Goal: Task Accomplishment & Management: Use online tool/utility

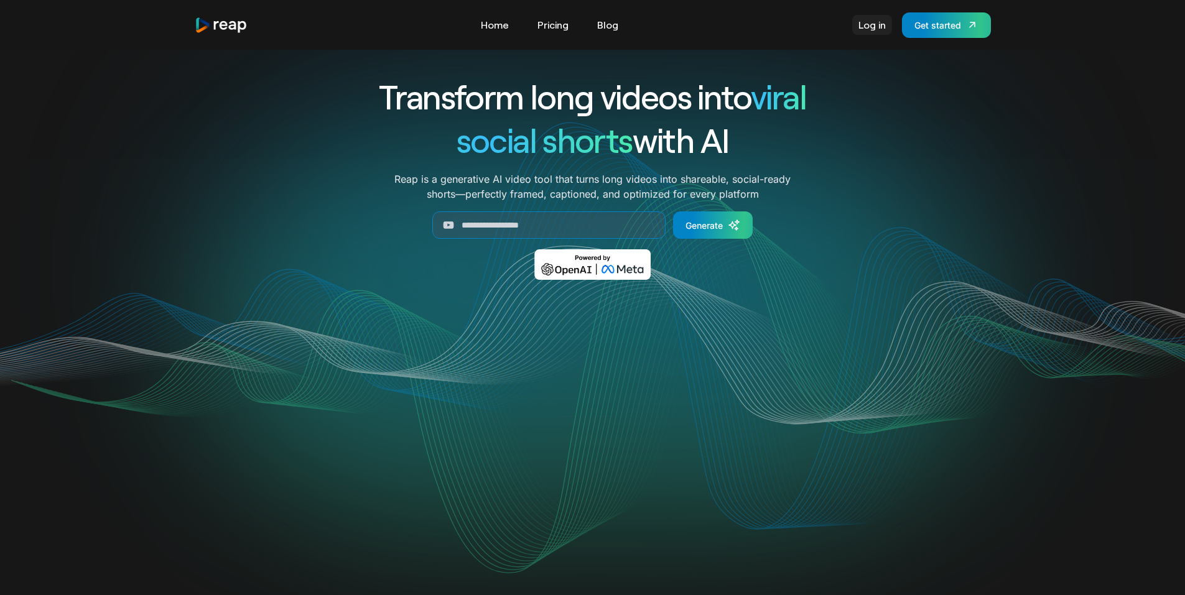
click at [874, 24] on link "Log in" at bounding box center [872, 25] width 40 height 20
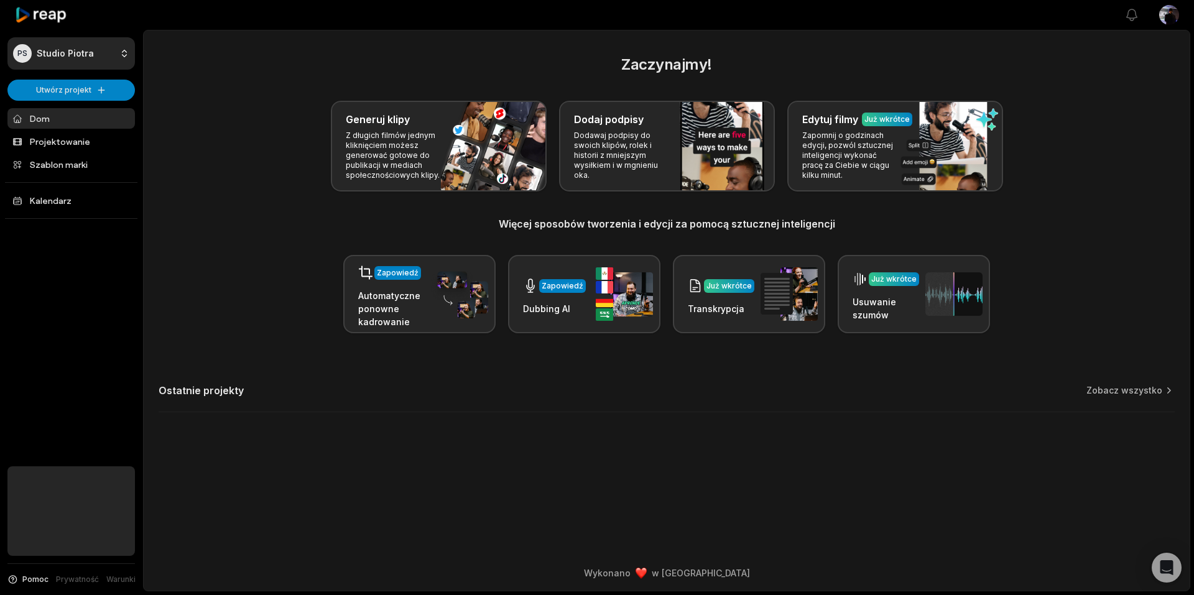
click at [243, 119] on div "Generuj klipy Z długich filmów jednym kliknięciem możesz generować gotowe do pu…" at bounding box center [667, 146] width 1016 height 91
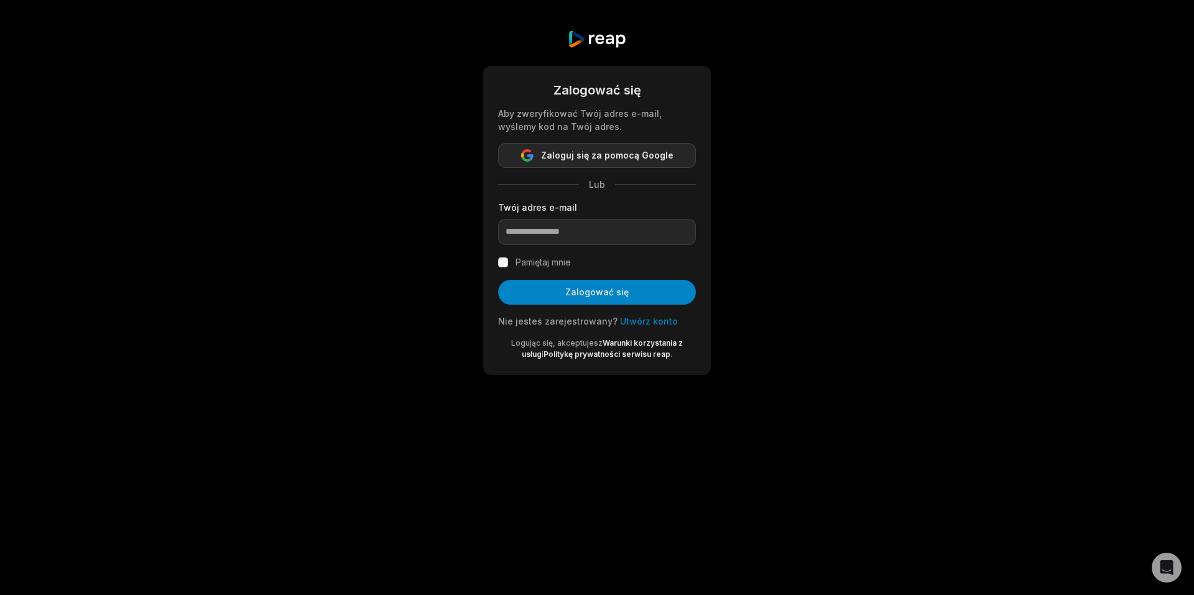
click at [562, 156] on font "Zaloguj się za pomocą Google" at bounding box center [607, 155] width 132 height 11
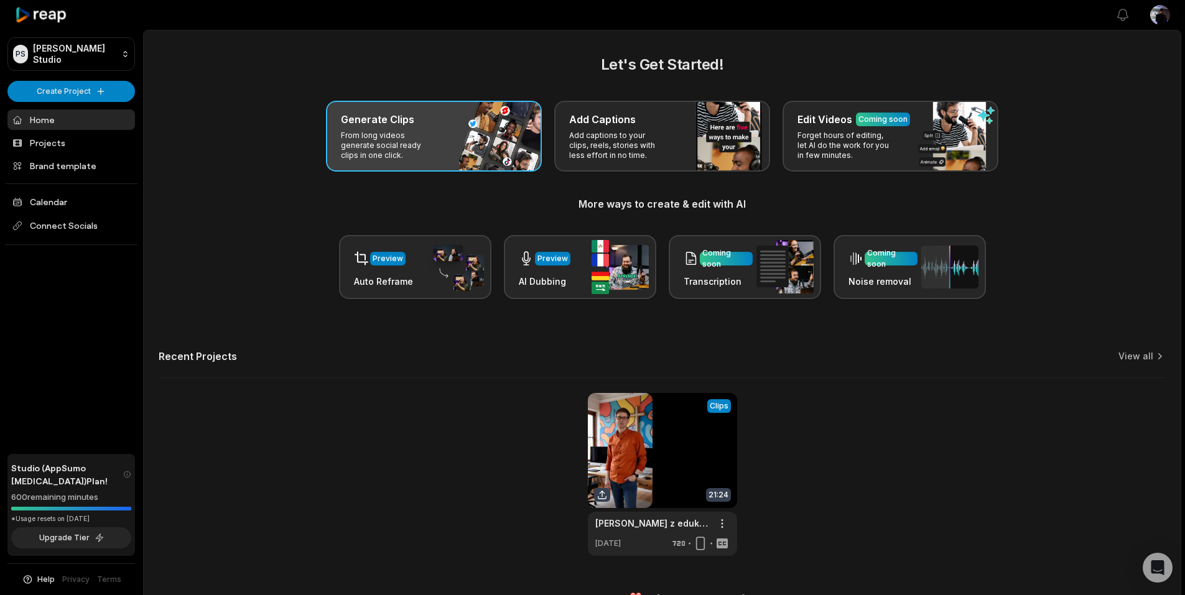
click at [411, 141] on p "From long videos generate social ready clips in one click." at bounding box center [389, 146] width 96 height 30
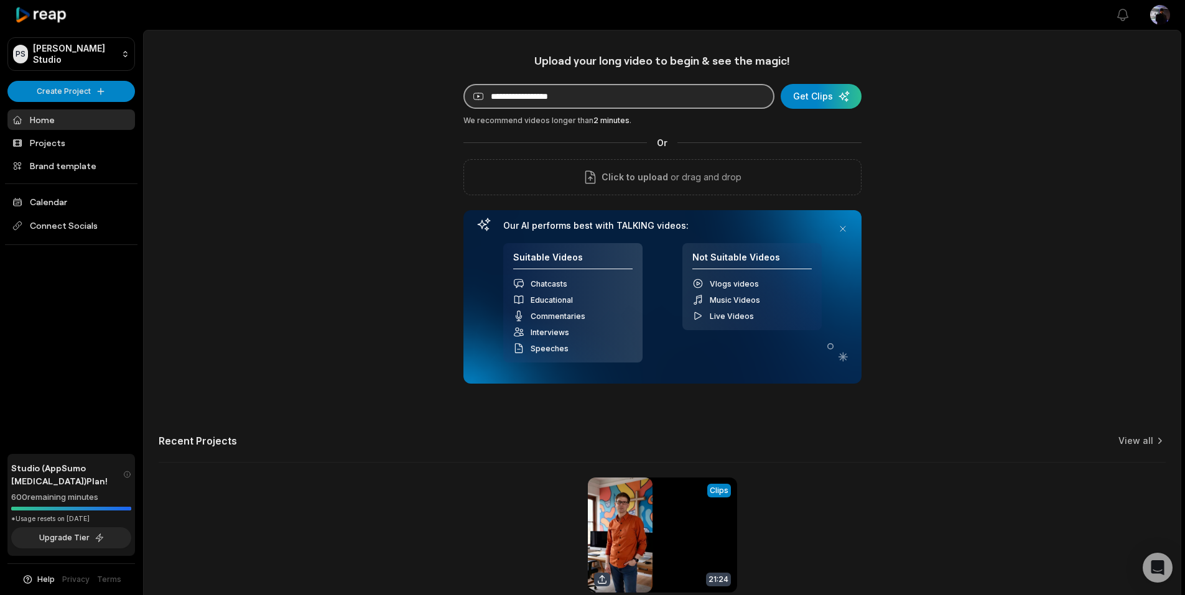
click at [664, 93] on input at bounding box center [618, 96] width 311 height 25
paste input "**********"
type input "**********"
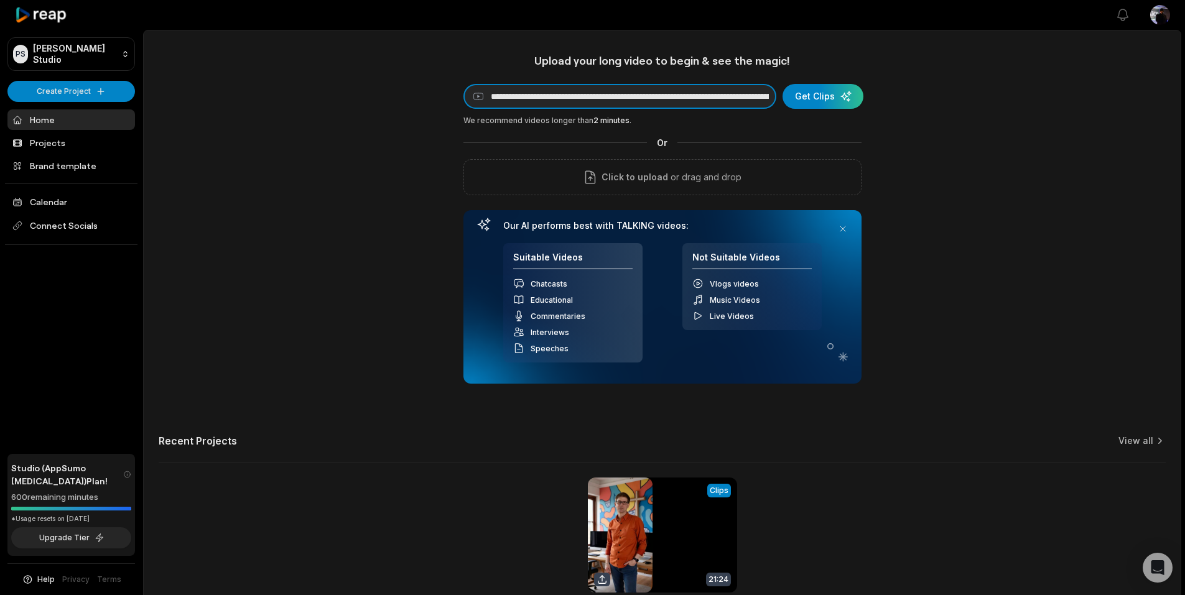
drag, startPoint x: 768, startPoint y: 94, endPoint x: 422, endPoint y: 104, distance: 345.9
click at [422, 104] on div "**********" at bounding box center [662, 346] width 1037 height 587
click at [637, 98] on input at bounding box center [619, 96] width 313 height 25
paste input "**********"
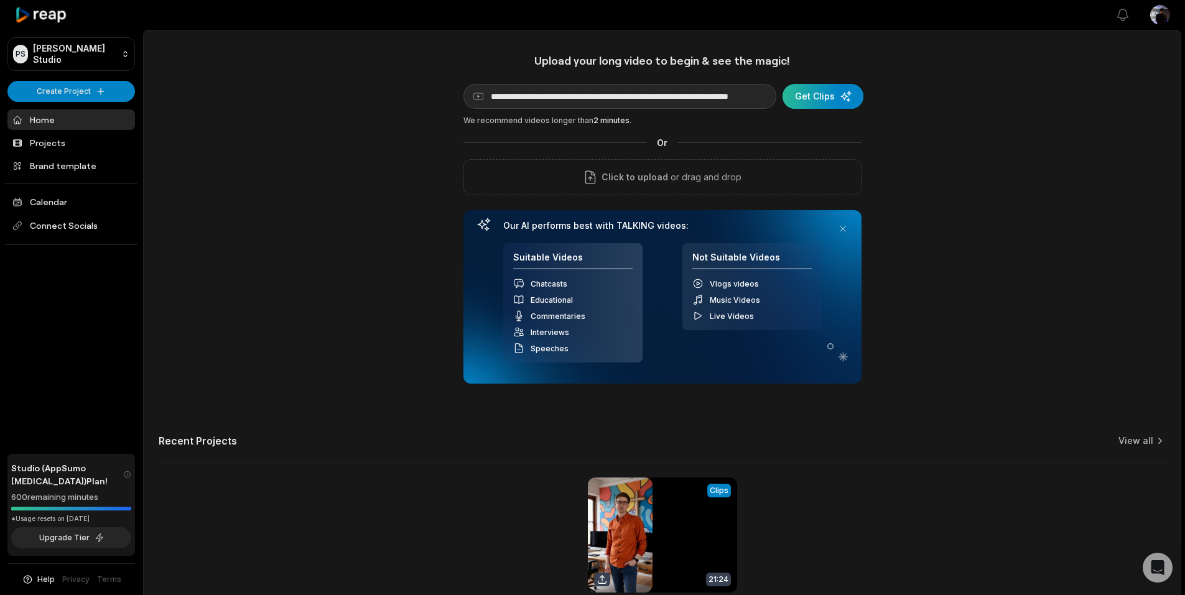
click at [812, 91] on div "submit" at bounding box center [822, 96] width 81 height 25
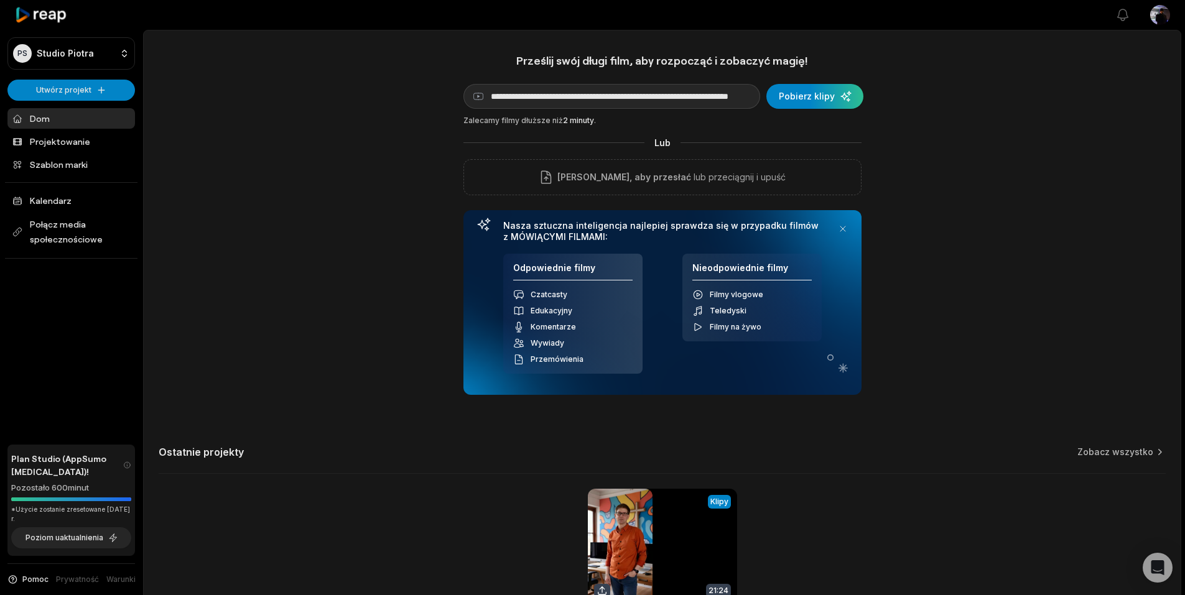
click at [1058, 203] on div "**********" at bounding box center [662, 352] width 1037 height 598
click at [811, 101] on div "submit" at bounding box center [814, 96] width 97 height 25
click at [981, 108] on div "**********" at bounding box center [662, 352] width 1037 height 598
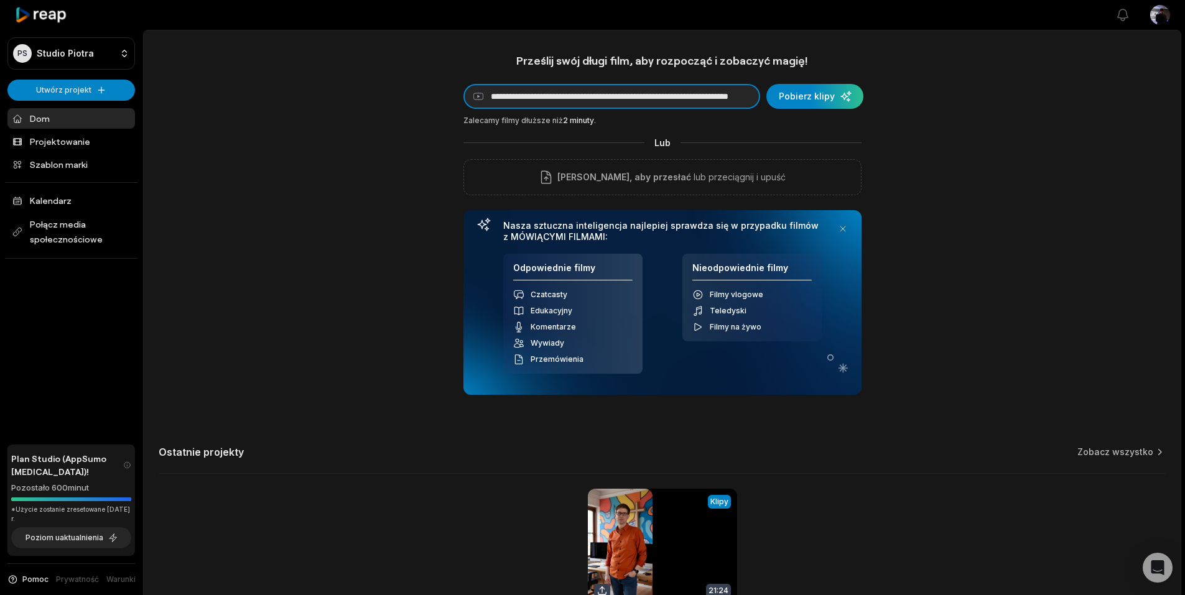
drag, startPoint x: 486, startPoint y: 93, endPoint x: 931, endPoint y: 119, distance: 445.3
click at [931, 119] on div "**********" at bounding box center [662, 352] width 1037 height 598
paste input
type input "**********"
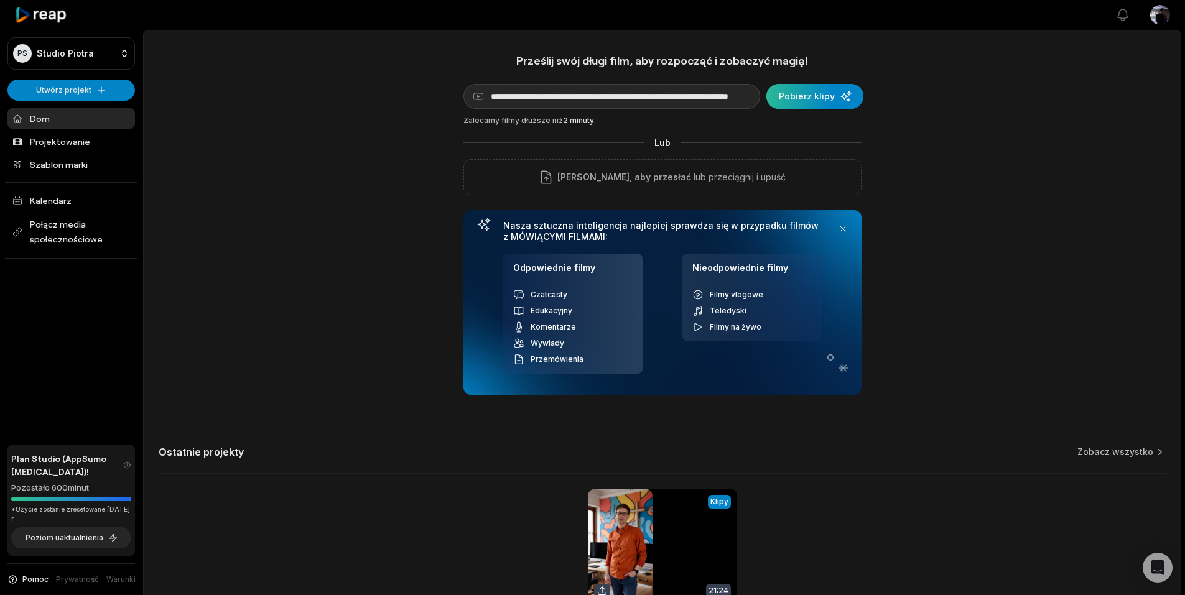
click at [816, 96] on div "submit" at bounding box center [814, 96] width 97 height 25
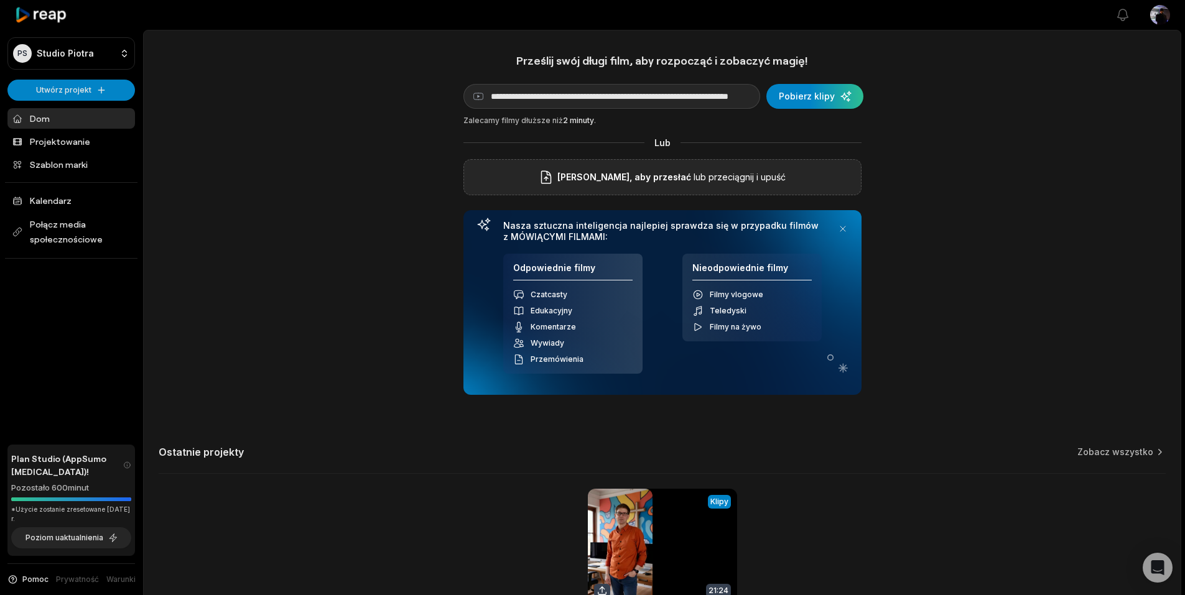
click at [640, 179] on font "Kliknij, aby przesłać" at bounding box center [624, 177] width 134 height 11
click at [0, 0] on input "Kliknij, aby przesłać" at bounding box center [0, 0] width 0 height 0
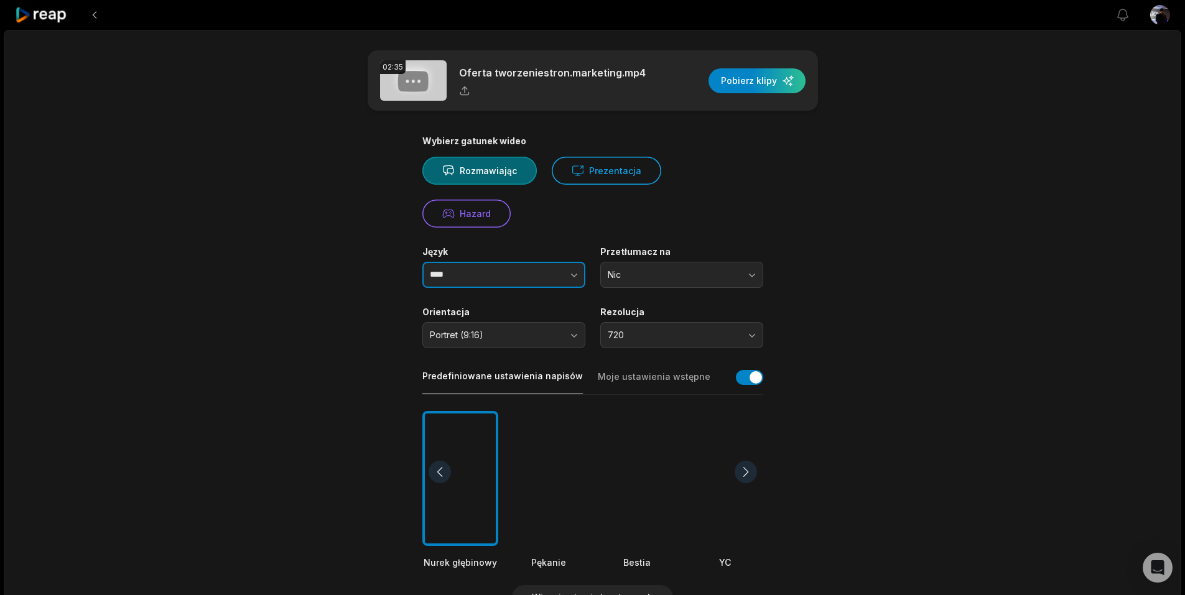
click at [574, 269] on icon "button" at bounding box center [574, 275] width 12 height 12
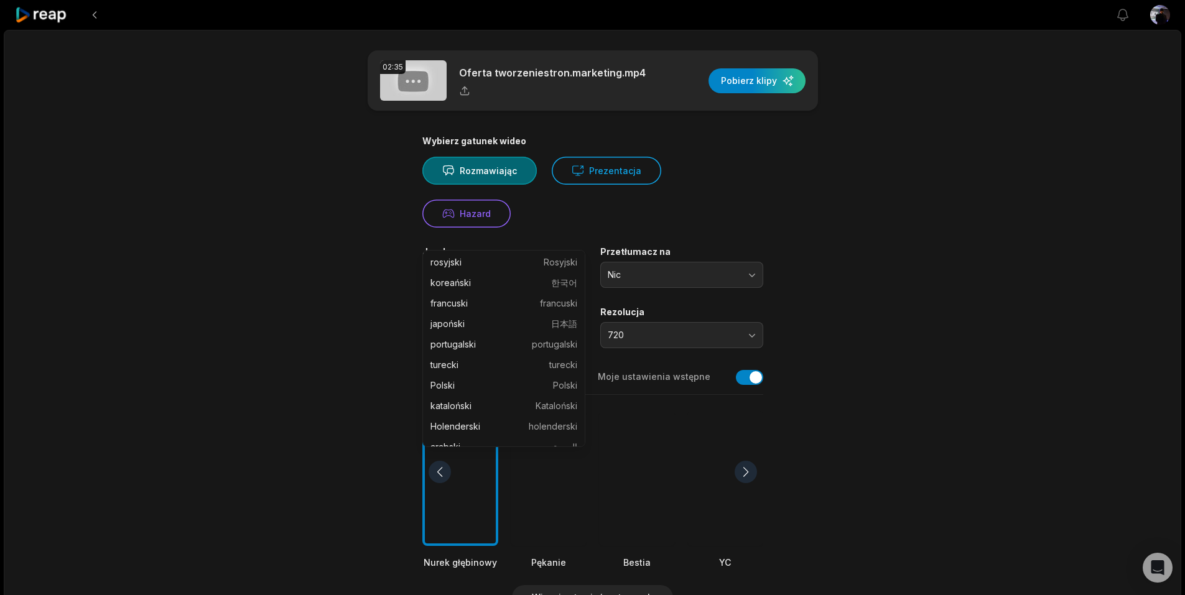
scroll to position [126, 0]
type input "******"
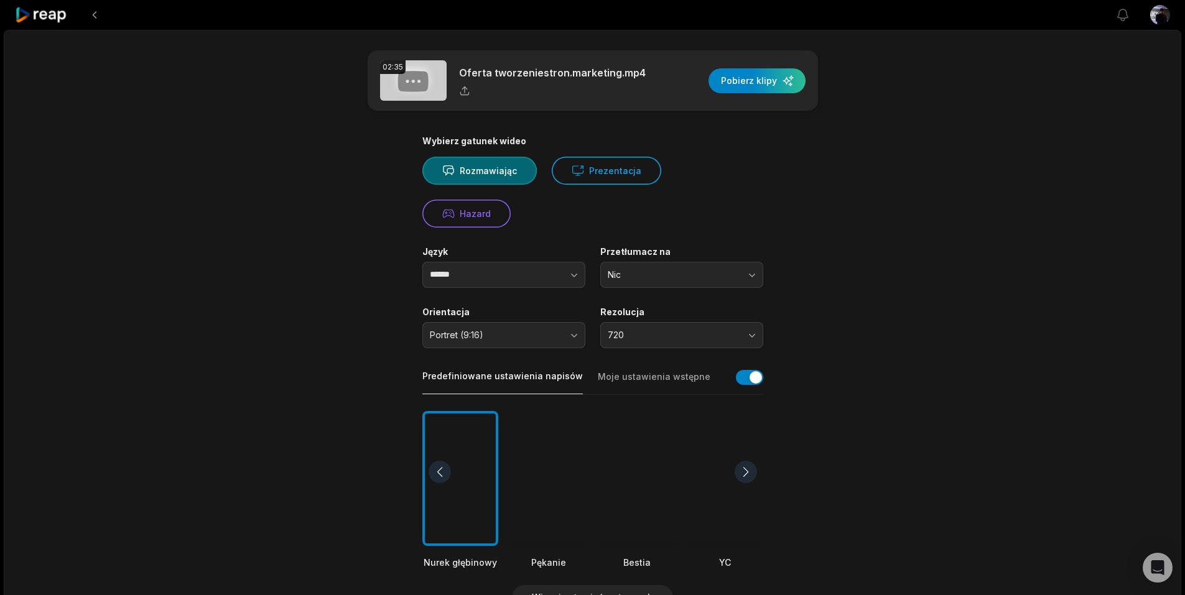
click at [868, 272] on main "02:35 Oferta tworzeniestron.marketing.mp4 Pobierz klipy Wybierz gatunek wideo R…" at bounding box center [593, 456] width 602 height 812
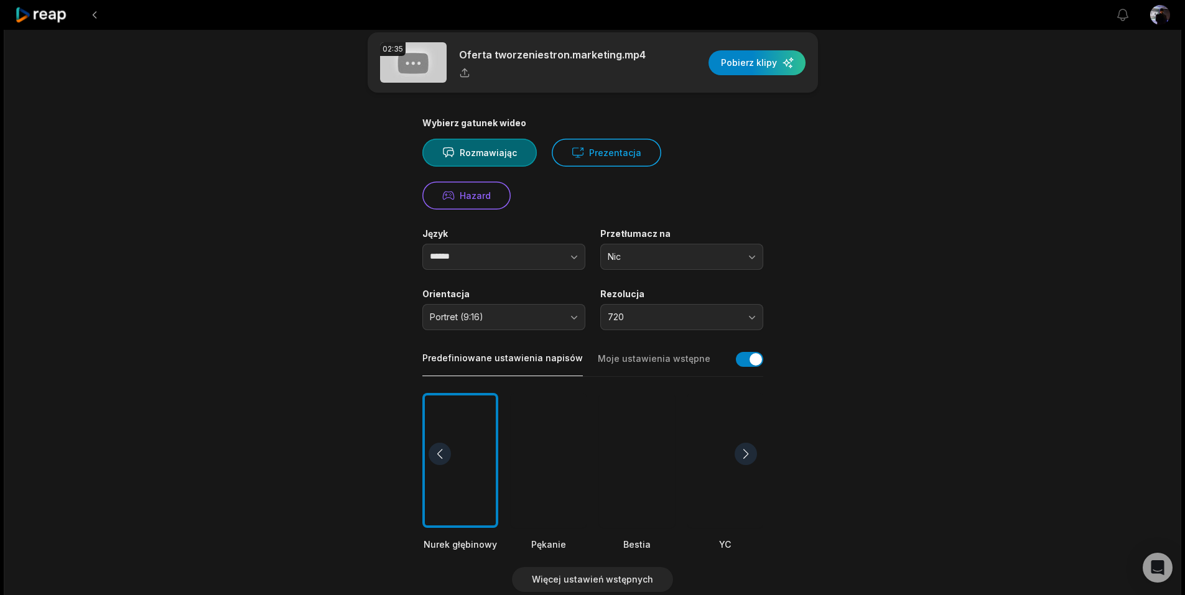
scroll to position [0, 0]
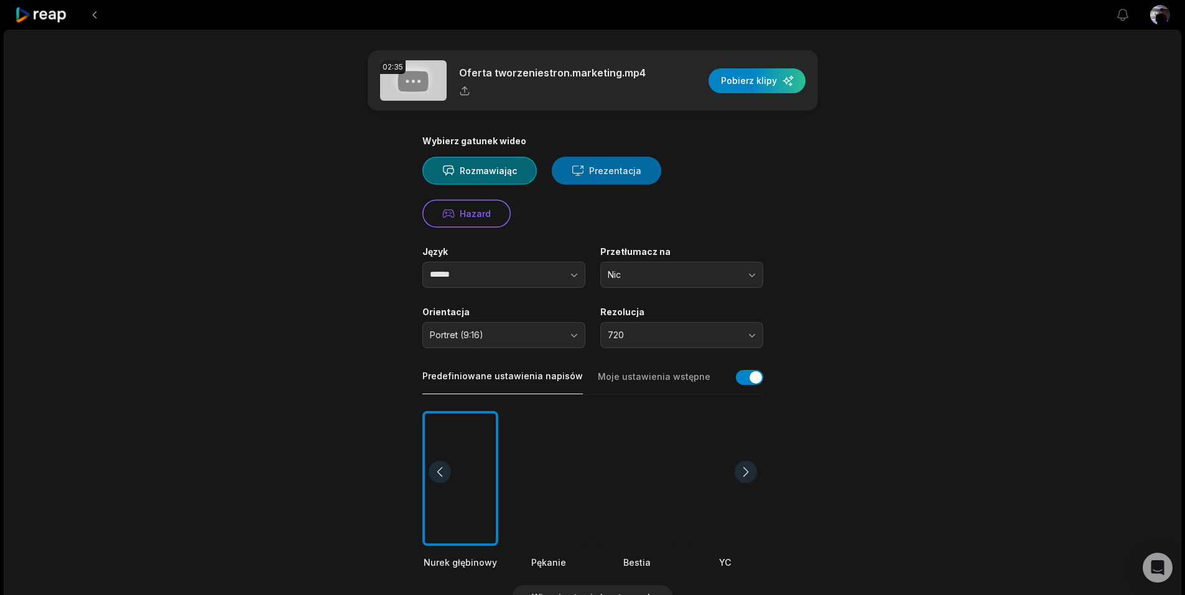
click at [623, 170] on font "Prezentacja" at bounding box center [615, 170] width 52 height 11
click at [491, 208] on font "Hazard" at bounding box center [475, 213] width 31 height 11
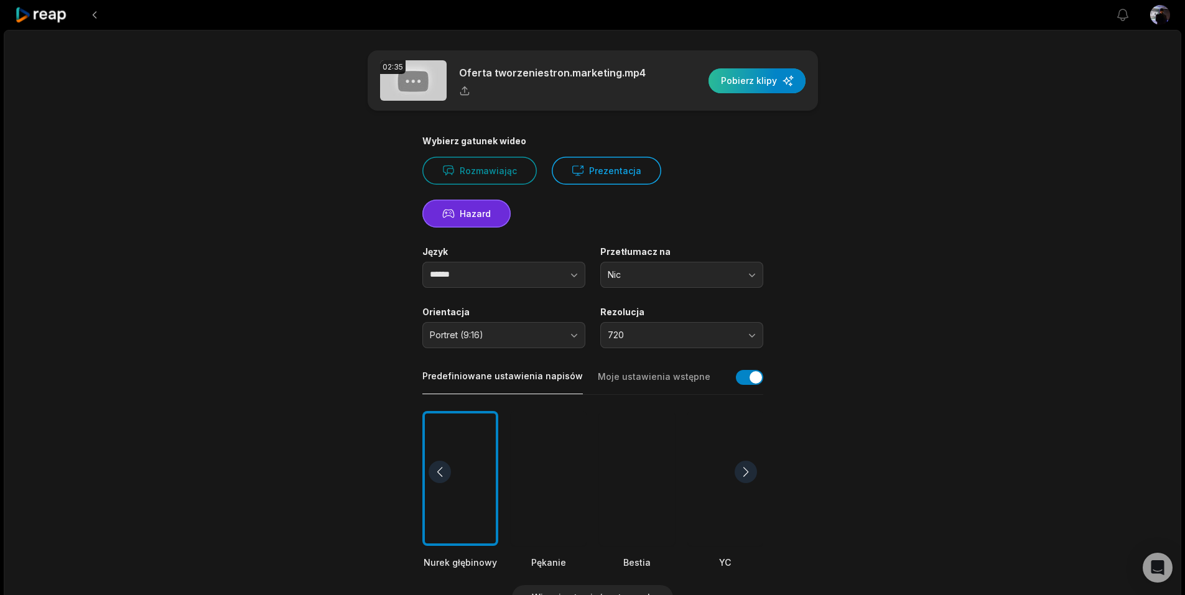
click at [757, 80] on div "button" at bounding box center [756, 80] width 97 height 25
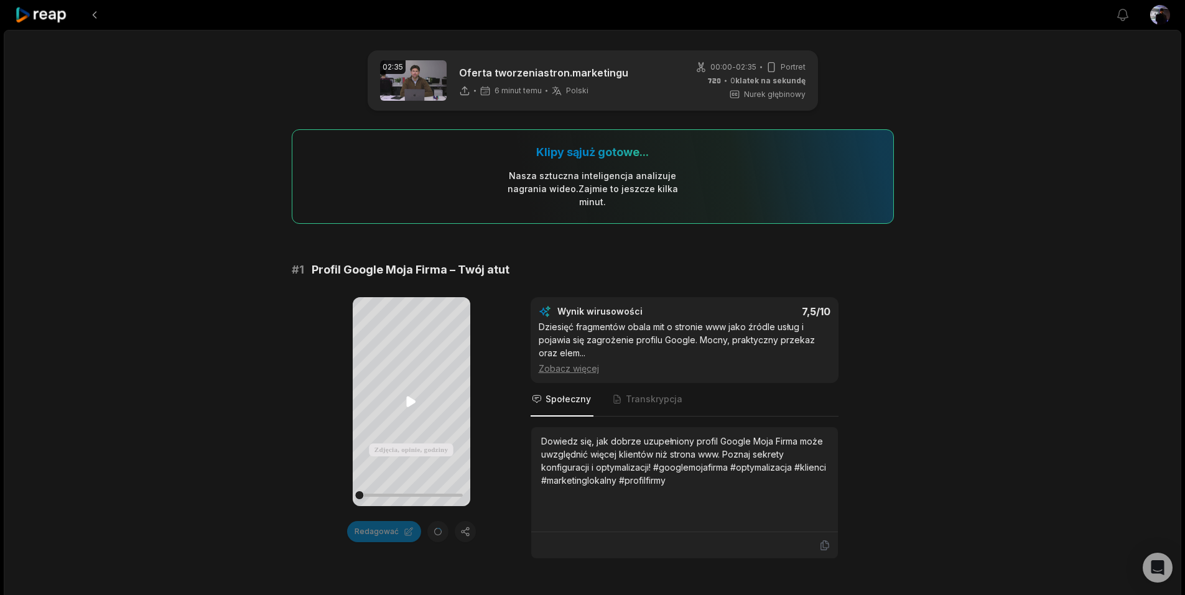
click at [412, 399] on icon at bounding box center [411, 401] width 15 height 15
click at [644, 400] on font "Transkrypcja" at bounding box center [654, 399] width 57 height 11
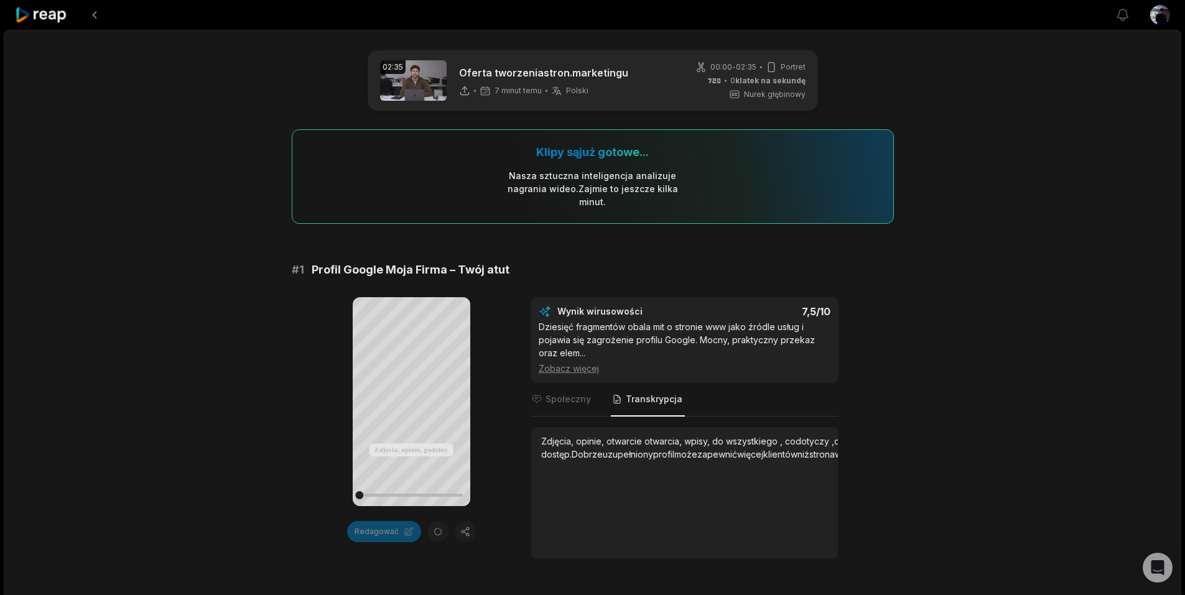
click at [573, 372] on font "Zobacz więcej" at bounding box center [569, 368] width 60 height 11
click at [573, 369] on font "Zobacz mniej" at bounding box center [566, 368] width 55 height 11
click at [587, 368] on font "Zobacz więcej" at bounding box center [569, 368] width 60 height 11
click at [607, 341] on font "Dziesięć fragmentów obala mit o stronie www jako źródle usług i pojawia się zag…" at bounding box center [677, 339] width 276 height 37
click at [410, 399] on icon at bounding box center [411, 402] width 9 height 11
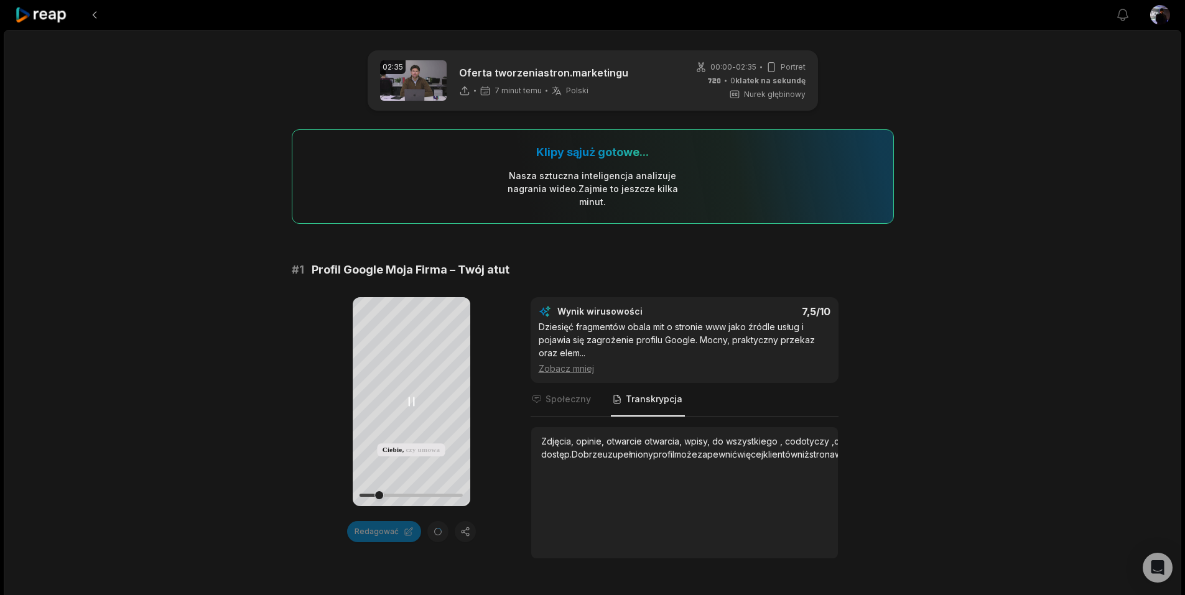
click at [410, 399] on icon at bounding box center [411, 401] width 15 height 15
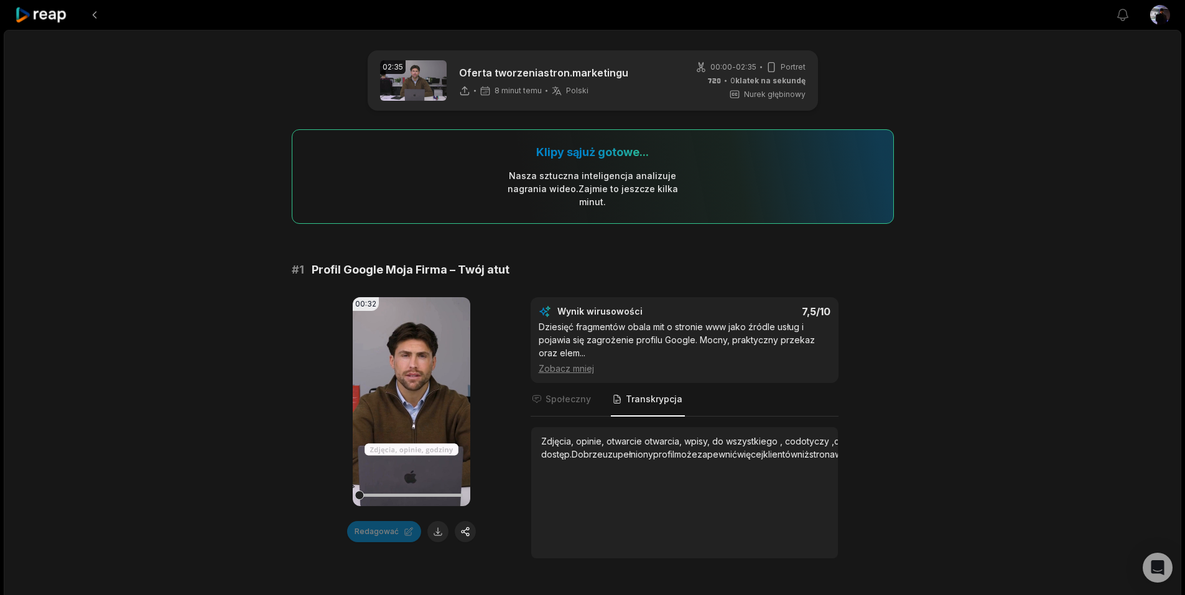
click at [726, 440] on font "wszystkiego ," at bounding box center [754, 441] width 57 height 11
click at [722, 443] on font "do" at bounding box center [717, 441] width 11 height 11
drag, startPoint x: 713, startPoint y: 440, endPoint x: 722, endPoint y: 440, distance: 9.3
click at [722, 440] on font "do" at bounding box center [717, 441] width 11 height 11
drag, startPoint x: 715, startPoint y: 440, endPoint x: 689, endPoint y: 499, distance: 64.6
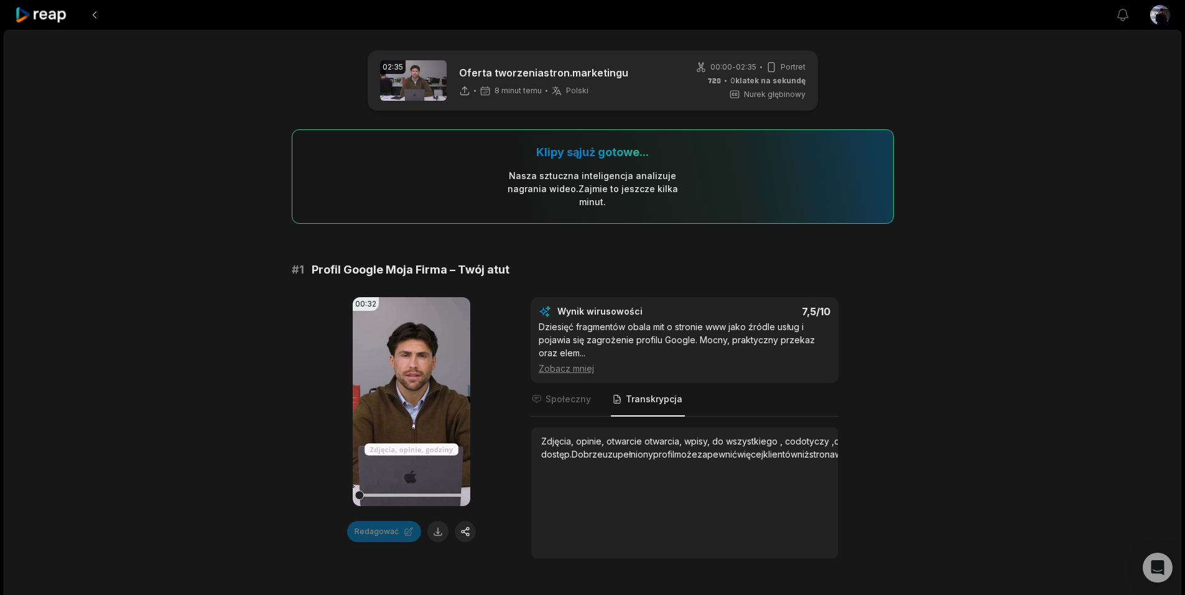
click at [689, 461] on div "Zdjęcia, opinie, otwarcie otwarcia, wpisy, do wszystkiego , co dotyczy , czy kl…" at bounding box center [1151, 448] width 1221 height 26
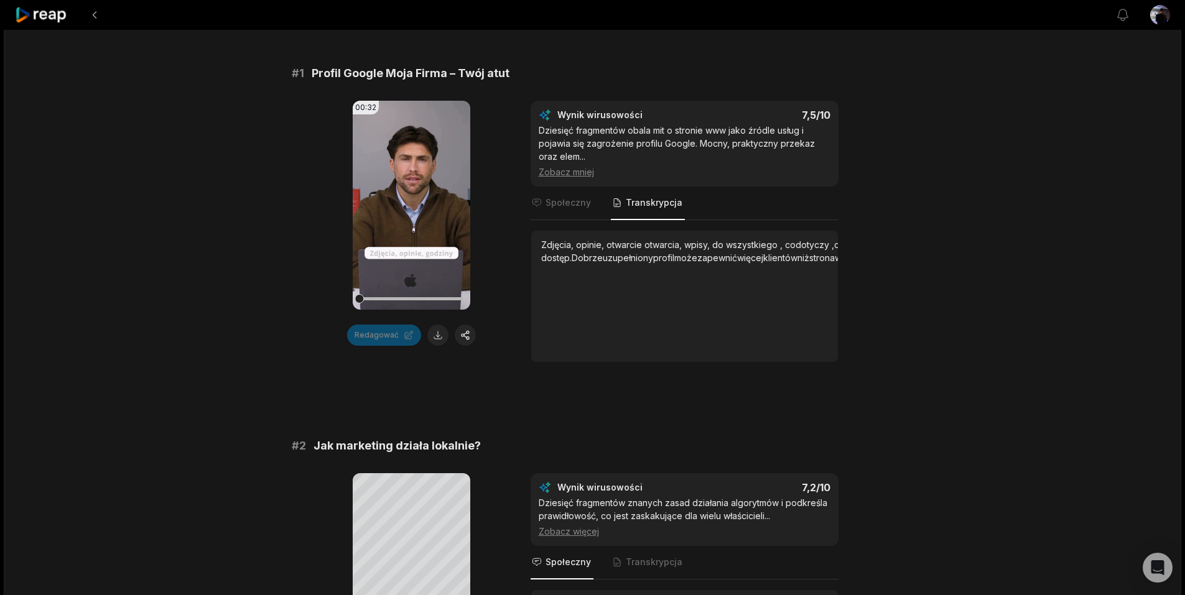
scroll to position [207, 0]
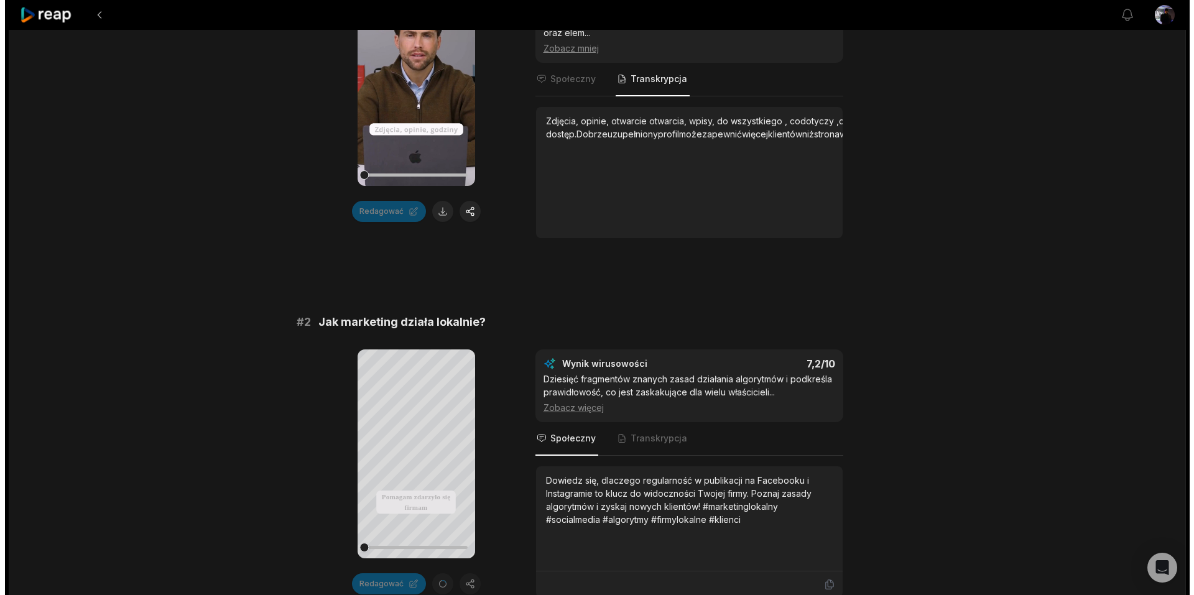
scroll to position [0, 0]
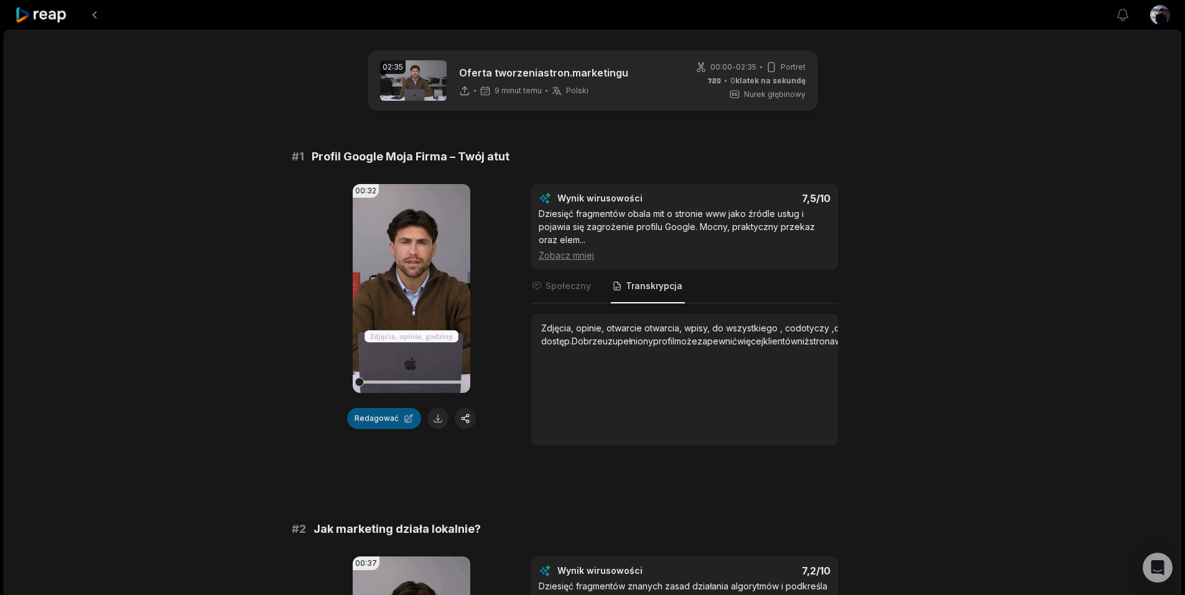
click at [374, 418] on font "Redagować" at bounding box center [376, 418] width 44 height 9
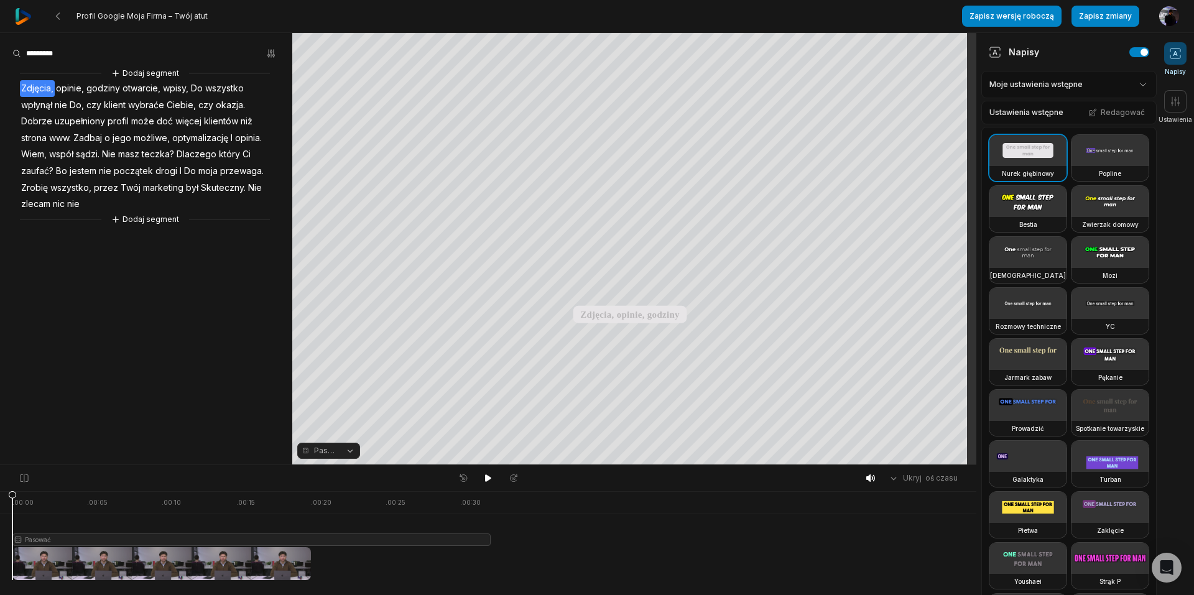
click at [198, 87] on font "Do" at bounding box center [197, 88] width 12 height 11
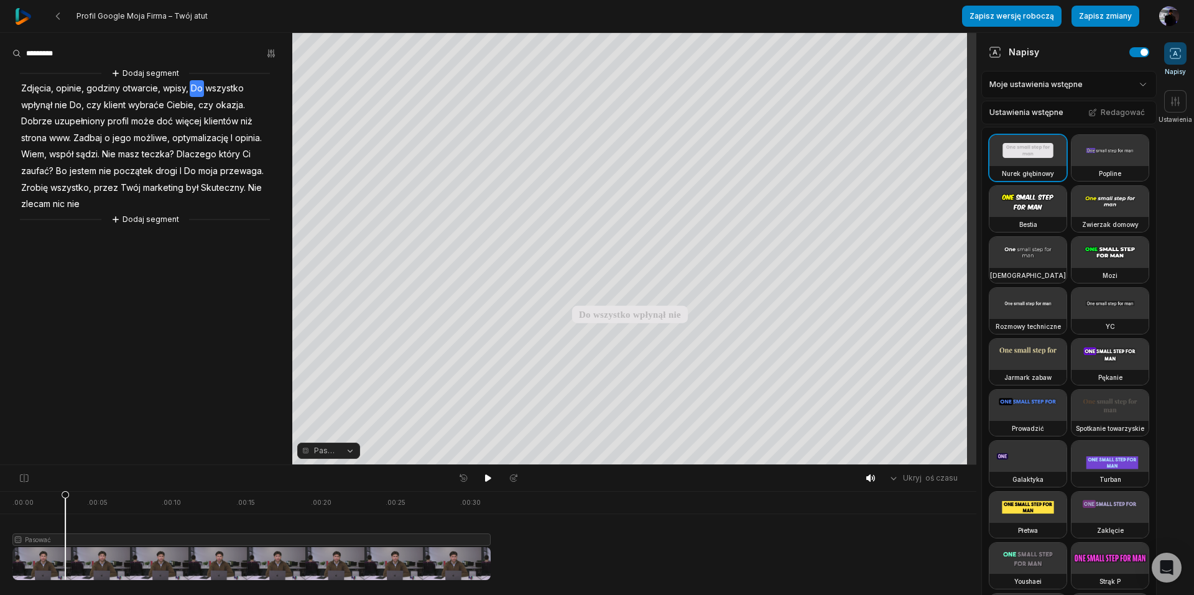
click at [188, 91] on span "wpisy," at bounding box center [176, 88] width 28 height 17
click at [195, 89] on font "Do" at bounding box center [197, 88] width 12 height 11
click at [273, 50] on icon "button" at bounding box center [271, 54] width 10 height 10
click at [236, 221] on aside "Znajdować Znajdź i... Prawidłowy Atrakcja Dodaj emoji Dodaj segment Zdjęcia, op…" at bounding box center [146, 249] width 292 height 432
click at [1178, 50] on icon at bounding box center [1175, 53] width 12 height 12
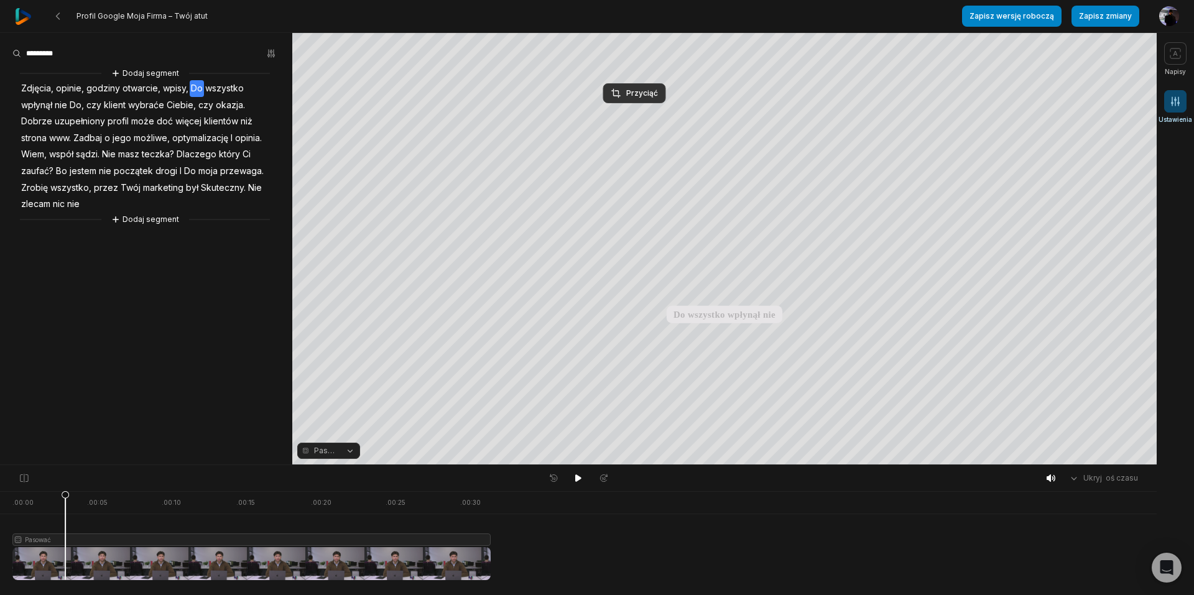
click at [1176, 102] on icon at bounding box center [1175, 101] width 12 height 12
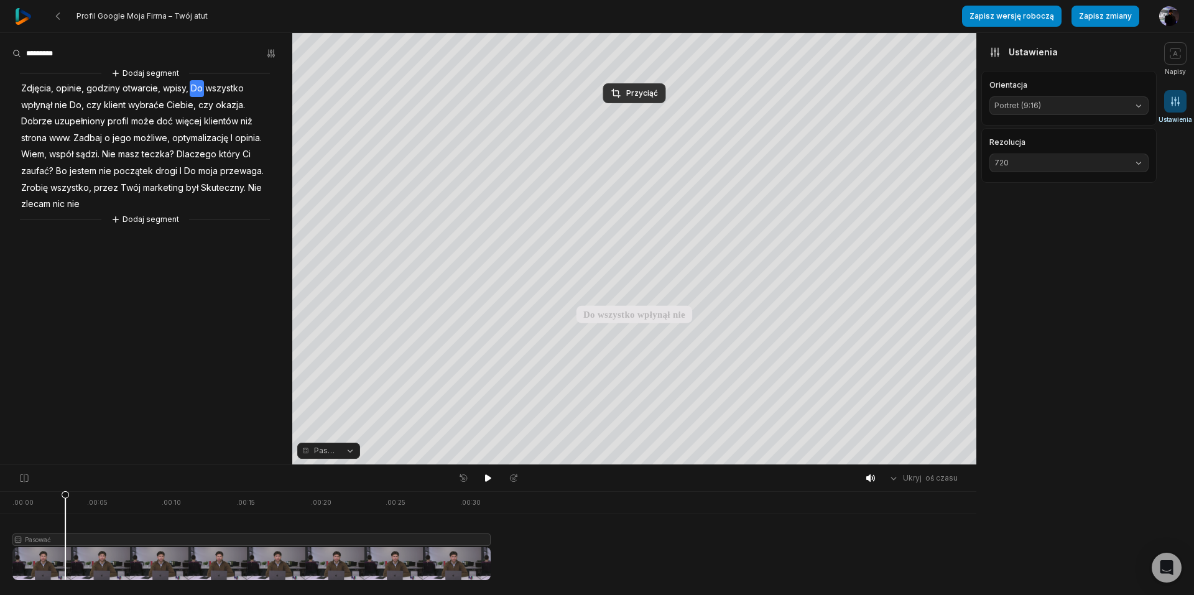
click at [1140, 164] on button "720" at bounding box center [1068, 163] width 159 height 19
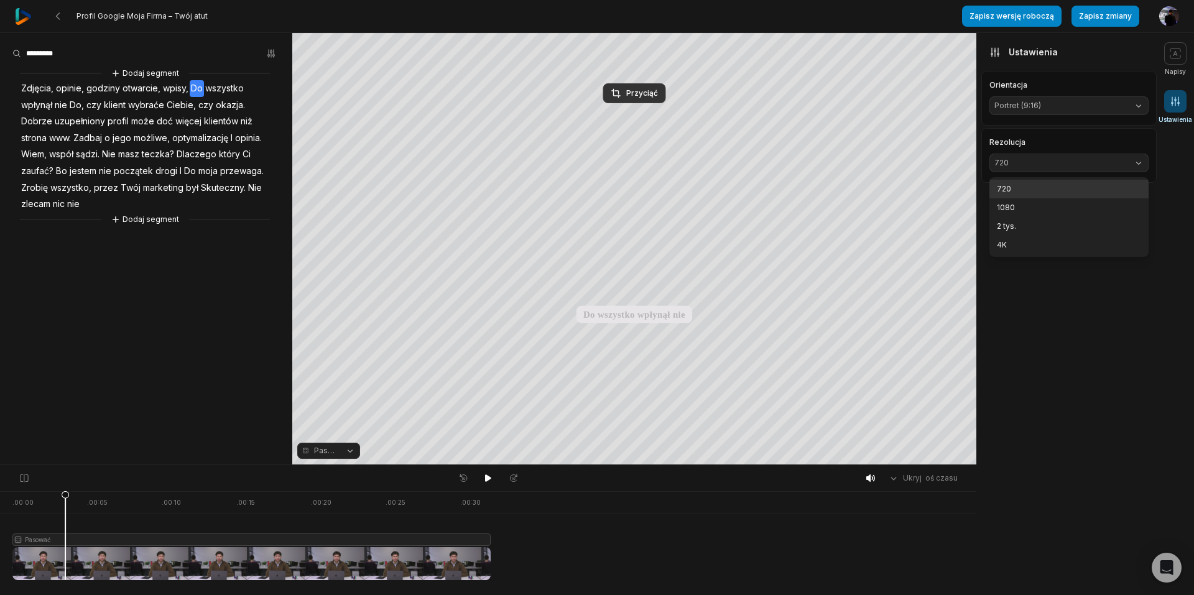
click at [1140, 164] on button "720" at bounding box center [1068, 163] width 159 height 19
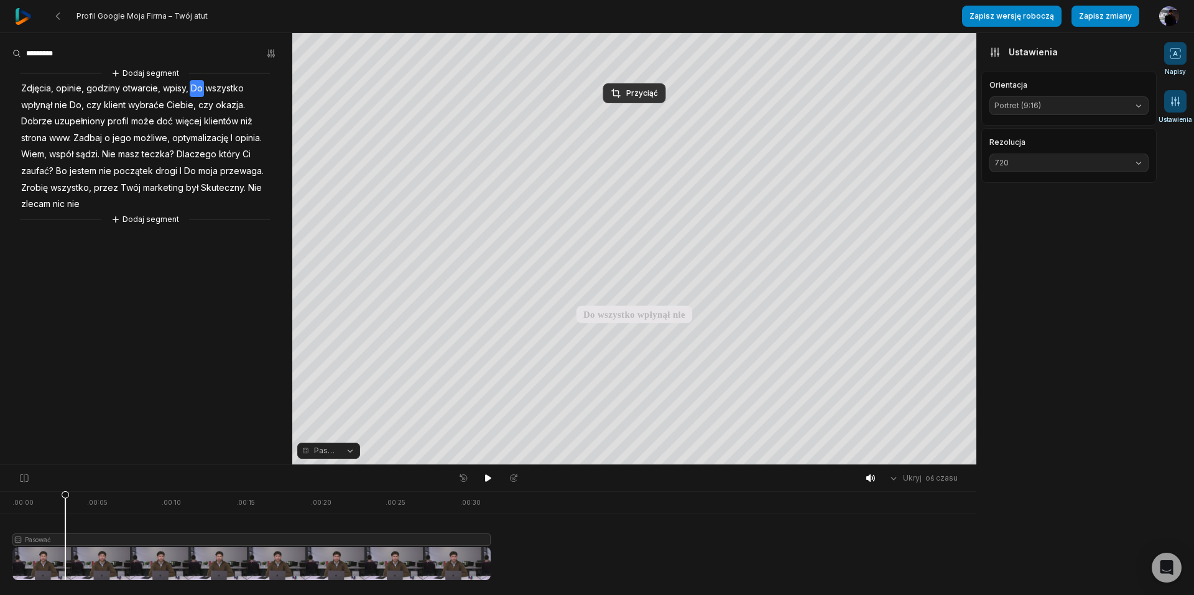
click at [1180, 47] on icon at bounding box center [1175, 53] width 12 height 12
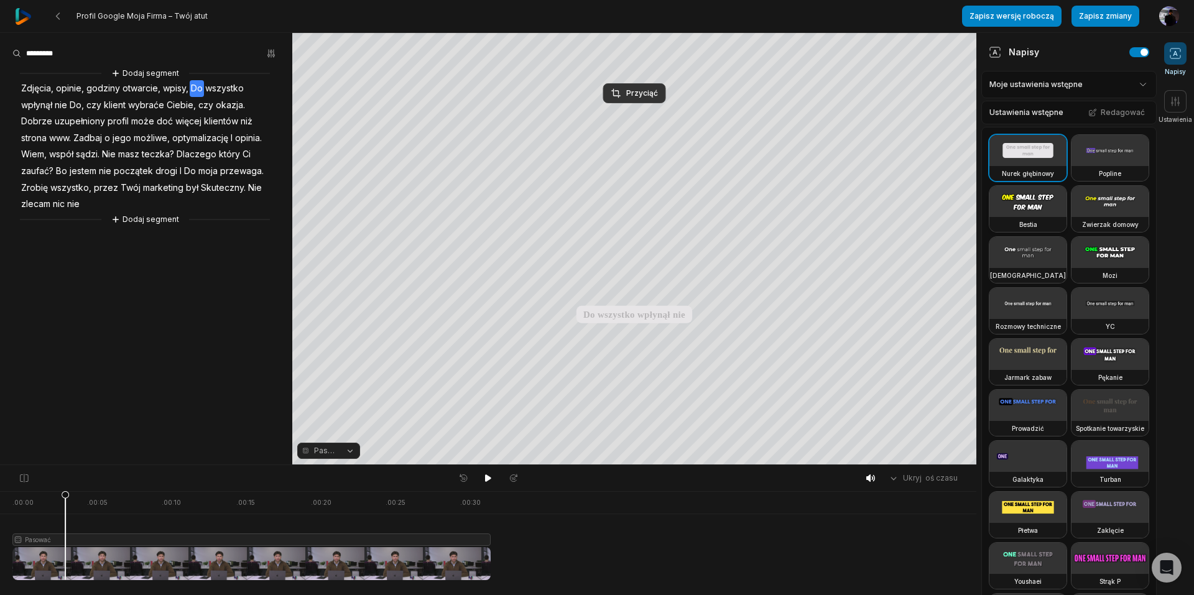
click at [1020, 217] on video at bounding box center [1027, 201] width 77 height 31
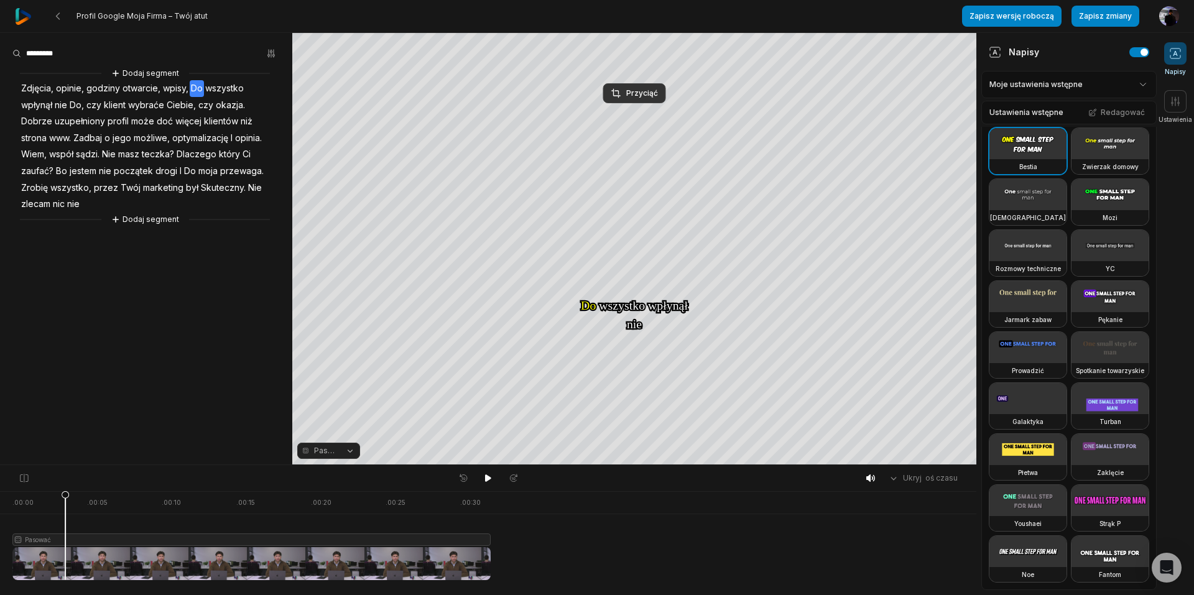
scroll to position [568, 0]
click at [1071, 485] on video at bounding box center [1109, 500] width 77 height 31
click at [1024, 536] on video at bounding box center [1027, 551] width 77 height 31
click at [1071, 552] on video at bounding box center [1109, 551] width 77 height 31
click at [1031, 434] on video at bounding box center [1027, 449] width 77 height 31
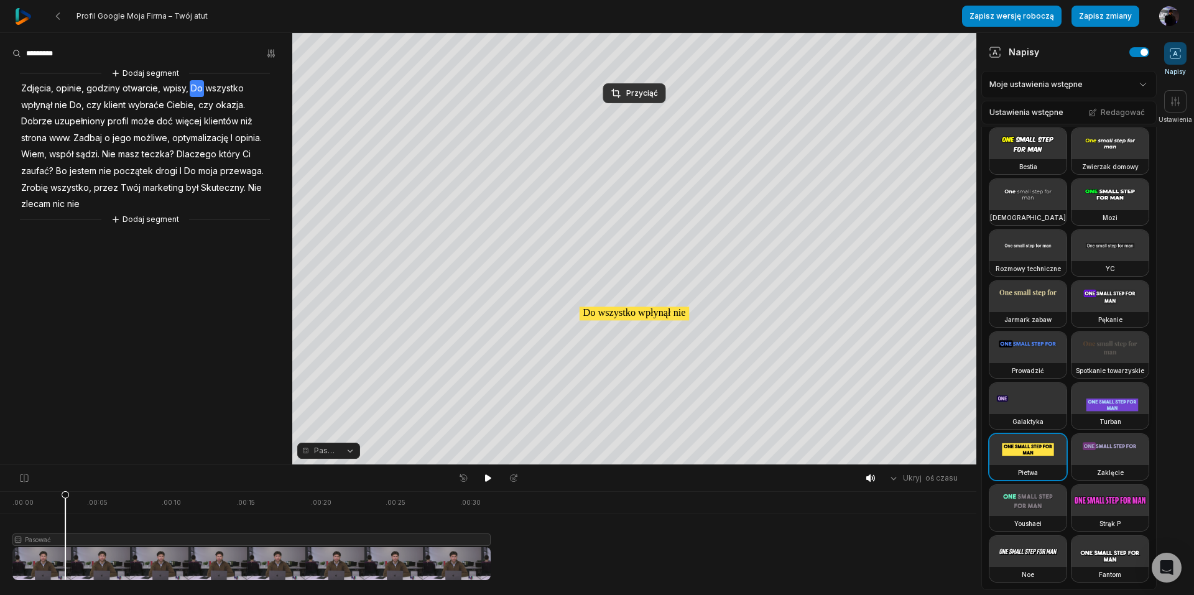
click at [1071, 383] on video at bounding box center [1109, 398] width 77 height 31
click at [1030, 383] on video at bounding box center [1027, 398] width 77 height 31
click at [1071, 332] on video at bounding box center [1109, 347] width 77 height 31
click at [1071, 281] on video at bounding box center [1109, 296] width 77 height 31
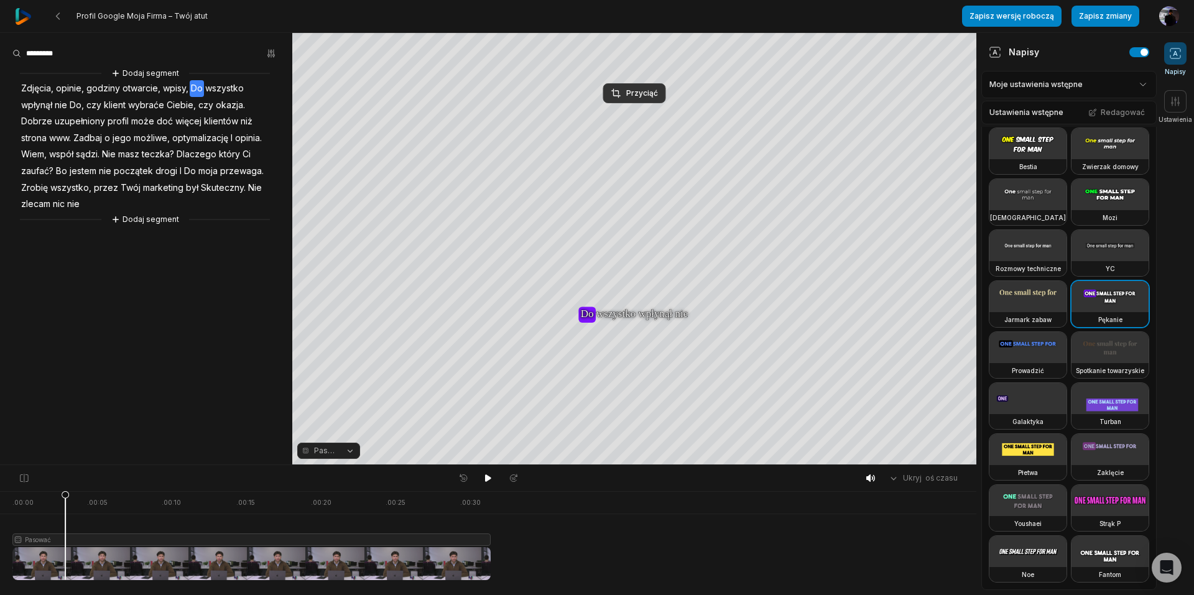
scroll to position [153, 0]
click at [1071, 210] on video at bounding box center [1109, 194] width 77 height 31
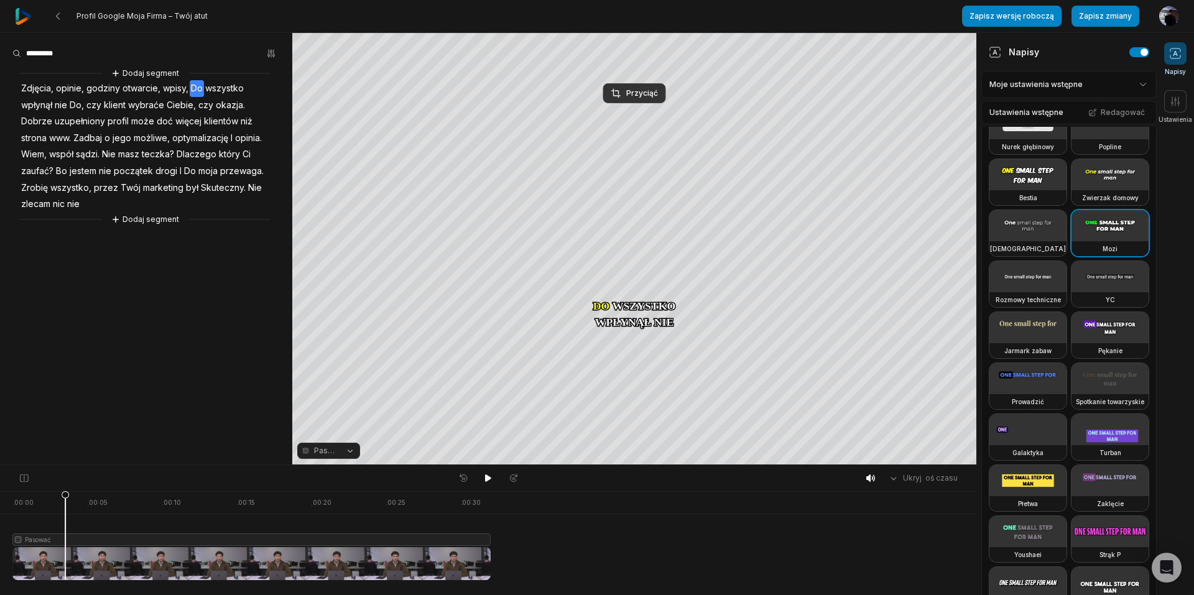
scroll to position [0, 0]
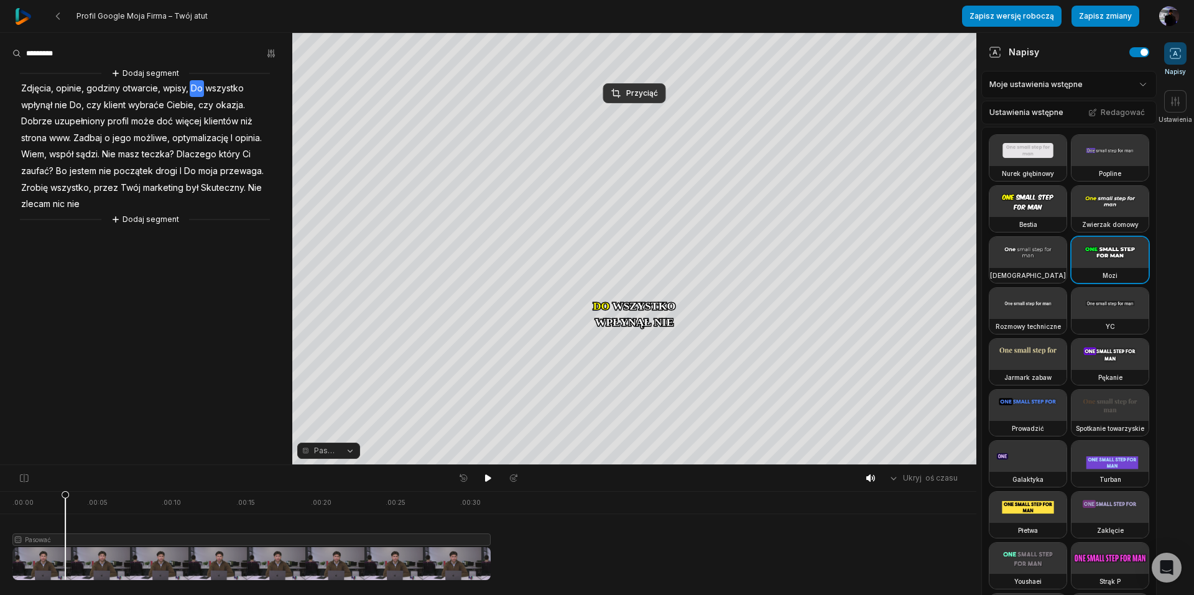
click at [1022, 217] on video at bounding box center [1027, 201] width 77 height 31
click at [1071, 166] on video at bounding box center [1109, 150] width 77 height 31
click at [1071, 217] on video at bounding box center [1109, 201] width 77 height 31
click at [1024, 268] on video at bounding box center [1027, 252] width 77 height 31
click at [1071, 268] on video at bounding box center [1109, 252] width 77 height 31
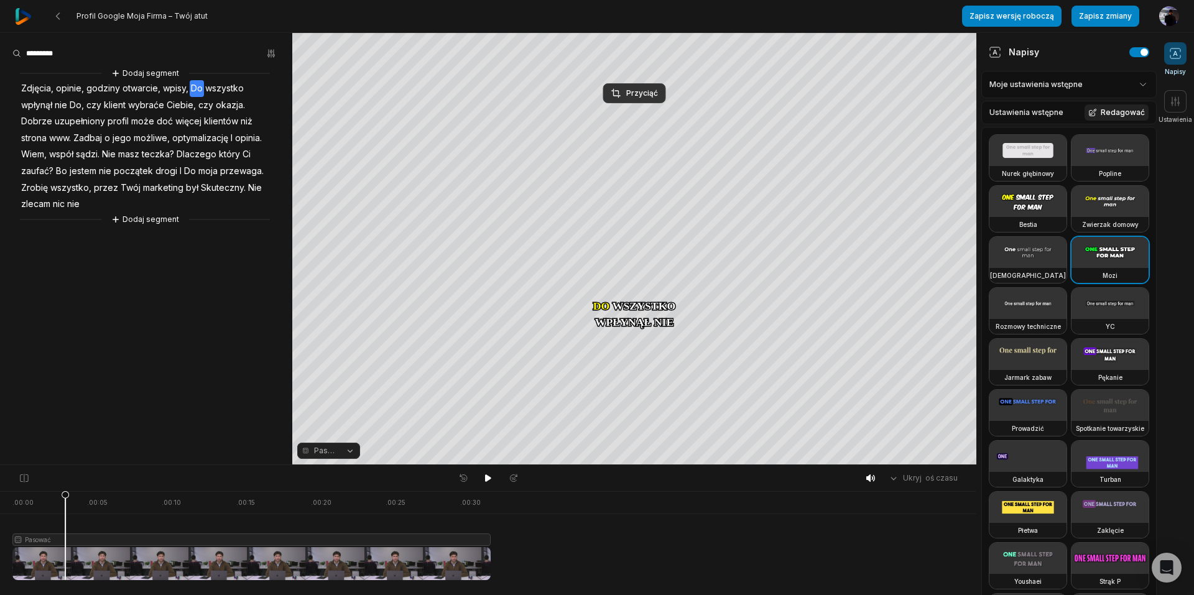
click at [1114, 111] on font "Redagować" at bounding box center [1123, 112] width 44 height 9
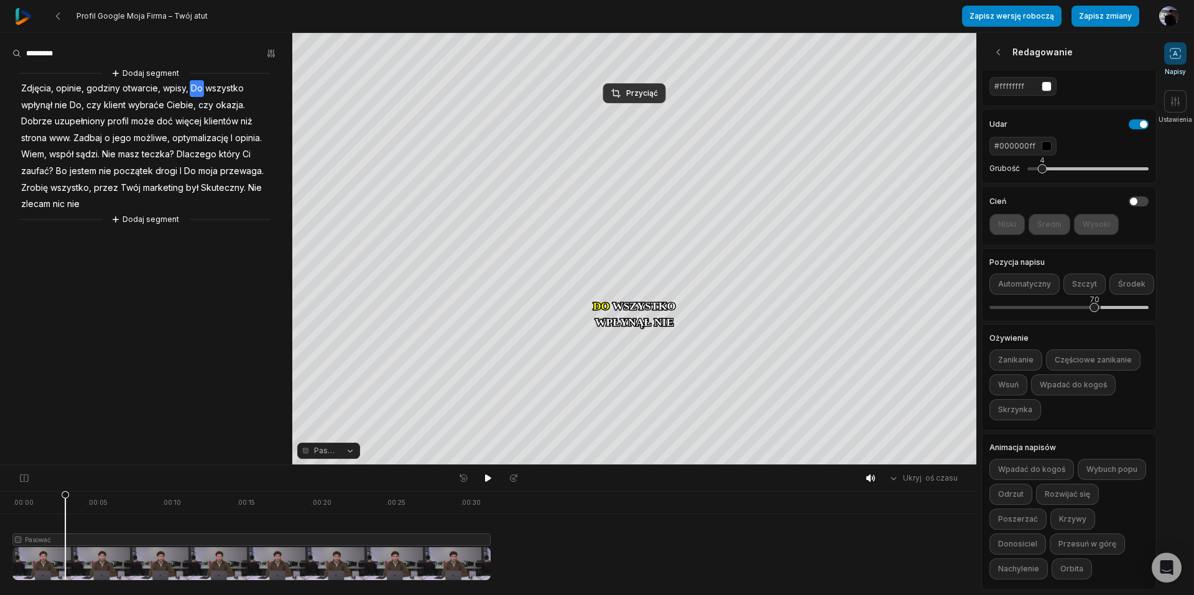
scroll to position [255, 0]
click at [1086, 465] on font "Wybuch popu" at bounding box center [1111, 469] width 51 height 9
click at [1024, 489] on font "Odrzut" at bounding box center [1010, 493] width 25 height 9
click at [1023, 465] on font "Wpadać do kogoś" at bounding box center [1031, 469] width 67 height 9
click at [1045, 489] on font "Rozwijać się" at bounding box center [1067, 493] width 45 height 9
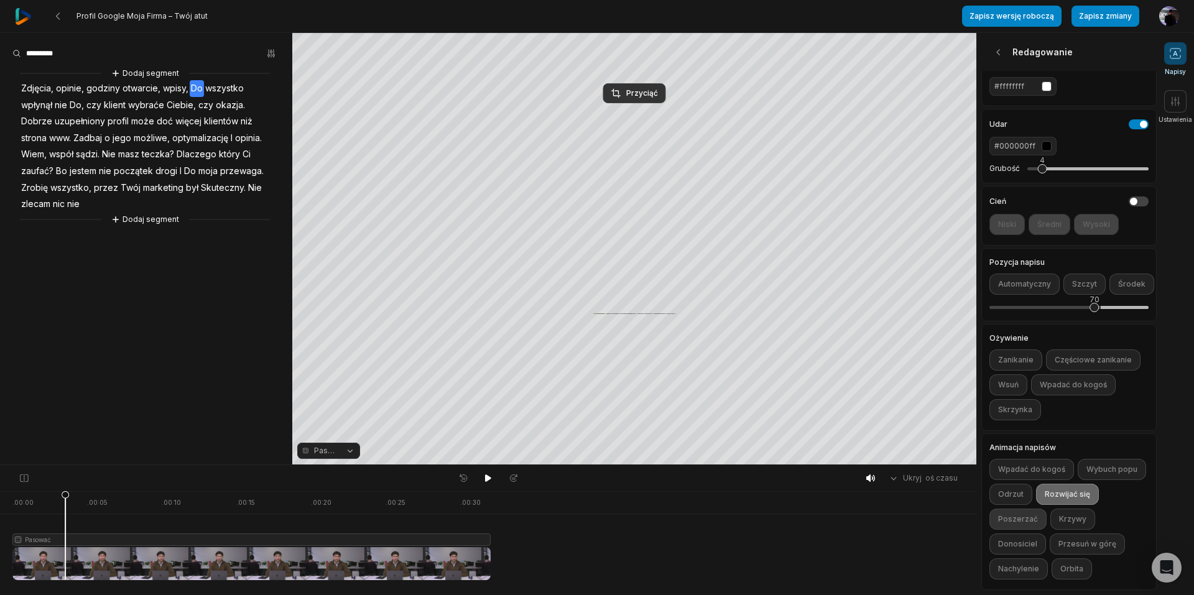
click at [1038, 514] on font "Poszerzać" at bounding box center [1018, 518] width 40 height 9
click at [1037, 539] on font "Donosiciel" at bounding box center [1017, 543] width 39 height 9
click at [1059, 514] on font "Krzywy" at bounding box center [1072, 518] width 27 height 9
click at [1058, 539] on font "Przesuń w górę" at bounding box center [1087, 543] width 58 height 9
click at [1039, 564] on font "Nachylenie" at bounding box center [1018, 568] width 41 height 9
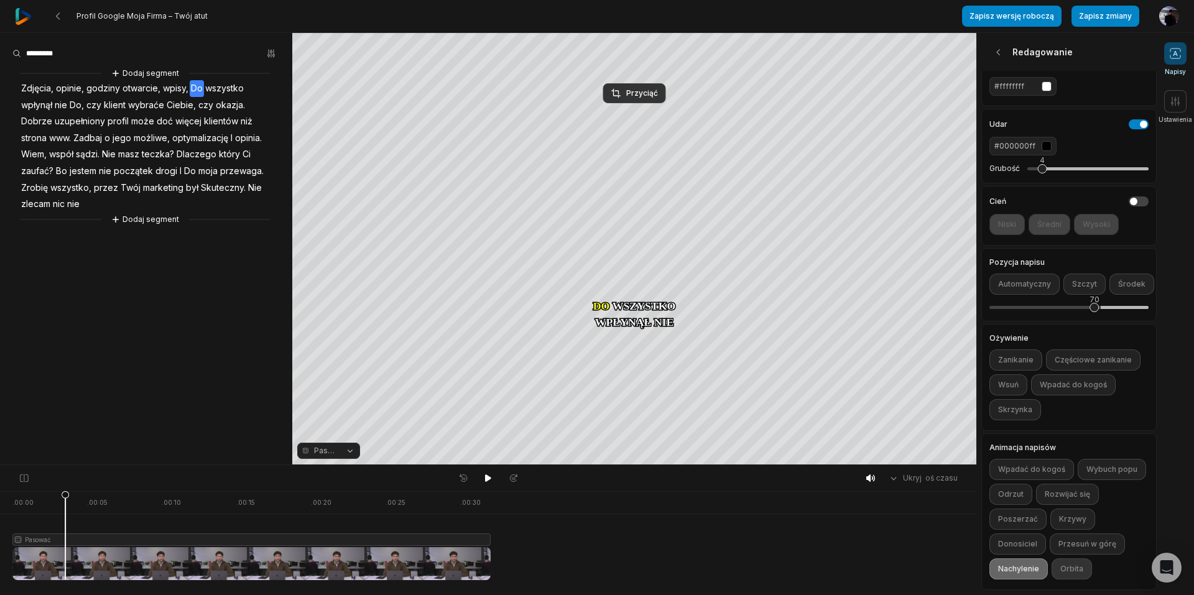
click at [1060, 564] on font "Orbita" at bounding box center [1071, 568] width 23 height 9
click at [1039, 564] on font "Nachylenie" at bounding box center [1018, 568] width 41 height 9
click at [1060, 564] on font "Orbita" at bounding box center [1071, 568] width 23 height 9
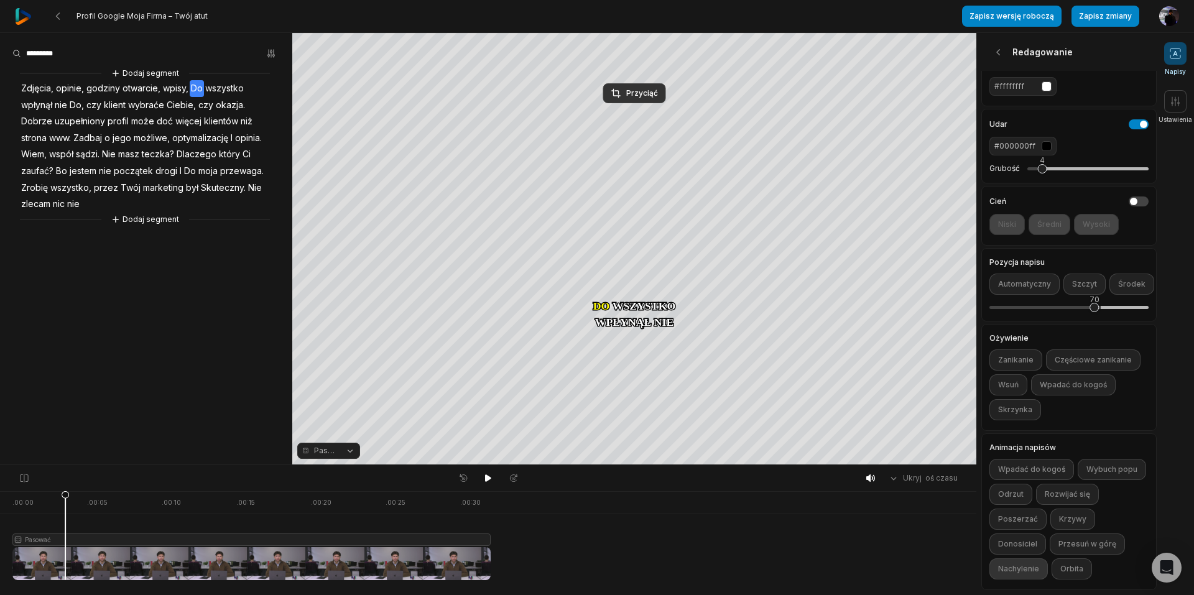
click at [1039, 564] on font "Nachylenie" at bounding box center [1018, 568] width 41 height 9
click at [1131, 196] on button "button" at bounding box center [1139, 201] width 20 height 10
click at [1091, 220] on font "Wysoki" at bounding box center [1096, 224] width 27 height 9
click at [1047, 220] on font "Średni" at bounding box center [1049, 224] width 24 height 9
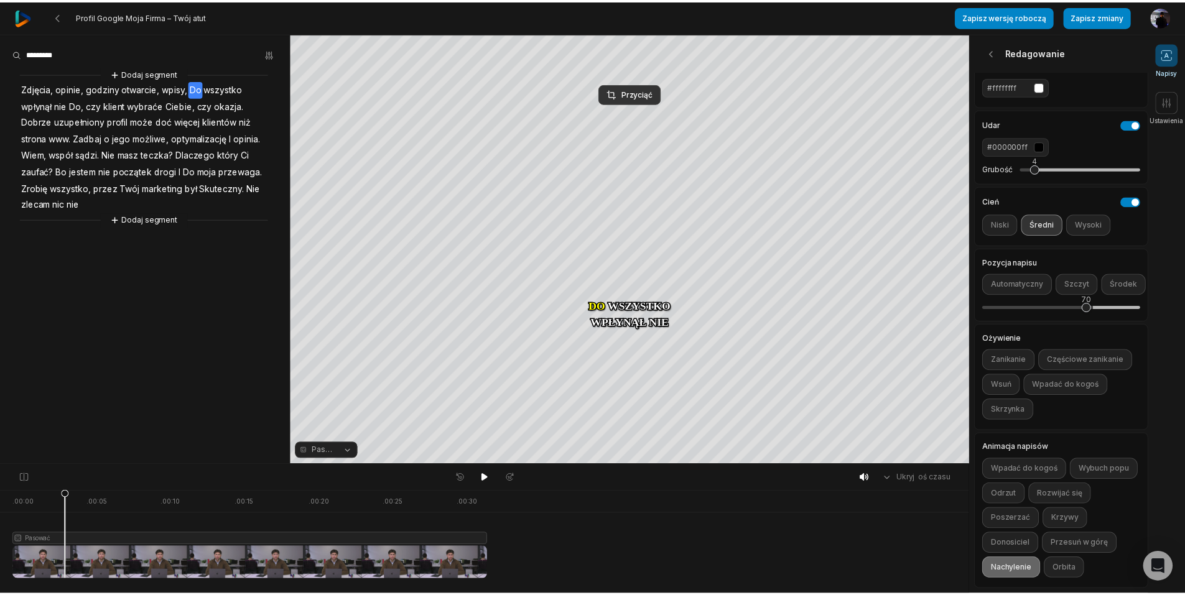
scroll to position [0, 0]
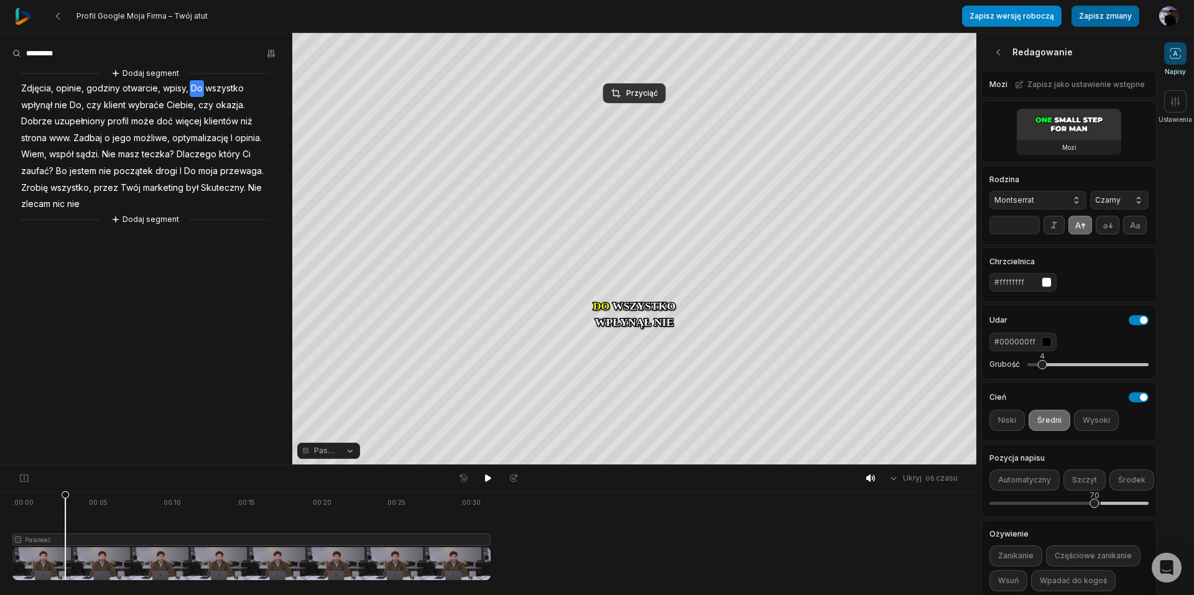
click at [1106, 17] on font "Zapisz zmiany" at bounding box center [1105, 15] width 53 height 9
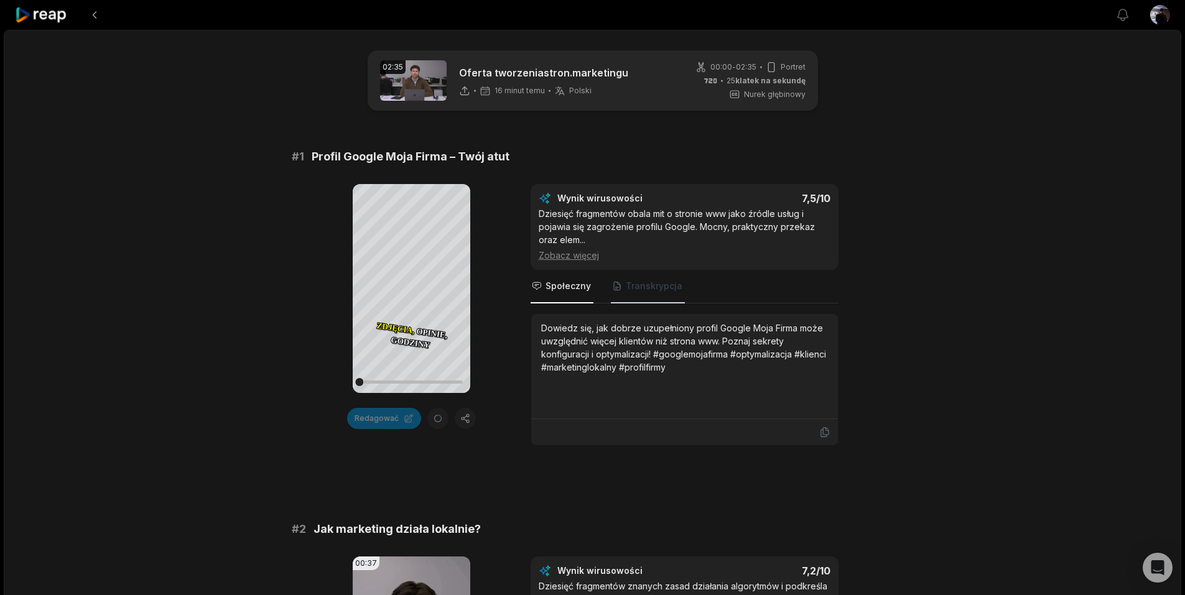
click at [648, 290] on font "Transkrypcja" at bounding box center [654, 285] width 57 height 11
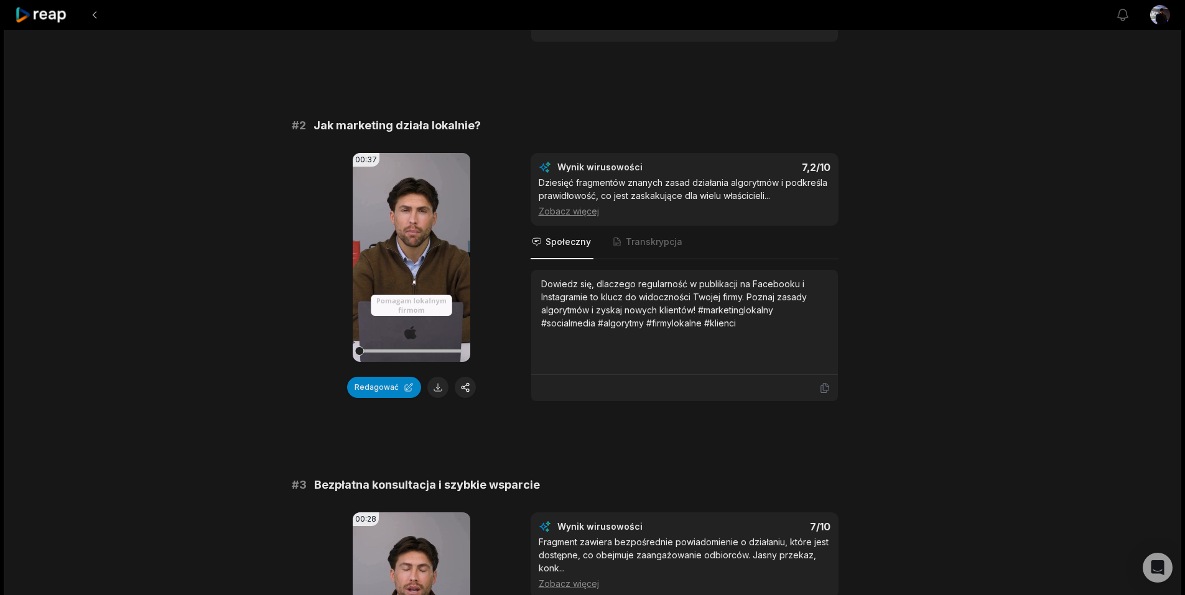
scroll to position [415, 0]
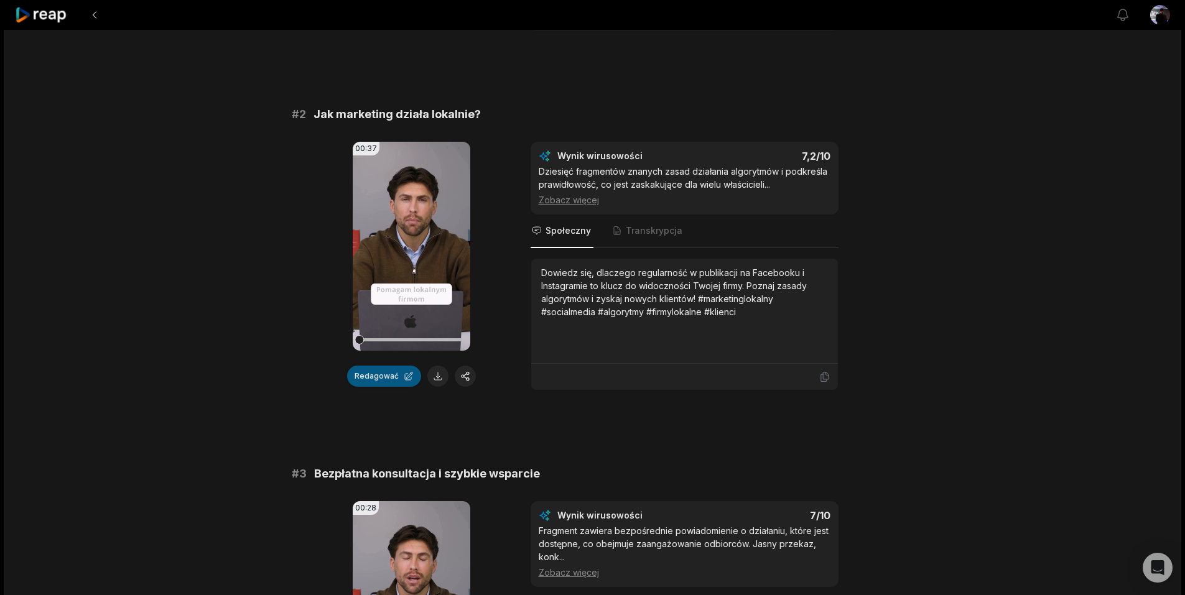
click at [385, 374] on font "Redagować" at bounding box center [376, 375] width 44 height 9
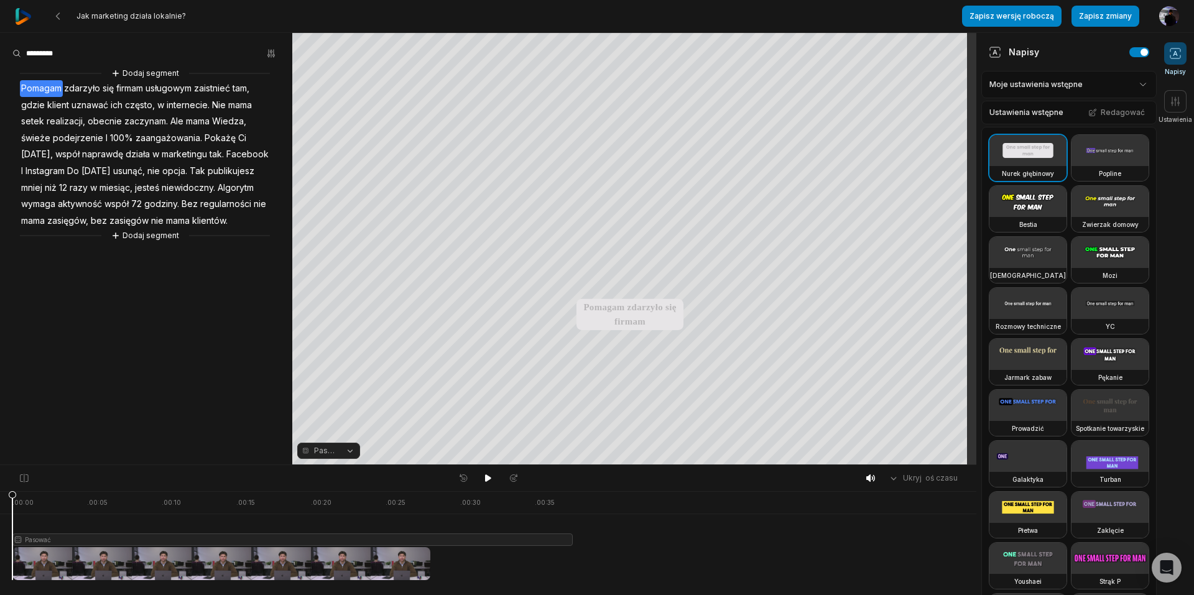
click at [136, 140] on font "zaangażowania." at bounding box center [169, 137] width 67 height 11
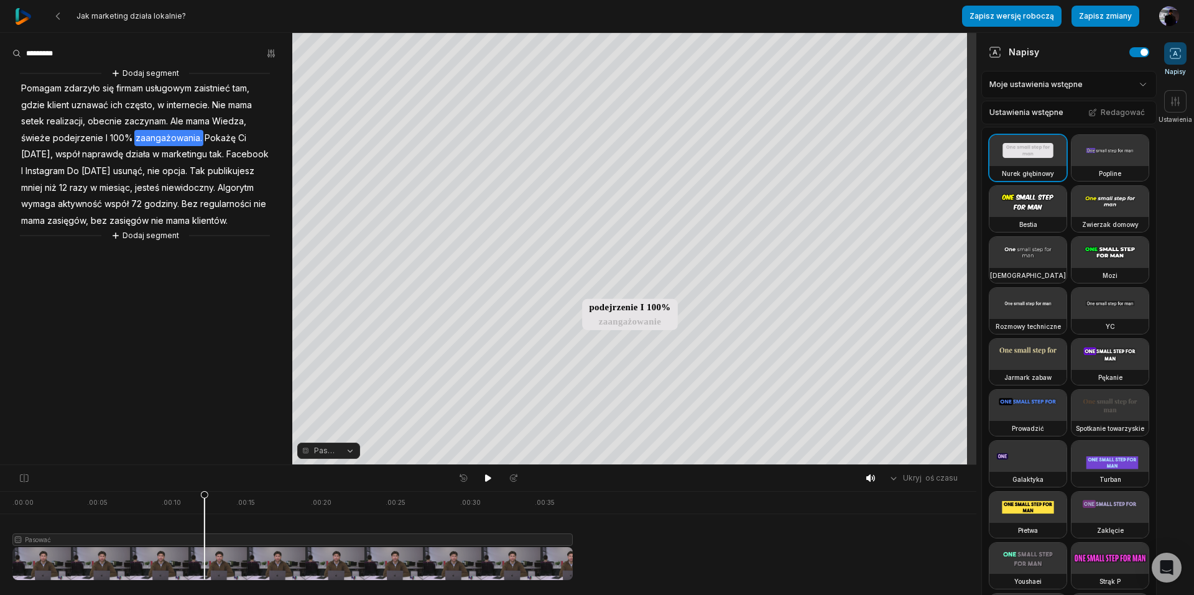
click at [86, 52] on input at bounding box center [58, 53] width 93 height 19
click at [220, 137] on font "Pokażę" at bounding box center [220, 137] width 31 height 11
click at [113, 168] on font "usunąć," at bounding box center [129, 170] width 32 height 11
click at [236, 329] on aside "Dodaj segment Pomagam zdarzyło się firmam usługowym zaistnieć tam, gdzie klient…" at bounding box center [146, 249] width 292 height 432
click at [150, 236] on font "Dodaj segment" at bounding box center [150, 235] width 57 height 9
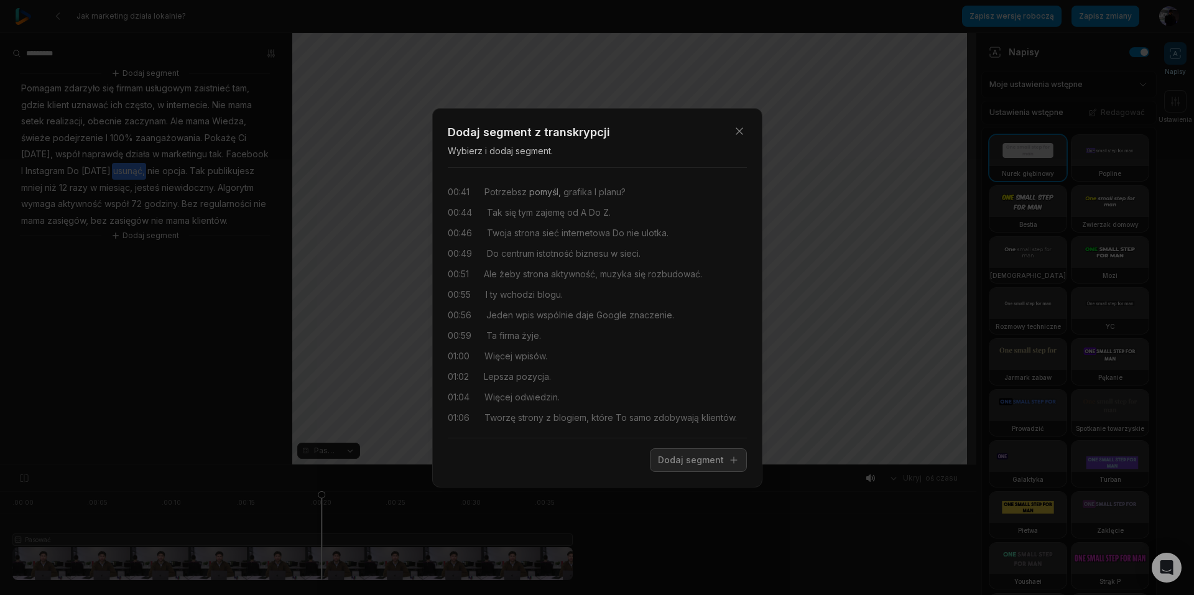
click at [550, 187] on font "pomyśl," at bounding box center [545, 192] width 32 height 11
click at [627, 280] on span "muzyka" at bounding box center [615, 273] width 34 height 13
click at [573, 277] on font "aktywność," at bounding box center [574, 274] width 47 height 11
click at [455, 337] on font "01:42" at bounding box center [458, 336] width 21 height 11
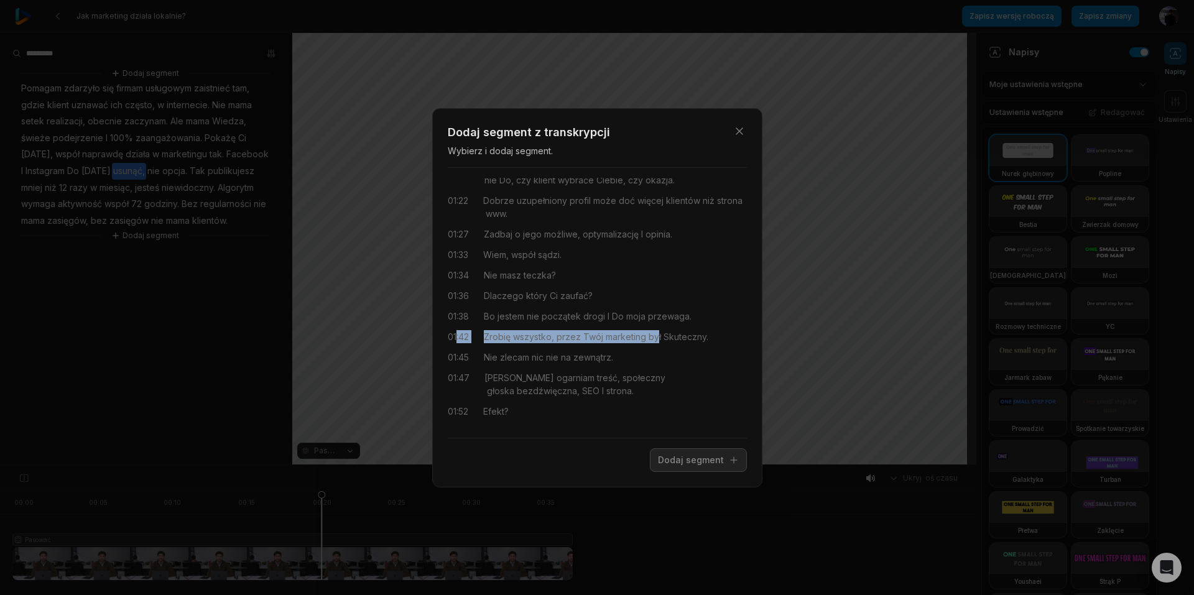
drag, startPoint x: 455, startPoint y: 337, endPoint x: 712, endPoint y: 335, distance: 256.8
click at [701, 334] on div "01:42 Zrobię wszystko, przez Twój marketing był Skuteczny." at bounding box center [597, 336] width 299 height 13
drag, startPoint x: 719, startPoint y: 335, endPoint x: 437, endPoint y: 337, distance: 282.3
click at [437, 337] on div "Zamknąć Dodaj segment z transkrypcji Wybierz i dodaj segment. 00:41 Potrzebsz p…" at bounding box center [597, 297] width 330 height 379
click at [737, 132] on icon "button" at bounding box center [739, 131] width 12 height 12
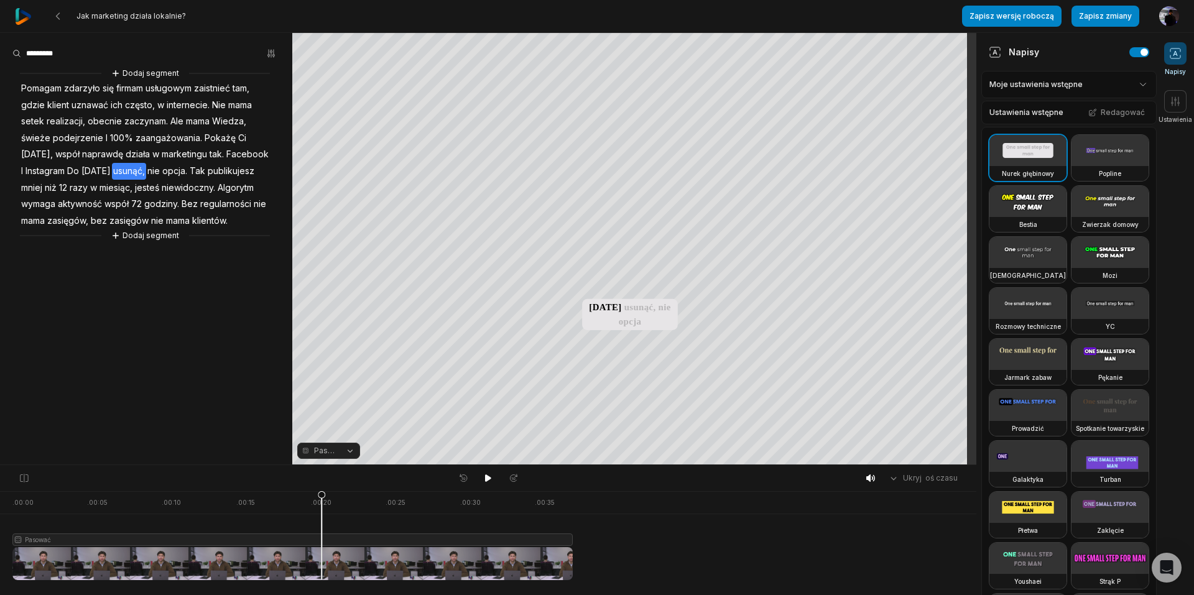
scroll to position [0, 0]
click at [349, 449] on button "Pasować" at bounding box center [328, 451] width 63 height 16
click at [172, 384] on div "Twoja przeglądarka nie obsługuje formatu mp4. Twoja przeglądarka nie obsługuje …" at bounding box center [488, 249] width 976 height 432
click at [126, 298] on aside "Dodaj segment Pomagam zdarzyło się firmam usługowym zaistnieć tam, gdzie klient…" at bounding box center [146, 249] width 292 height 432
click at [159, 71] on font "Dodaj segment" at bounding box center [150, 72] width 57 height 9
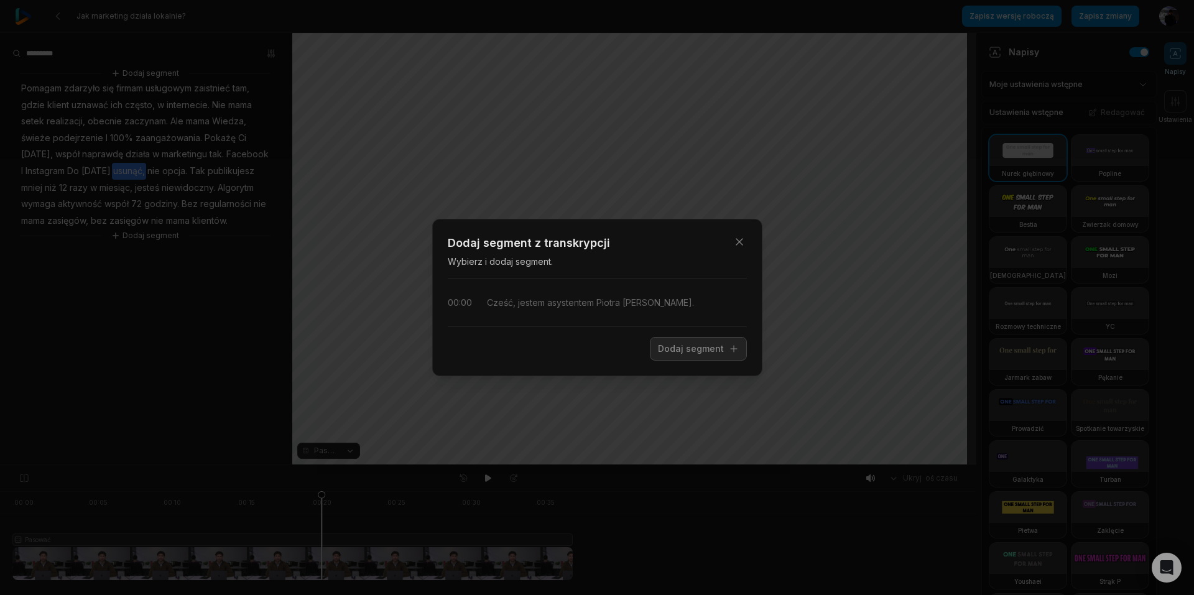
click at [498, 255] on p "Wybierz i dodaj segment." at bounding box center [597, 261] width 299 height 13
click at [516, 238] on font "Dodaj segment z transkrypcji" at bounding box center [529, 242] width 162 height 13
click at [511, 267] on p "Wybierz i dodaj segment." at bounding box center [597, 261] width 299 height 13
click at [495, 301] on font "Cześć," at bounding box center [501, 302] width 29 height 11
click at [448, 305] on font "00:00" at bounding box center [460, 302] width 24 height 11
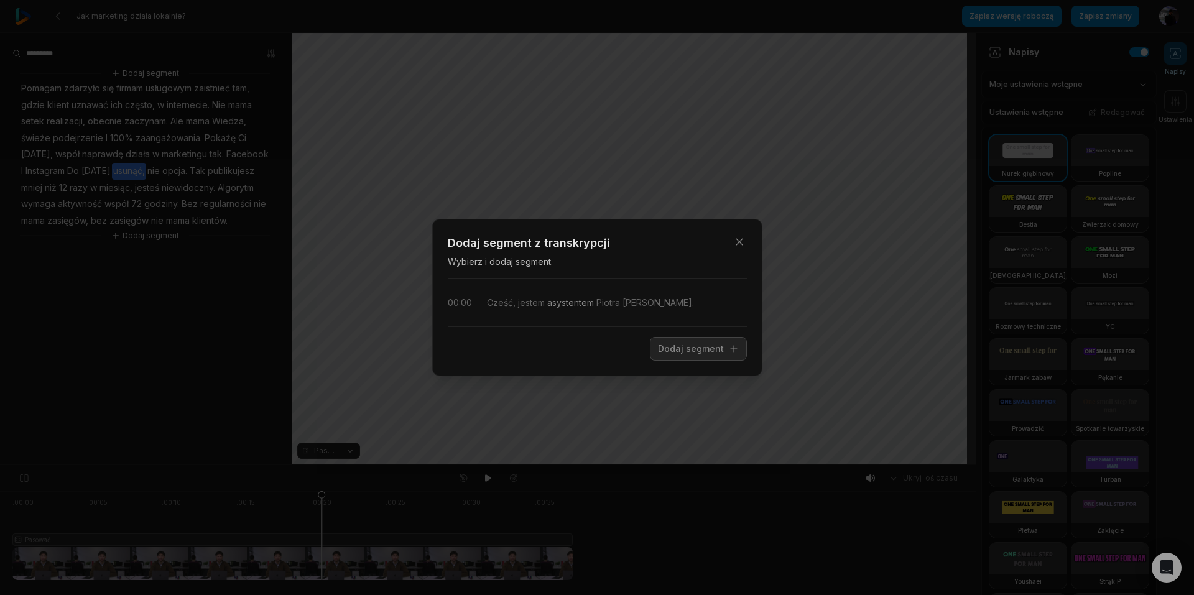
click at [575, 307] on font "asystentem" at bounding box center [570, 302] width 47 height 11
click at [739, 240] on icon "button" at bounding box center [739, 242] width 12 height 12
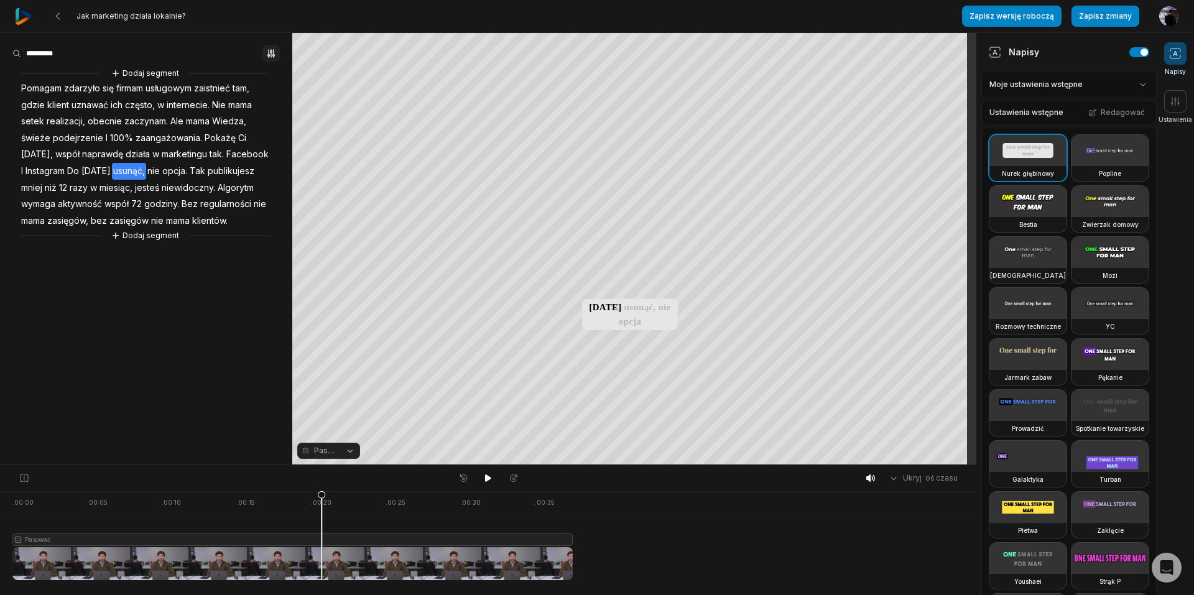
click at [270, 53] on icon "button" at bounding box center [271, 54] width 10 height 10
click at [247, 129] on font "Atrakcja" at bounding box center [242, 130] width 29 height 9
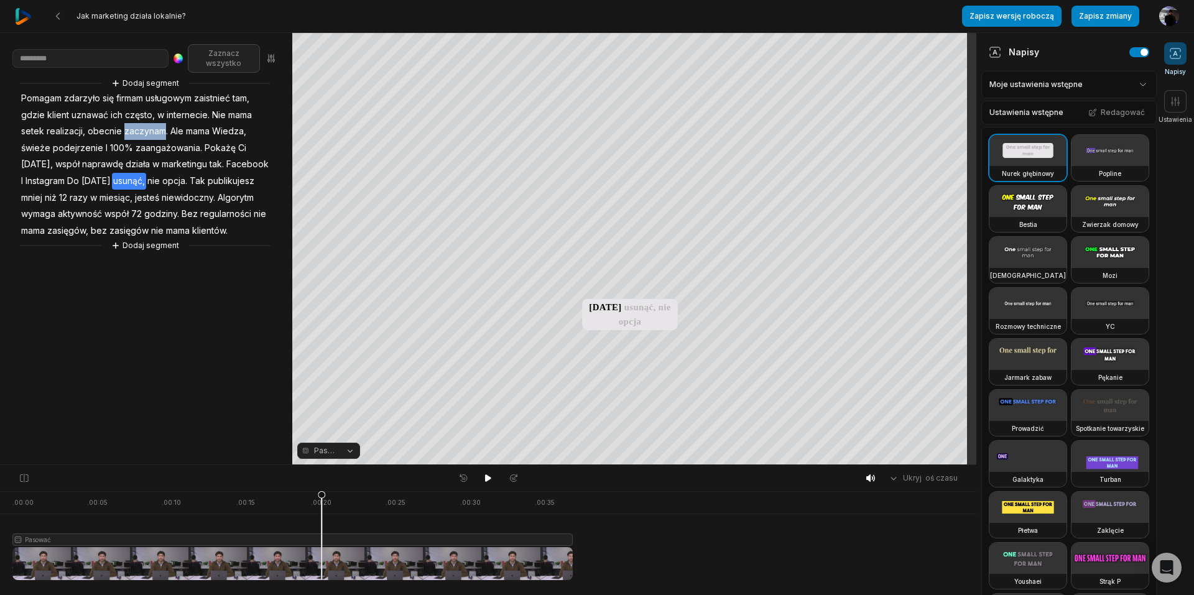
drag, startPoint x: 162, startPoint y: 129, endPoint x: 116, endPoint y: 133, distance: 45.5
click at [123, 132] on span "zaczynam." at bounding box center [146, 131] width 46 height 17
drag, startPoint x: 88, startPoint y: 127, endPoint x: 163, endPoint y: 129, distance: 74.6
click at [163, 129] on div "Dodaj segment Pomagam zdarzyło się firmam usługowym zaistnieć tam, gdzie klient…" at bounding box center [146, 164] width 292 height 176
click at [134, 57] on input at bounding box center [90, 58] width 156 height 19
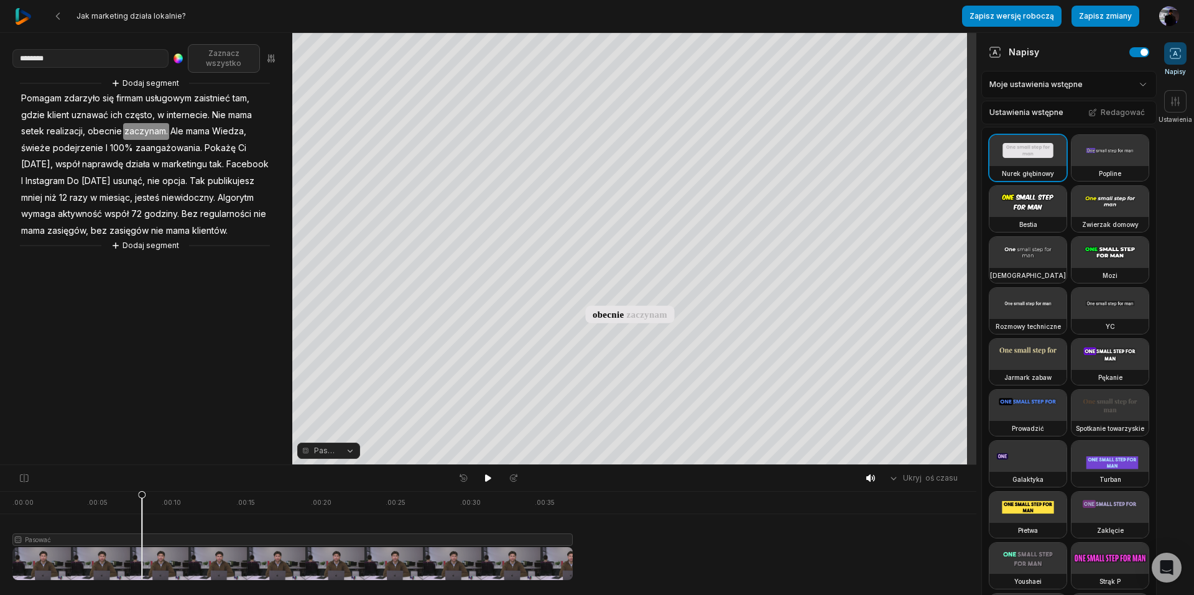
click at [147, 181] on font "nie" at bounding box center [153, 180] width 12 height 11
click at [231, 180] on font "publikujesz" at bounding box center [231, 180] width 47 height 11
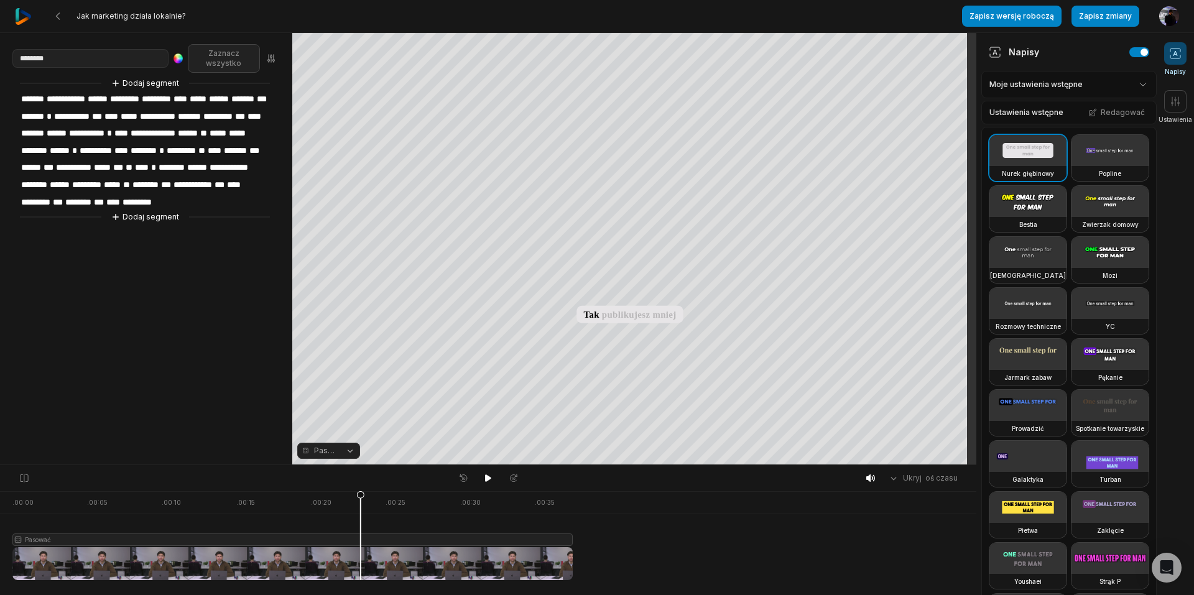
click at [91, 172] on font "**********" at bounding box center [73, 167] width 35 height 9
click at [47, 189] on font "********" at bounding box center [34, 184] width 26 height 9
drag, startPoint x: 244, startPoint y: 199, endPoint x: 202, endPoint y: 199, distance: 42.3
click at [202, 199] on div "**********" at bounding box center [146, 149] width 292 height 147
drag, startPoint x: 84, startPoint y: 55, endPoint x: 2, endPoint y: 64, distance: 82.5
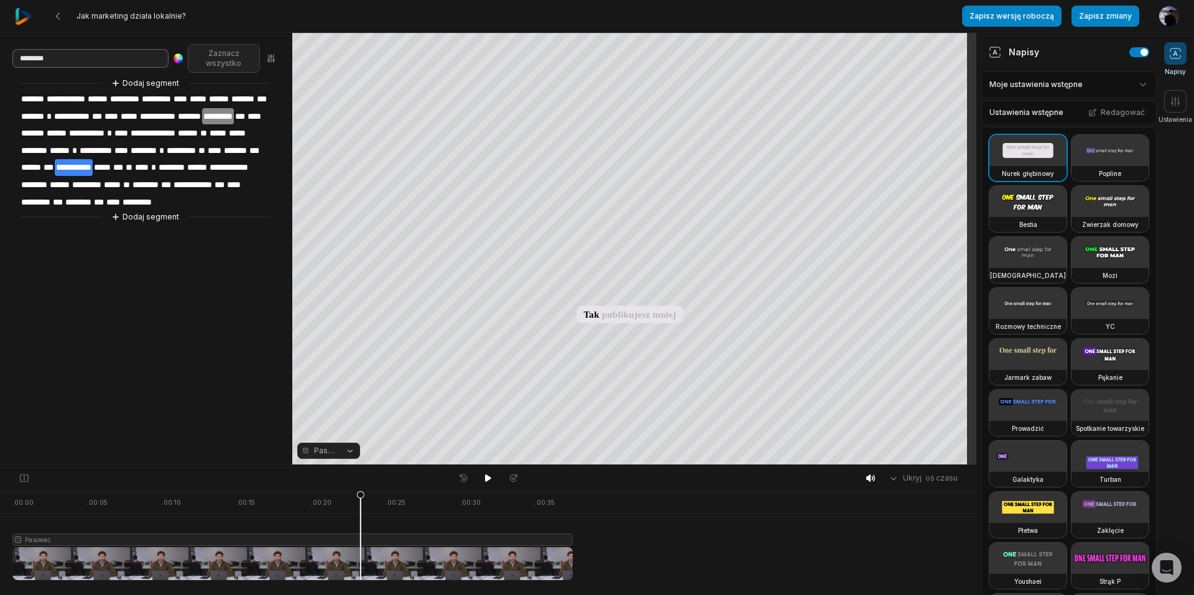
click at [2, 64] on aside "**********" at bounding box center [146, 249] width 292 height 432
click at [106, 58] on input "********" at bounding box center [90, 58] width 156 height 19
drag, startPoint x: 106, startPoint y: 58, endPoint x: 14, endPoint y: 59, distance: 92.0
click at [14, 59] on input "********" at bounding box center [90, 58] width 156 height 19
click at [73, 57] on input "********" at bounding box center [90, 58] width 156 height 19
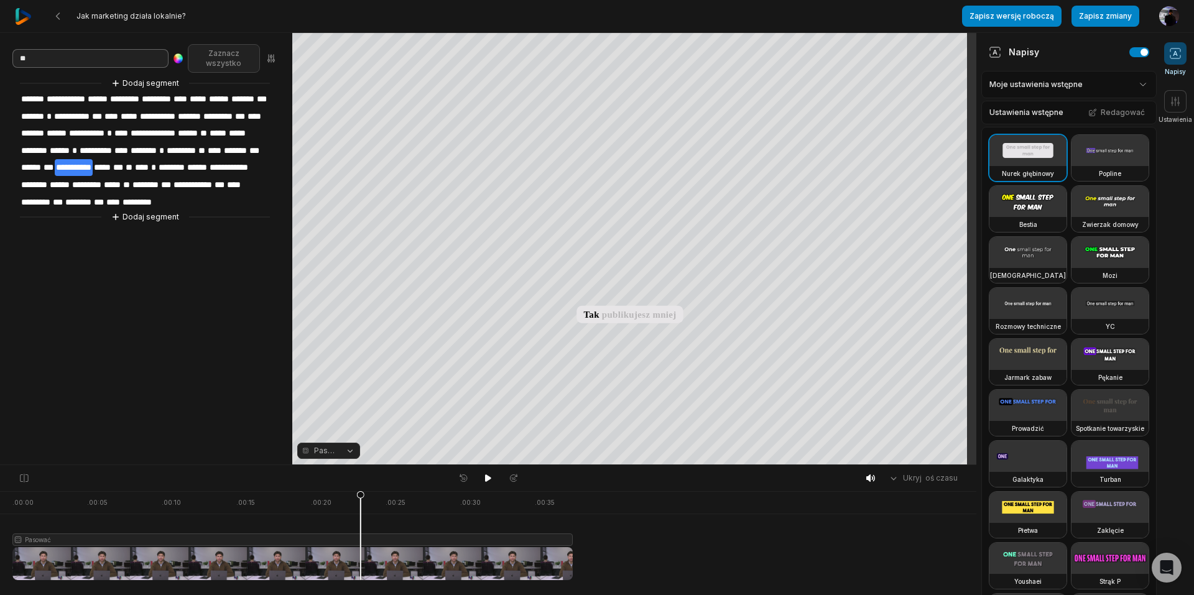
type input "*"
click at [223, 340] on aside "**********" at bounding box center [146, 249] width 292 height 432
click at [218, 312] on aside "**********" at bounding box center [146, 249] width 292 height 432
click at [152, 206] on font "*********" at bounding box center [136, 202] width 29 height 9
click at [137, 55] on input at bounding box center [90, 58] width 156 height 19
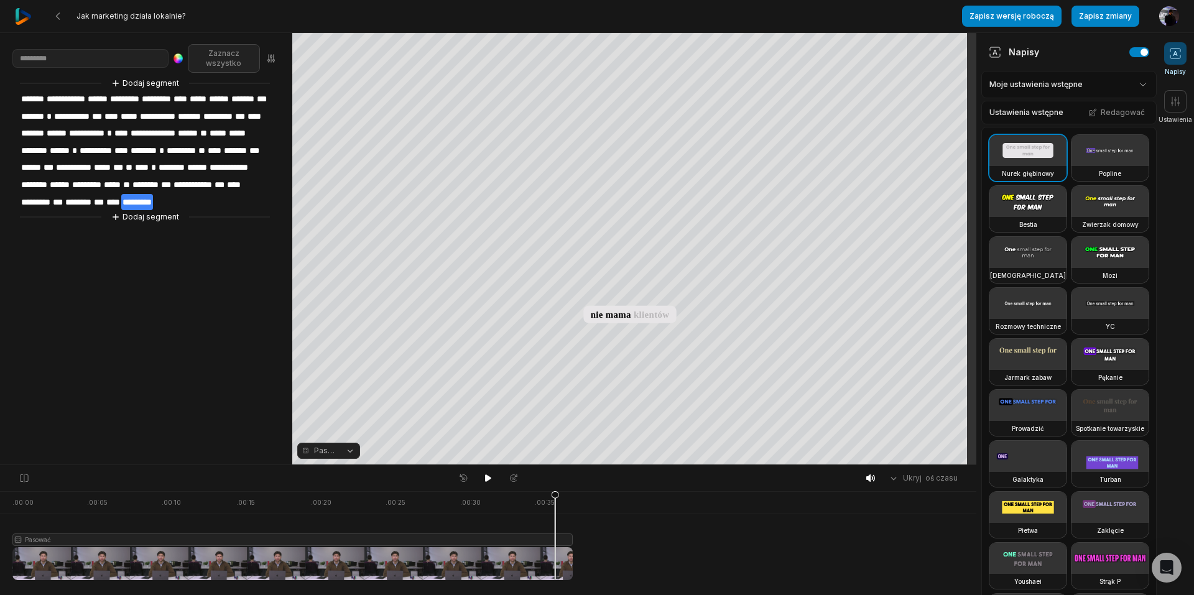
click at [177, 60] on img at bounding box center [177, 58] width 9 height 10
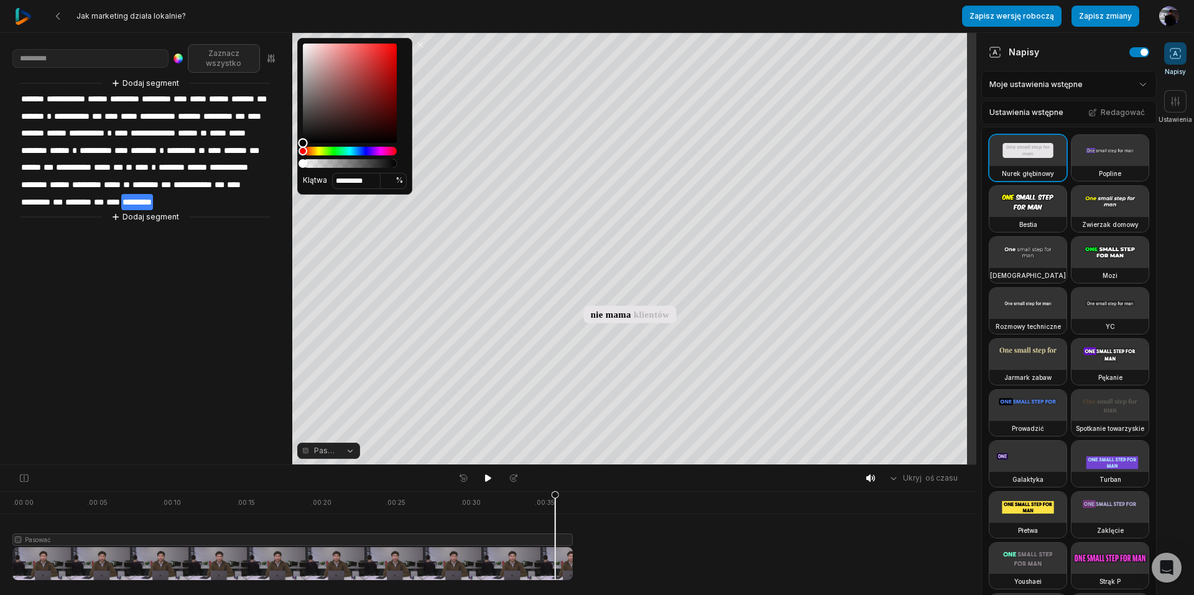
click at [370, 83] on div "Kolor" at bounding box center [350, 93] width 94 height 99
click at [379, 87] on div "Kolor" at bounding box center [350, 93] width 94 height 99
type input "*********"
click at [272, 62] on icon "button" at bounding box center [271, 58] width 10 height 10
click at [255, 264] on aside "**********" at bounding box center [146, 249] width 292 height 432
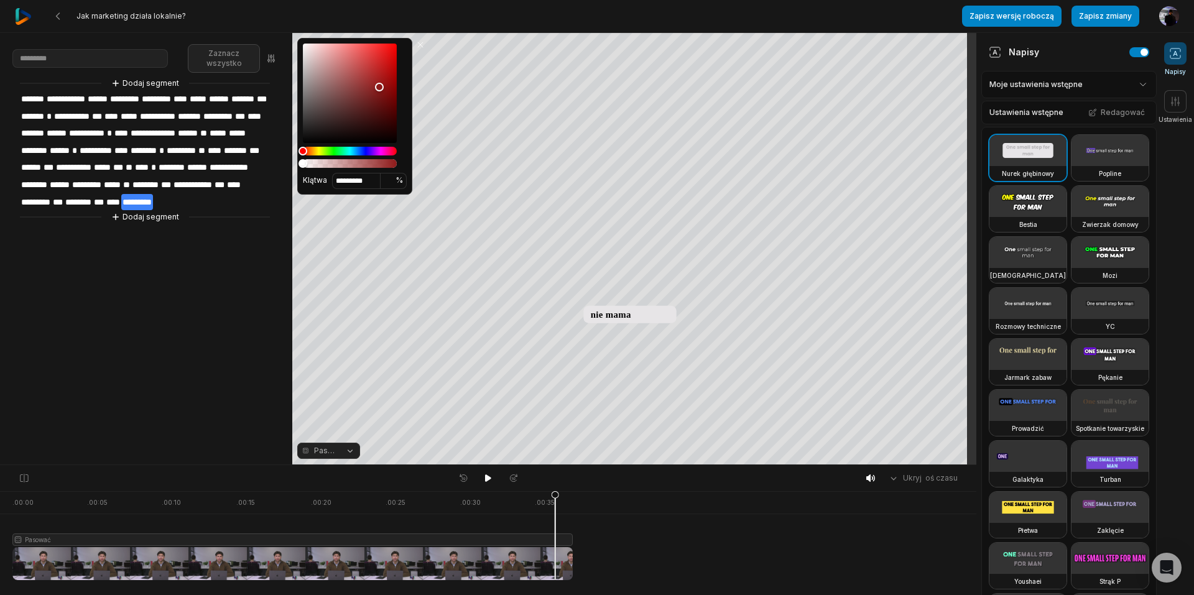
click at [253, 289] on aside "**********" at bounding box center [146, 249] width 292 height 432
click at [421, 44] on button at bounding box center [420, 45] width 12 height 12
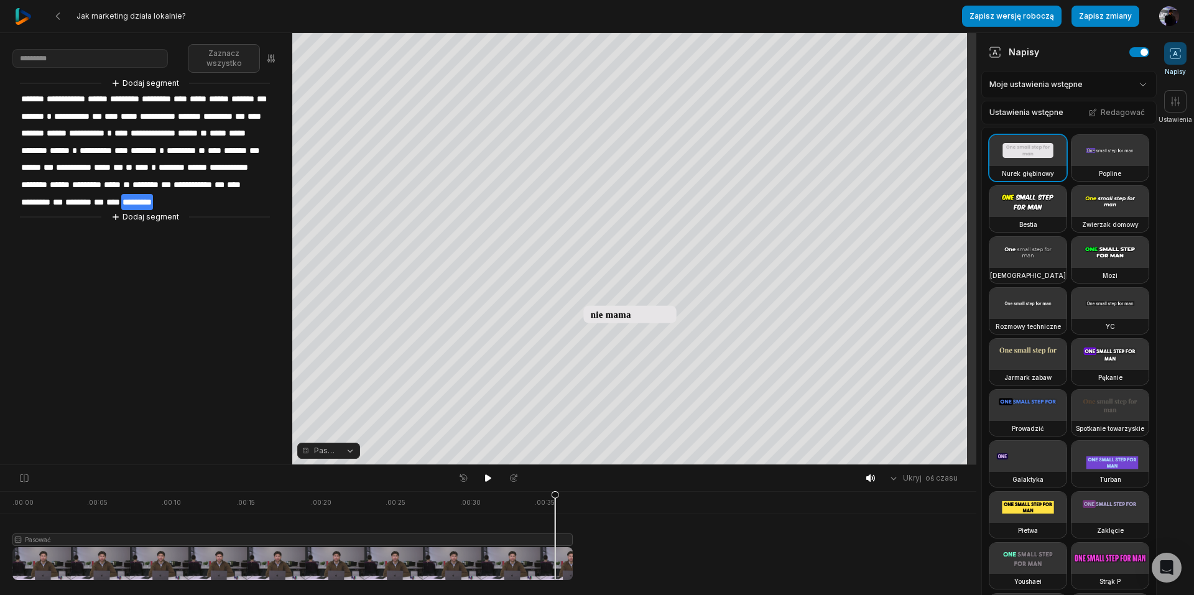
click at [202, 315] on aside "**********" at bounding box center [146, 249] width 292 height 432
click at [1036, 217] on video at bounding box center [1027, 201] width 77 height 31
click at [1071, 217] on video at bounding box center [1109, 201] width 77 height 31
click at [1071, 268] on video at bounding box center [1109, 252] width 77 height 31
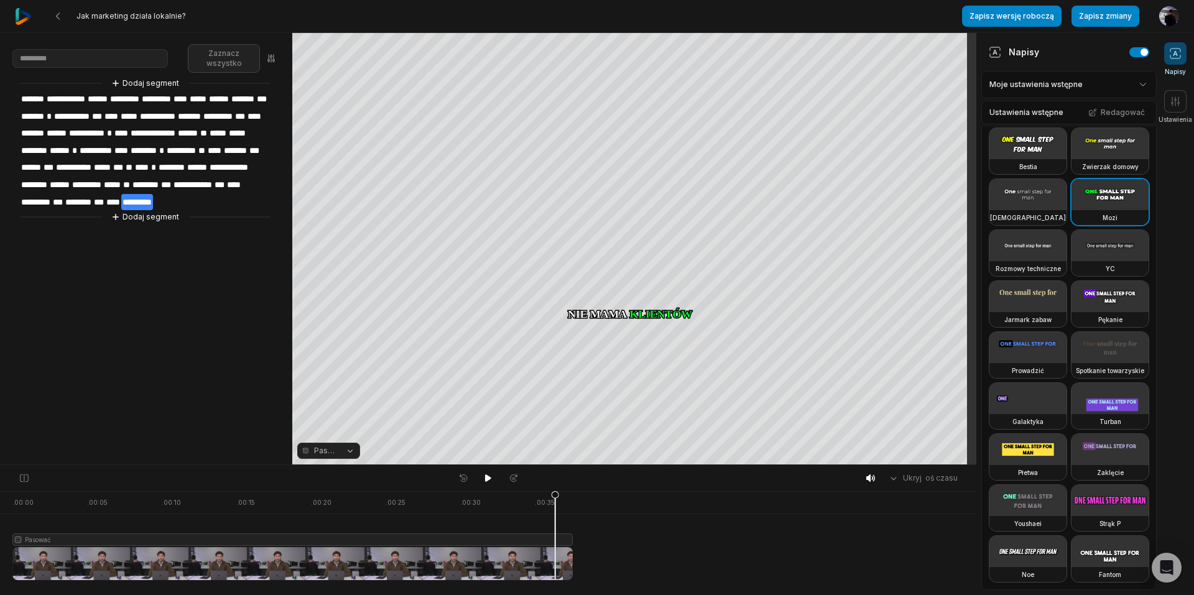
scroll to position [415, 0]
click at [1022, 453] on video at bounding box center [1027, 449] width 77 height 31
click at [1071, 392] on video at bounding box center [1109, 398] width 77 height 31
click at [1024, 383] on video at bounding box center [1027, 398] width 77 height 31
click at [1071, 332] on video at bounding box center [1109, 347] width 77 height 31
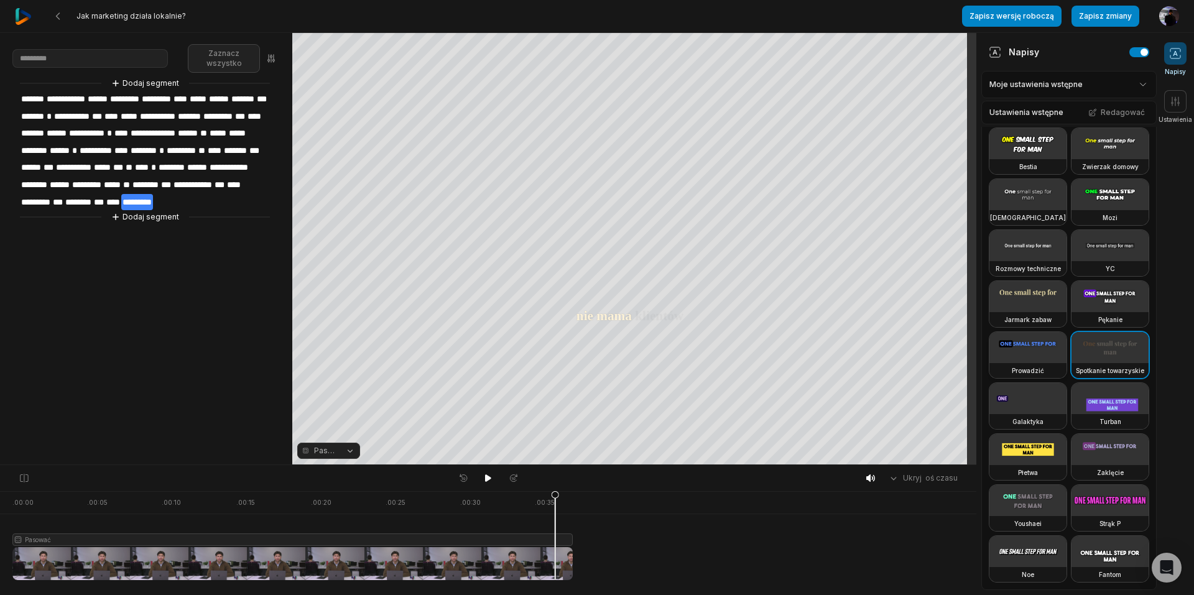
click at [1013, 332] on video at bounding box center [1027, 347] width 77 height 31
click at [1071, 281] on video at bounding box center [1109, 296] width 77 height 31
click at [1017, 281] on video at bounding box center [1027, 296] width 77 height 31
click at [1071, 195] on video at bounding box center [1109, 194] width 77 height 31
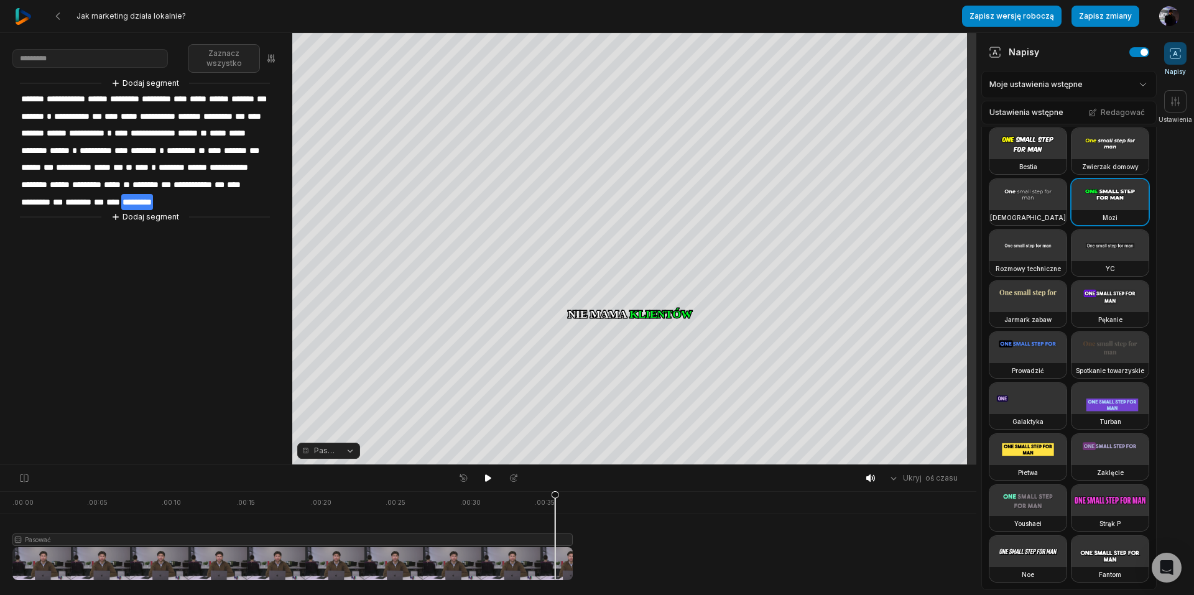
click at [120, 206] on font "****" at bounding box center [113, 202] width 14 height 9
click at [225, 325] on aside "**********" at bounding box center [146, 249] width 292 height 432
click at [85, 100] on font "**********" at bounding box center [66, 99] width 39 height 9
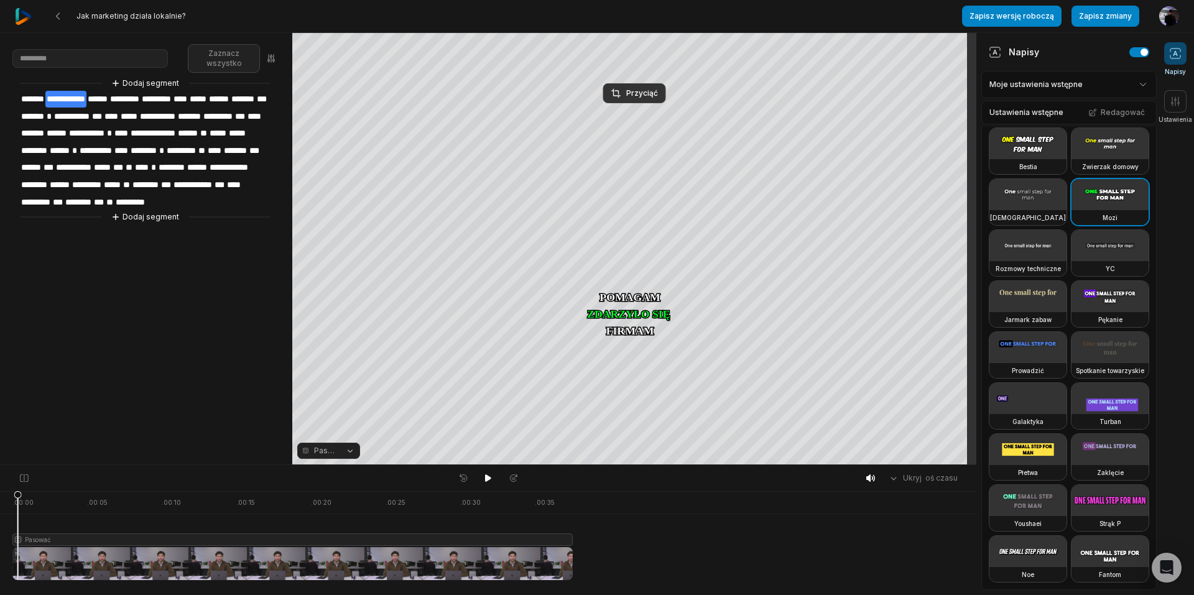
click at [215, 313] on aside "**********" at bounding box center [146, 249] width 292 height 432
click at [488, 478] on icon at bounding box center [488, 477] width 6 height 7
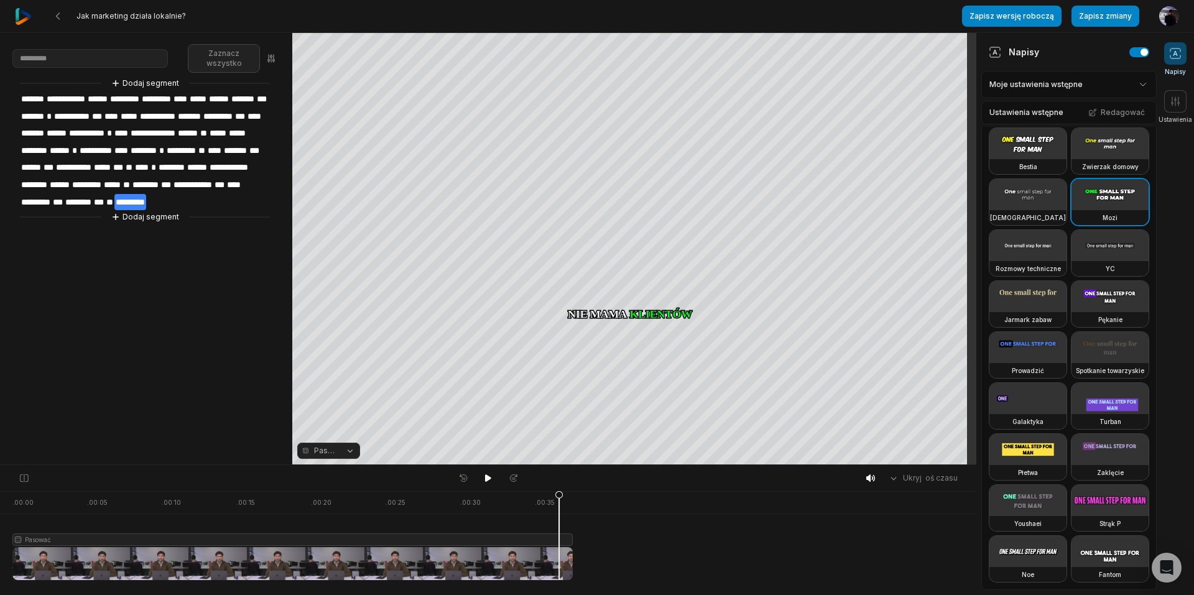
drag, startPoint x: 12, startPoint y: 515, endPoint x: 559, endPoint y: 519, distance: 546.6
click at [559, 519] on icon at bounding box center [559, 536] width 9 height 90
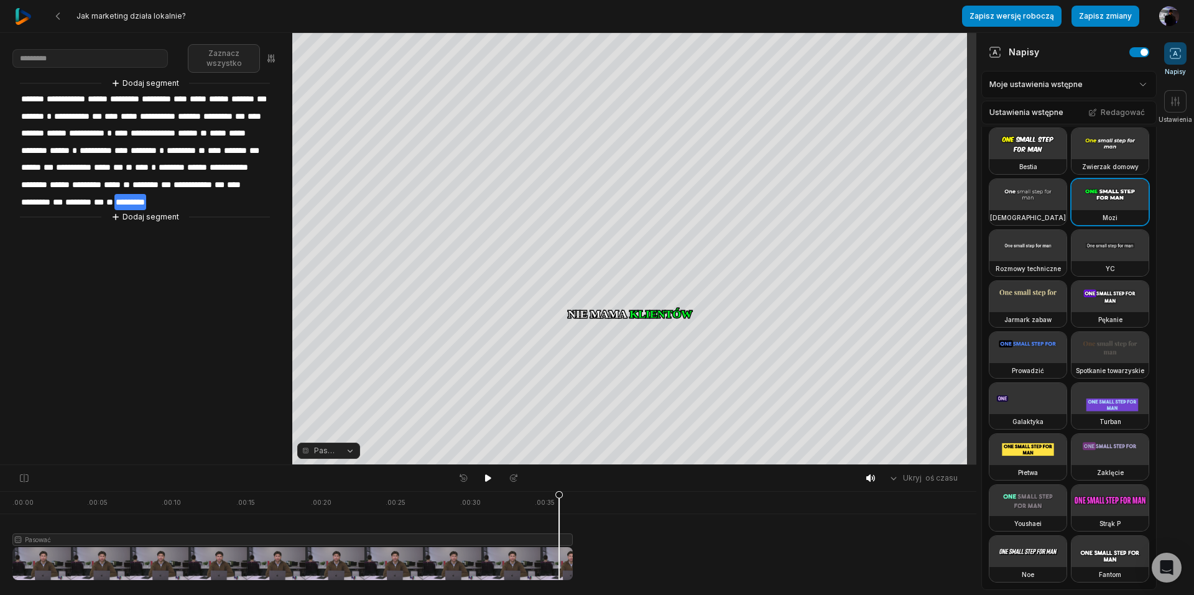
click at [562, 499] on icon at bounding box center [558, 538] width 7 height 95
drag, startPoint x: 562, startPoint y: 499, endPoint x: 632, endPoint y: 525, distance: 75.8
click at [632, 525] on div "Pasować" at bounding box center [488, 530] width 976 height 32
click at [345, 451] on button "Pasować" at bounding box center [328, 451] width 63 height 16
click at [335, 384] on font "Podział" at bounding box center [331, 386] width 27 height 9
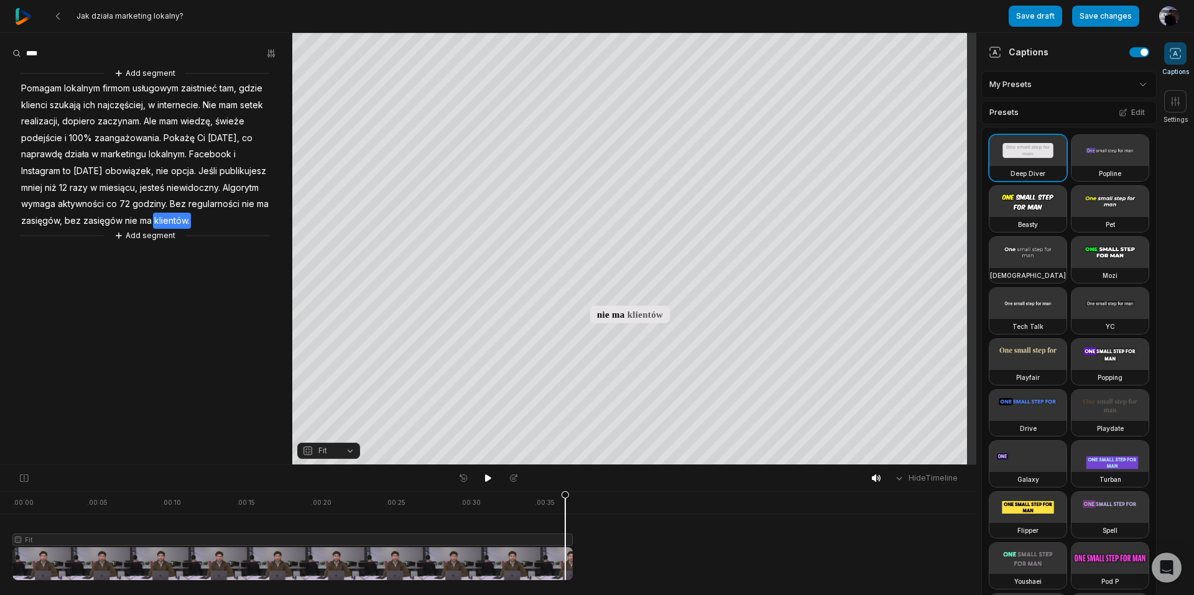
drag, startPoint x: 12, startPoint y: 494, endPoint x: 565, endPoint y: 531, distance: 554.1
click at [565, 531] on icon at bounding box center [565, 538] width 7 height 95
click at [566, 495] on icon at bounding box center [565, 538] width 7 height 95
click at [568, 502] on icon at bounding box center [568, 538] width 7 height 95
click at [568, 542] on icon at bounding box center [568, 536] width 9 height 90
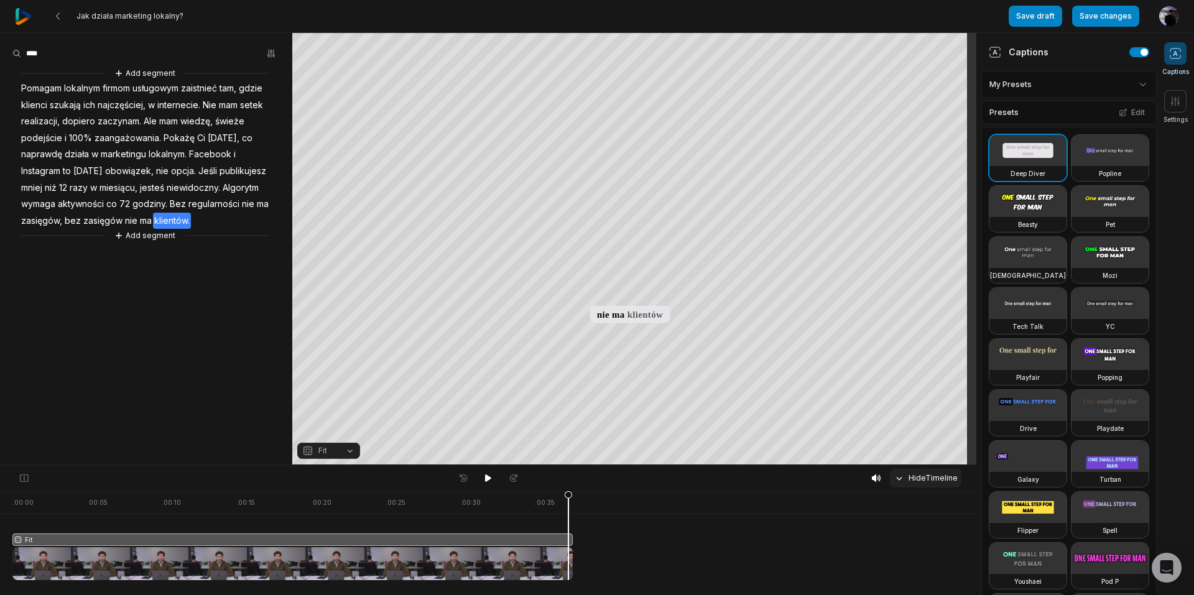
click at [902, 477] on icon at bounding box center [899, 478] width 11 height 11
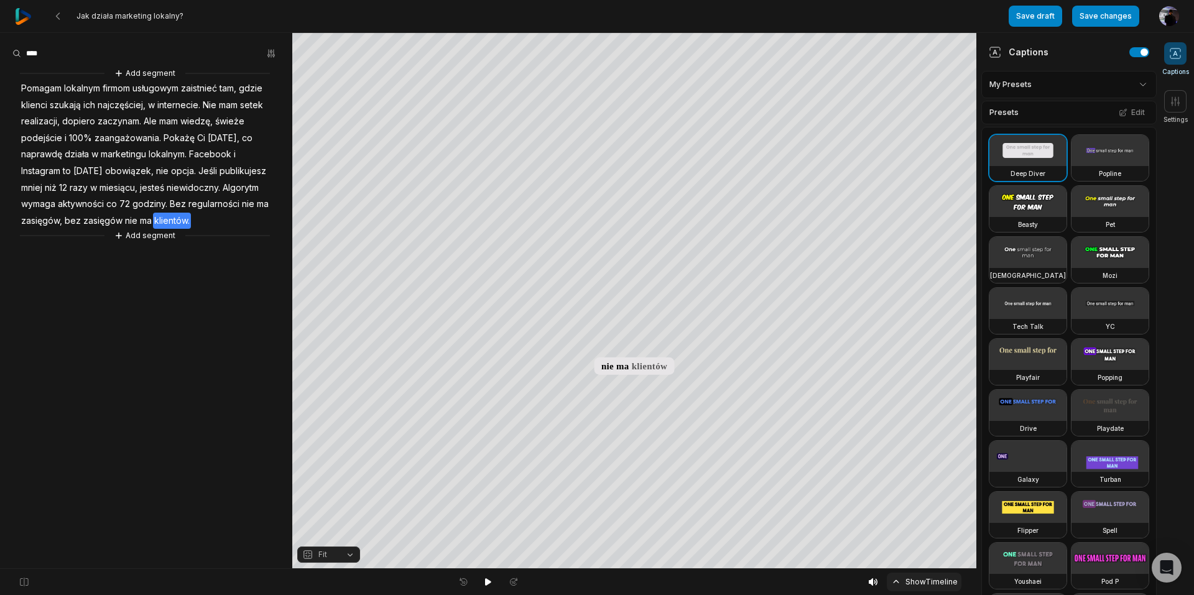
click at [906, 580] on button "Show Timeline" at bounding box center [924, 582] width 75 height 19
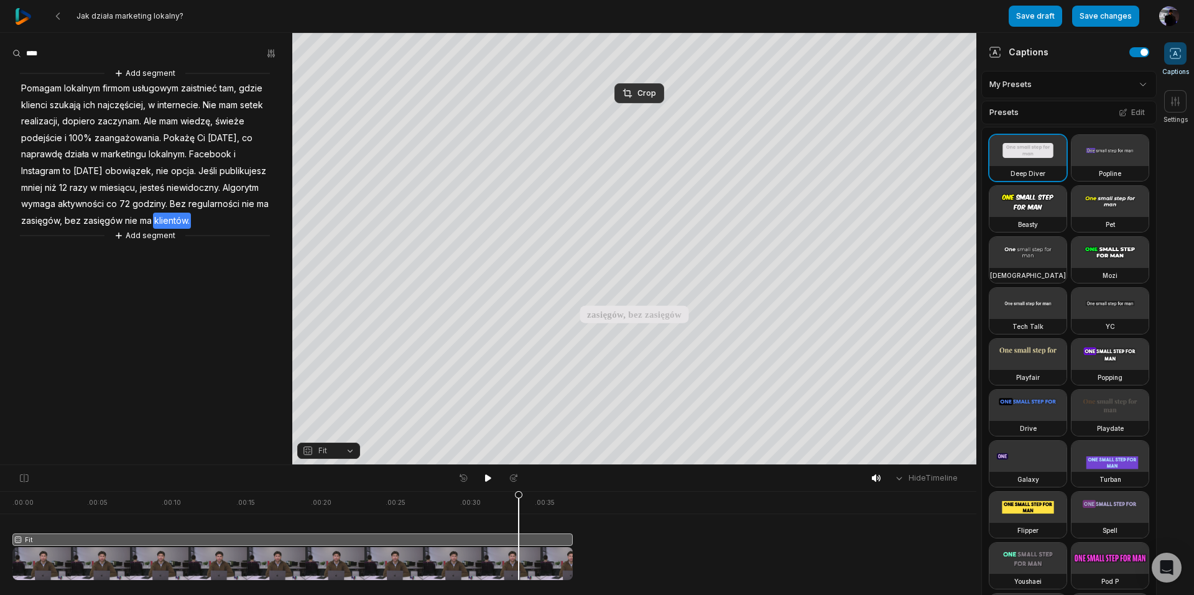
click at [519, 562] on div at bounding box center [292, 535] width 560 height 89
click at [519, 562] on icon at bounding box center [518, 536] width 9 height 90
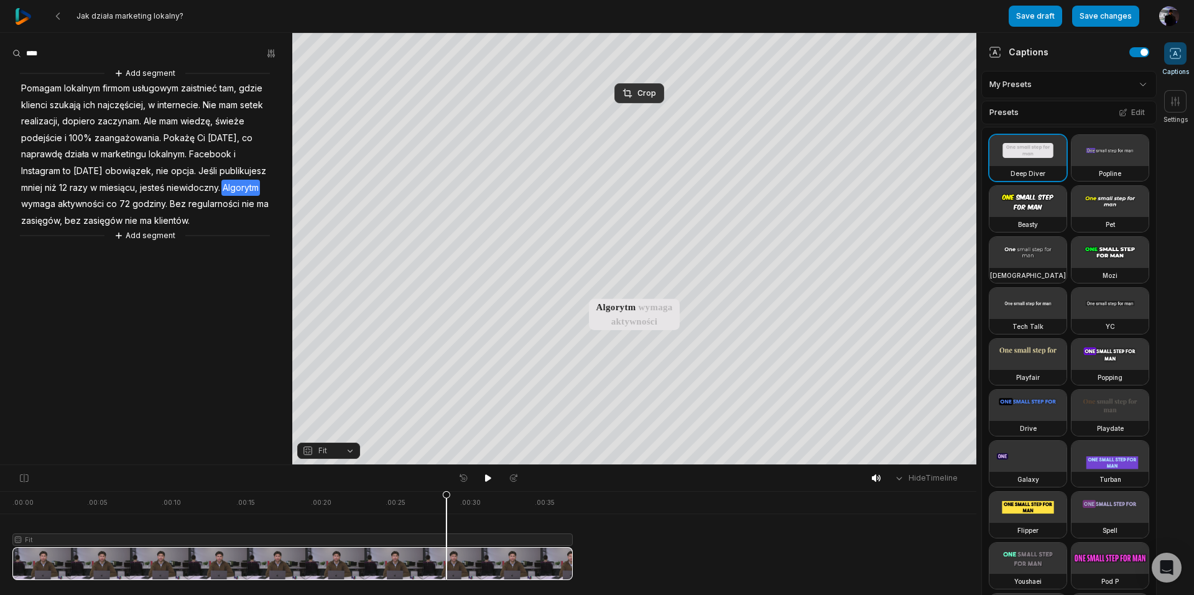
click at [446, 565] on div at bounding box center [292, 535] width 560 height 89
click at [469, 558] on div at bounding box center [292, 535] width 560 height 89
click at [469, 558] on icon at bounding box center [469, 536] width 9 height 90
click at [636, 95] on div "Crop" at bounding box center [639, 93] width 34 height 11
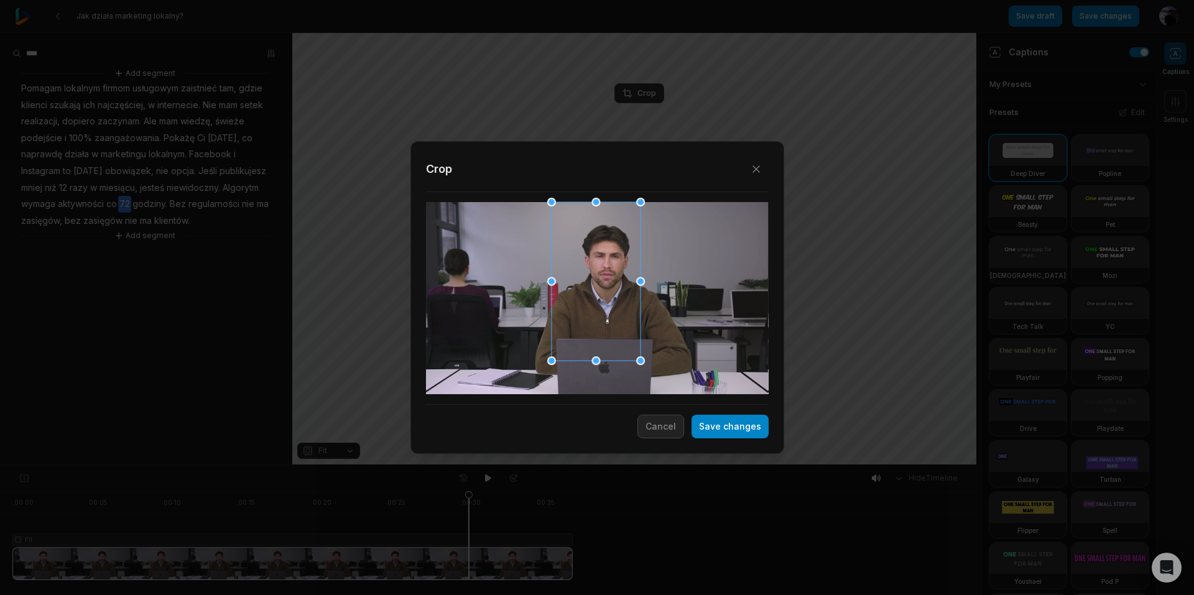
drag, startPoint x: 660, startPoint y: 395, endPoint x: 650, endPoint y: 355, distance: 41.0
click at [650, 465] on div "Close Crop Save changes Cancel" at bounding box center [597, 465] width 1194 height 0
drag, startPoint x: 606, startPoint y: 276, endPoint x: 616, endPoint y: 289, distance: 16.3
click at [616, 289] on div at bounding box center [606, 294] width 89 height 159
click at [727, 425] on button "Save changes" at bounding box center [729, 427] width 77 height 24
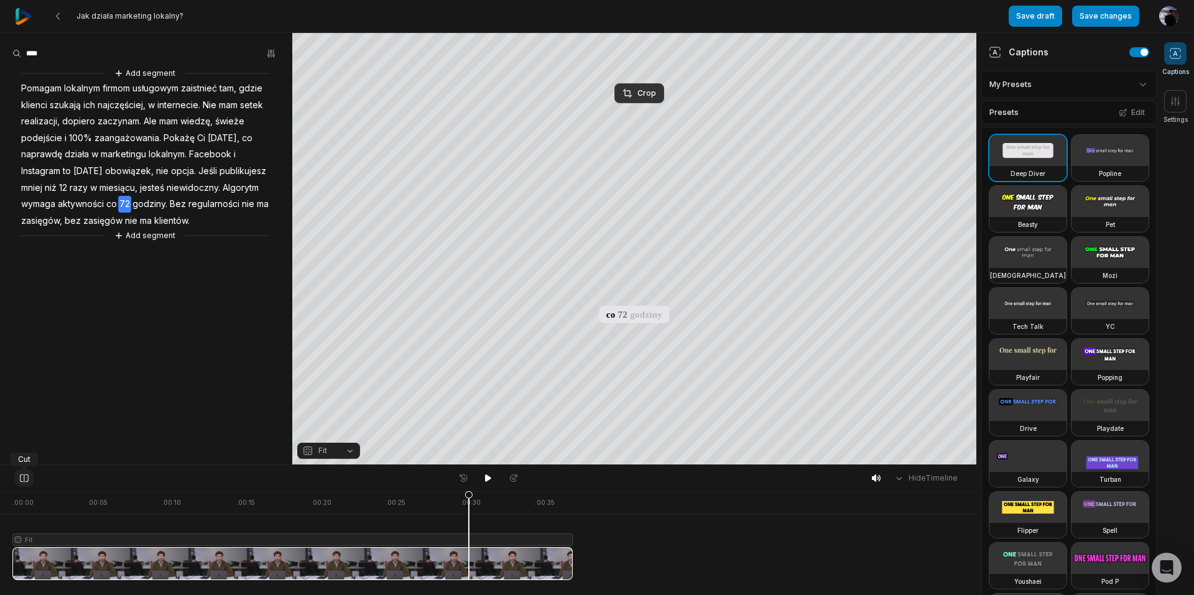
click at [24, 479] on icon at bounding box center [24, 478] width 11 height 10
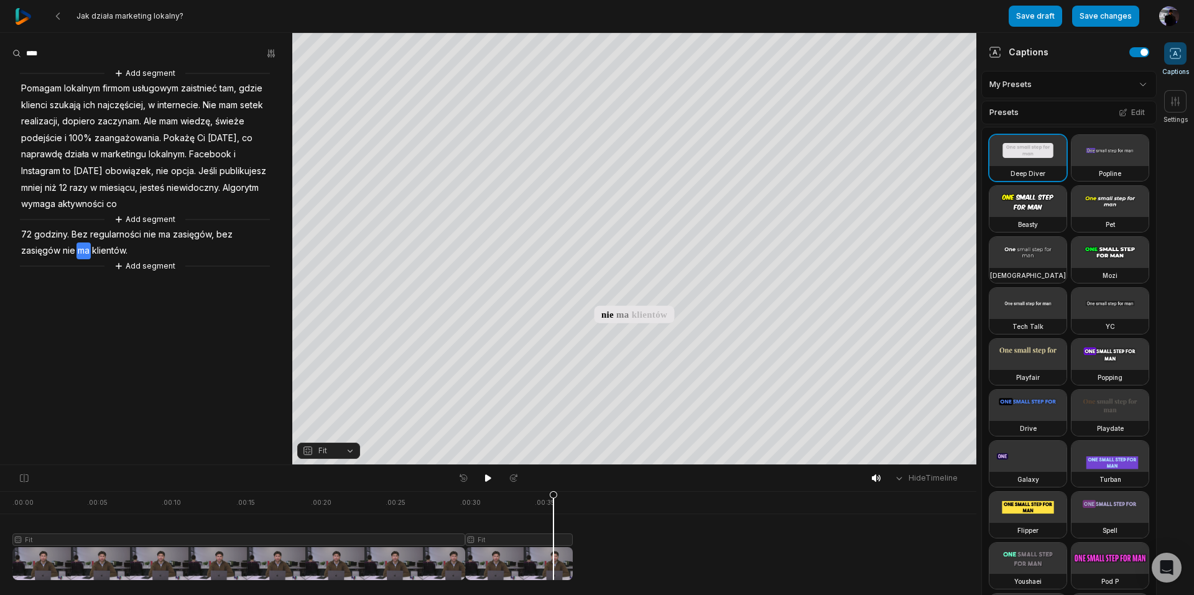
drag, startPoint x: 468, startPoint y: 499, endPoint x: 553, endPoint y: 512, distance: 86.3
click at [553, 512] on icon at bounding box center [553, 536] width 9 height 90
drag, startPoint x: 555, startPoint y: 518, endPoint x: 232, endPoint y: 512, distance: 323.4
click at [232, 512] on icon at bounding box center [231, 538] width 7 height 95
click at [231, 497] on icon at bounding box center [230, 538] width 7 height 95
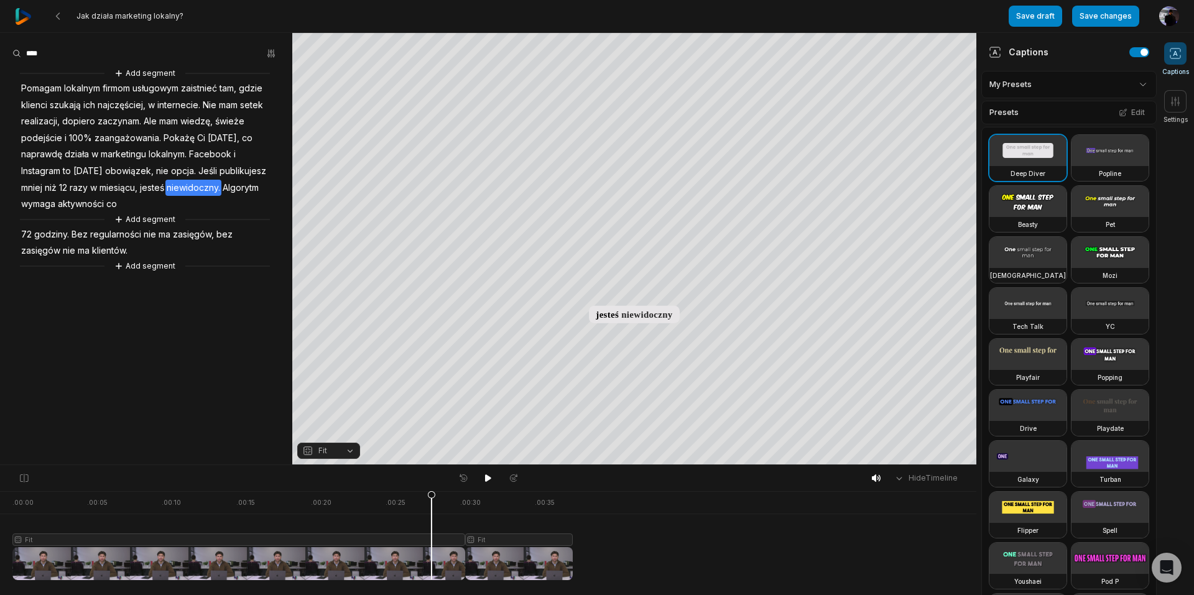
drag, startPoint x: 233, startPoint y: 503, endPoint x: 432, endPoint y: 524, distance: 200.0
click at [432, 524] on icon at bounding box center [431, 538] width 7 height 95
click at [432, 524] on icon at bounding box center [431, 536] width 9 height 90
click at [432, 524] on icon at bounding box center [432, 536] width 9 height 90
click at [24, 501] on div at bounding box center [292, 535] width 560 height 89
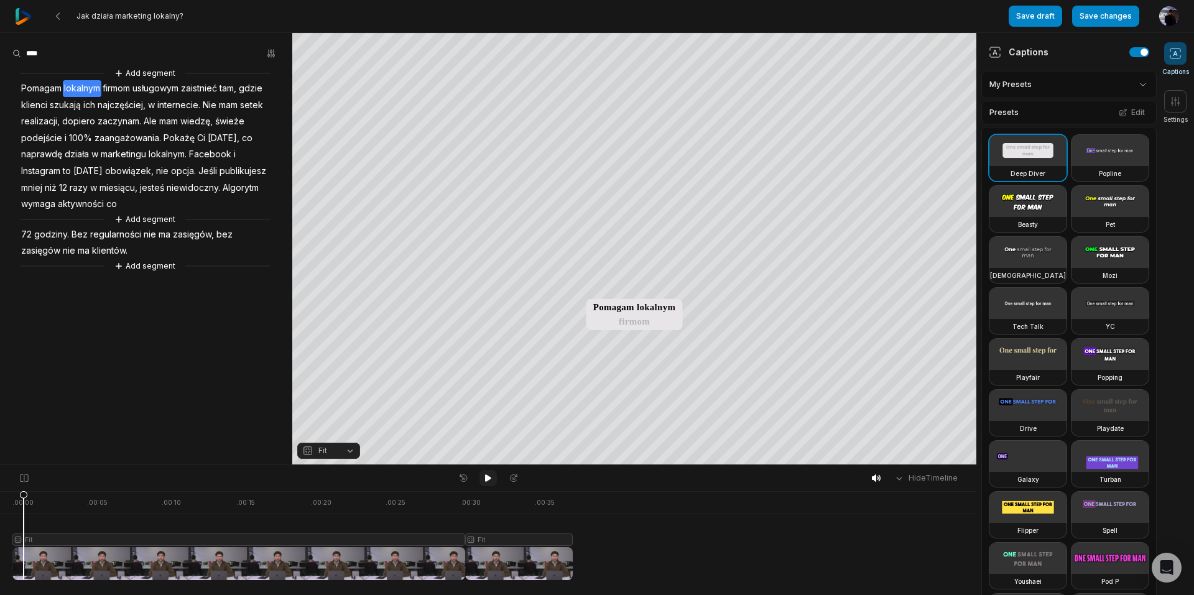
click at [488, 477] on icon at bounding box center [488, 477] width 6 height 7
click at [877, 475] on icon at bounding box center [876, 477] width 9 height 7
click at [899, 476] on icon at bounding box center [899, 478] width 11 height 11
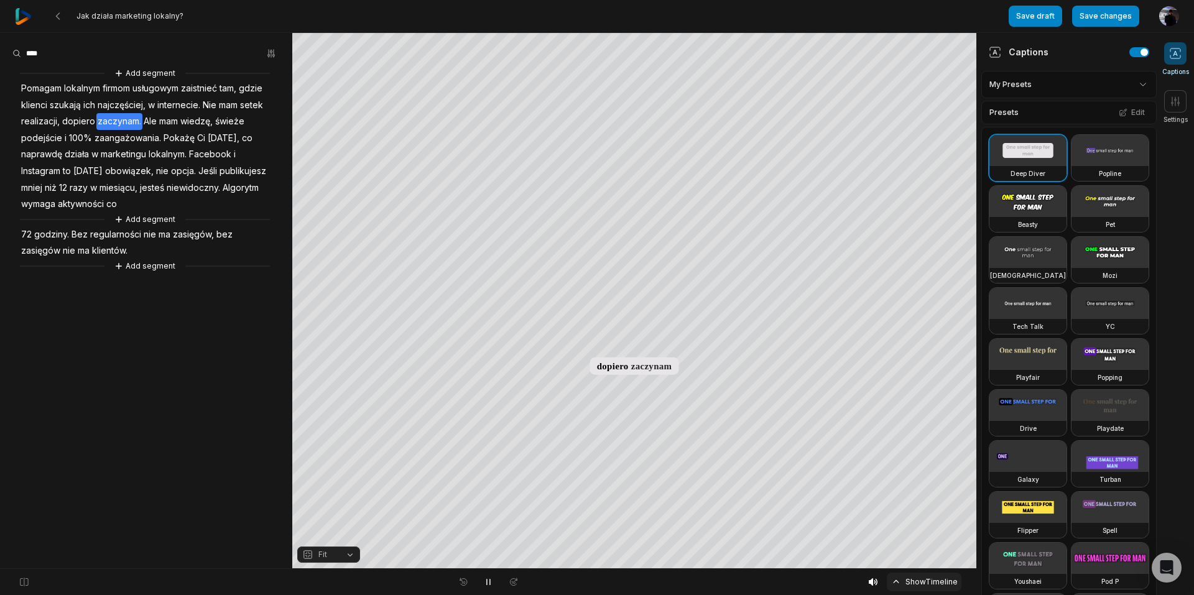
click at [915, 581] on button "Show Timeline" at bounding box center [924, 582] width 75 height 19
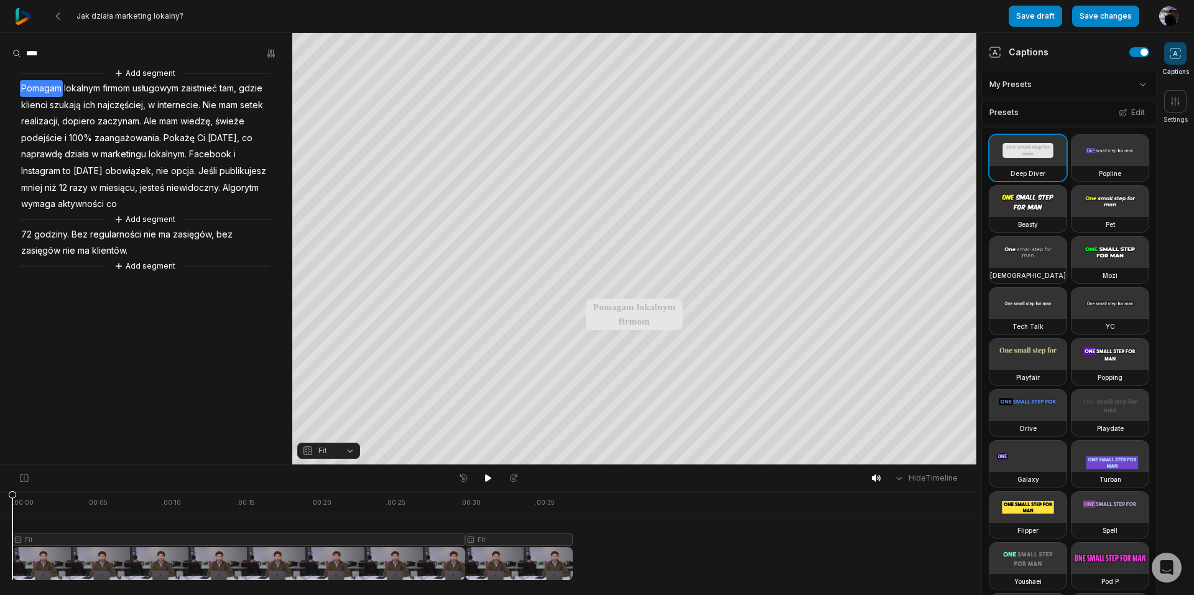
click at [141, 138] on span "zaangażowania." at bounding box center [127, 138] width 69 height 17
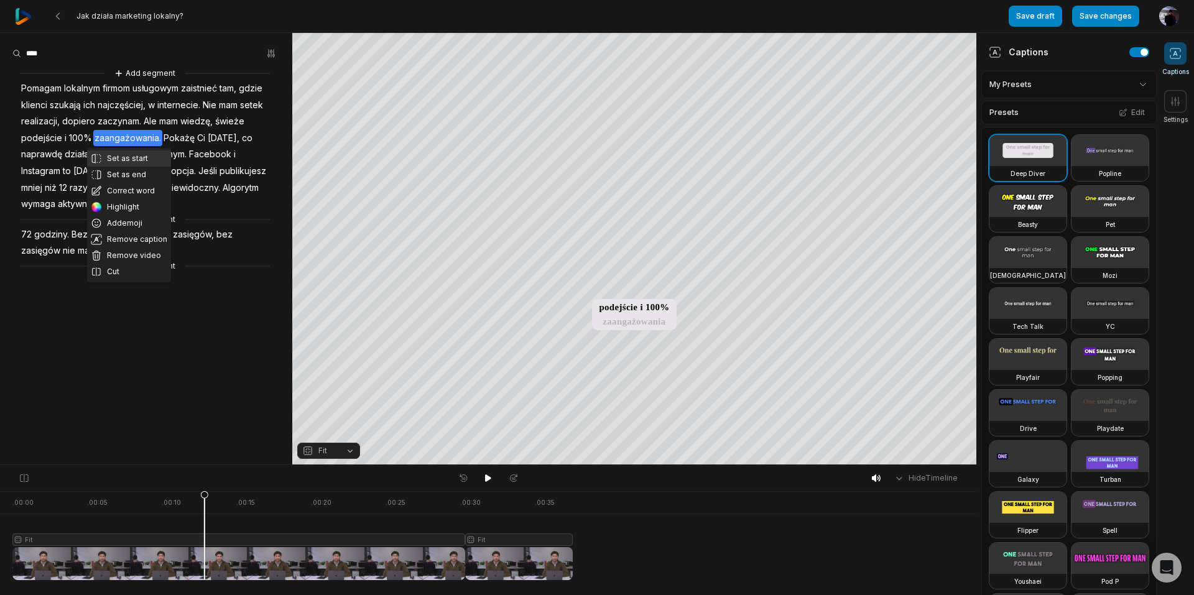
click at [130, 156] on button "Set as start" at bounding box center [129, 158] width 84 height 16
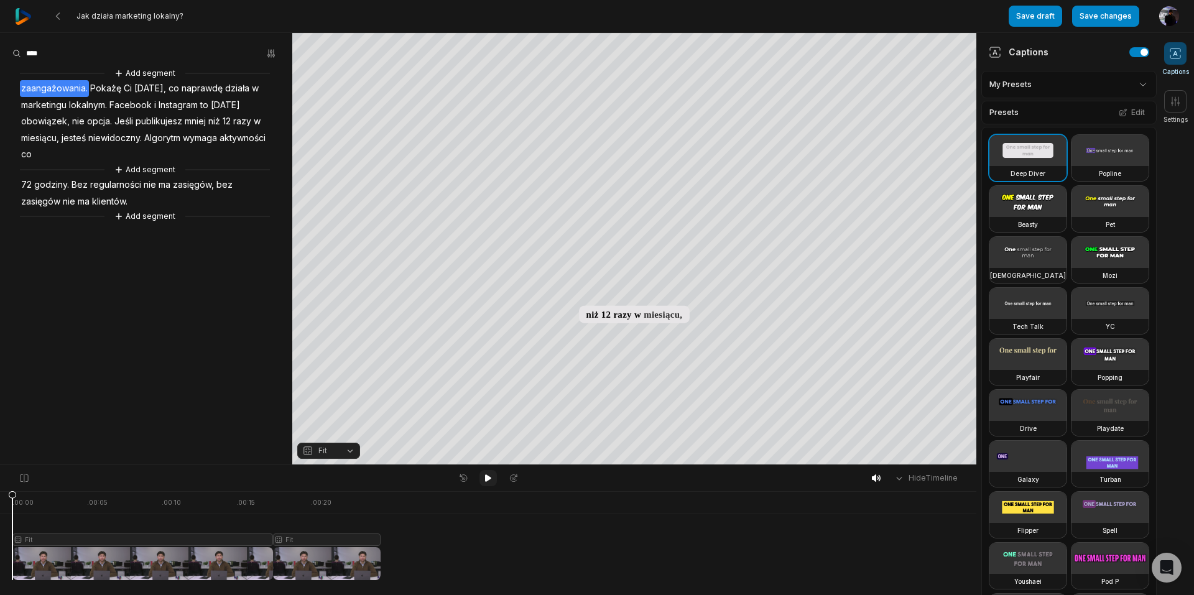
click at [489, 476] on icon at bounding box center [488, 477] width 6 height 7
click at [489, 476] on icon at bounding box center [488, 478] width 10 height 10
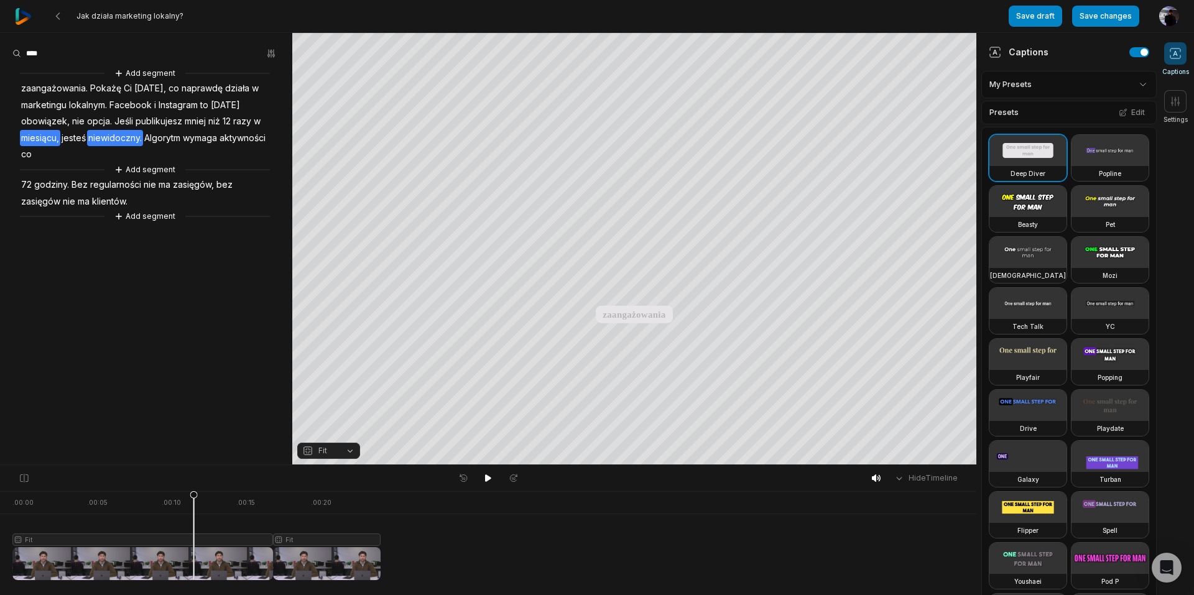
click at [131, 134] on span "niewidoczny." at bounding box center [115, 138] width 56 height 17
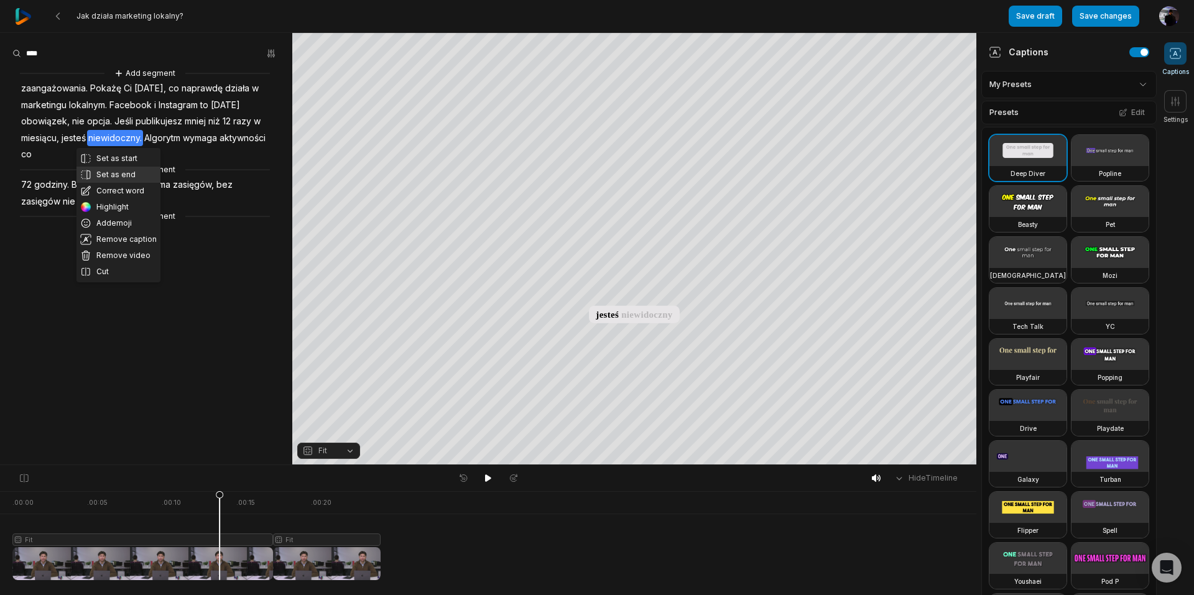
click at [124, 175] on button "Set as end" at bounding box center [118, 175] width 84 height 16
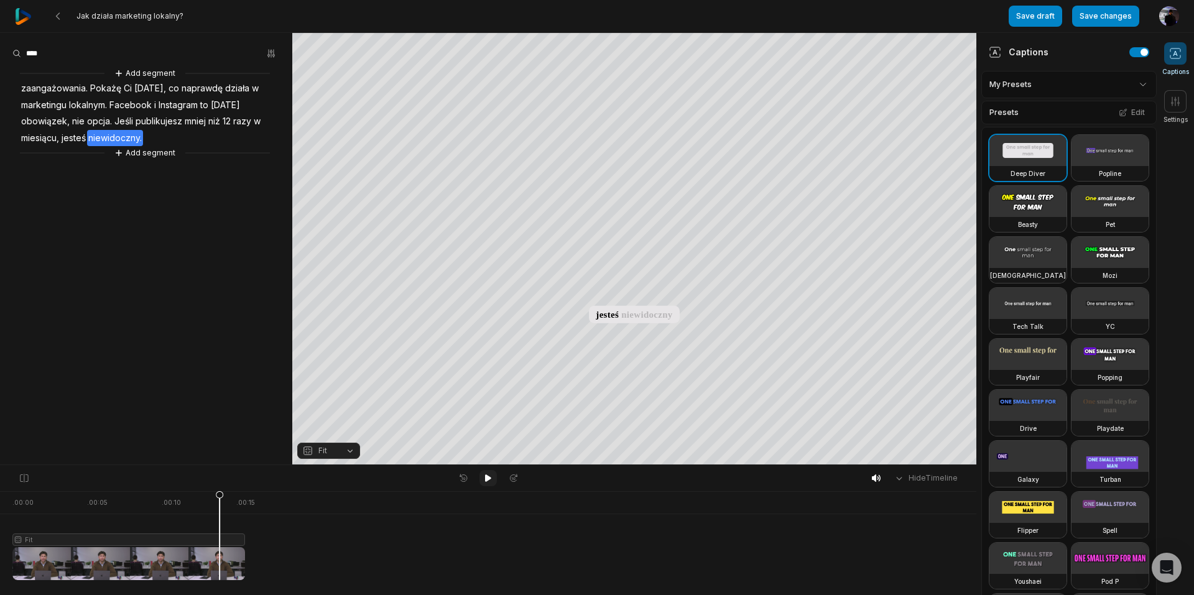
click at [489, 479] on icon at bounding box center [488, 477] width 6 height 7
click at [111, 134] on span "niewidoczny." at bounding box center [115, 138] width 56 height 17
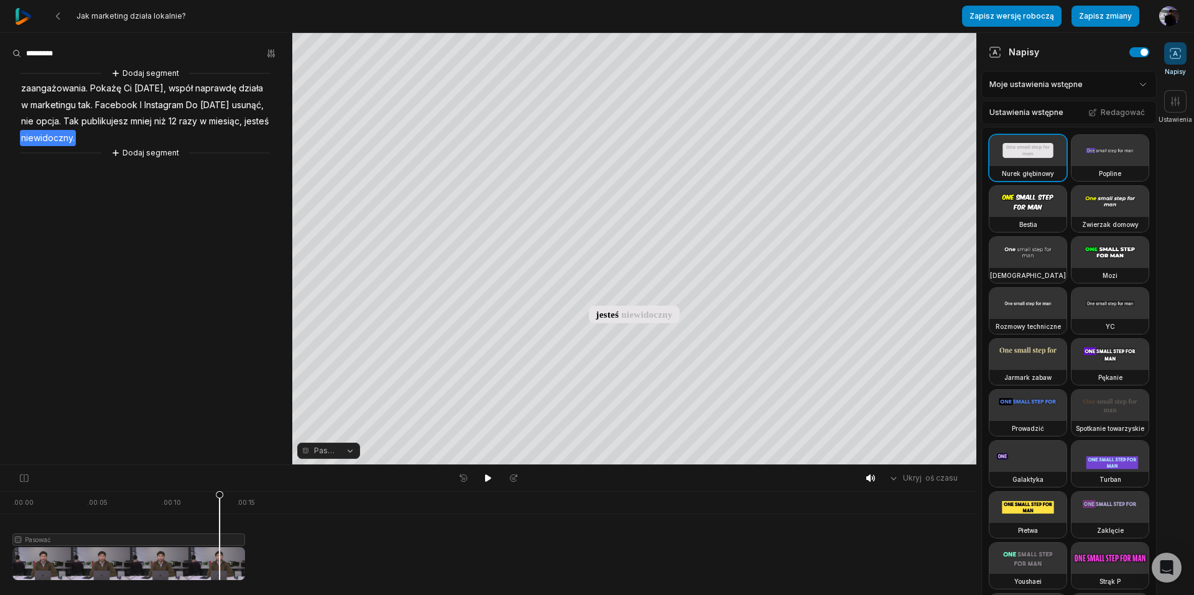
click at [205, 354] on aside "Dodaj segment zaangażowania. Pokażę Ci dziś, współ naprawdę działa w marketingu…" at bounding box center [146, 249] width 292 height 432
click at [154, 116] on font "niż" at bounding box center [160, 121] width 12 height 11
click at [154, 119] on font "niż" at bounding box center [160, 121] width 12 height 11
click at [101, 104] on font "Facebook" at bounding box center [116, 104] width 42 height 11
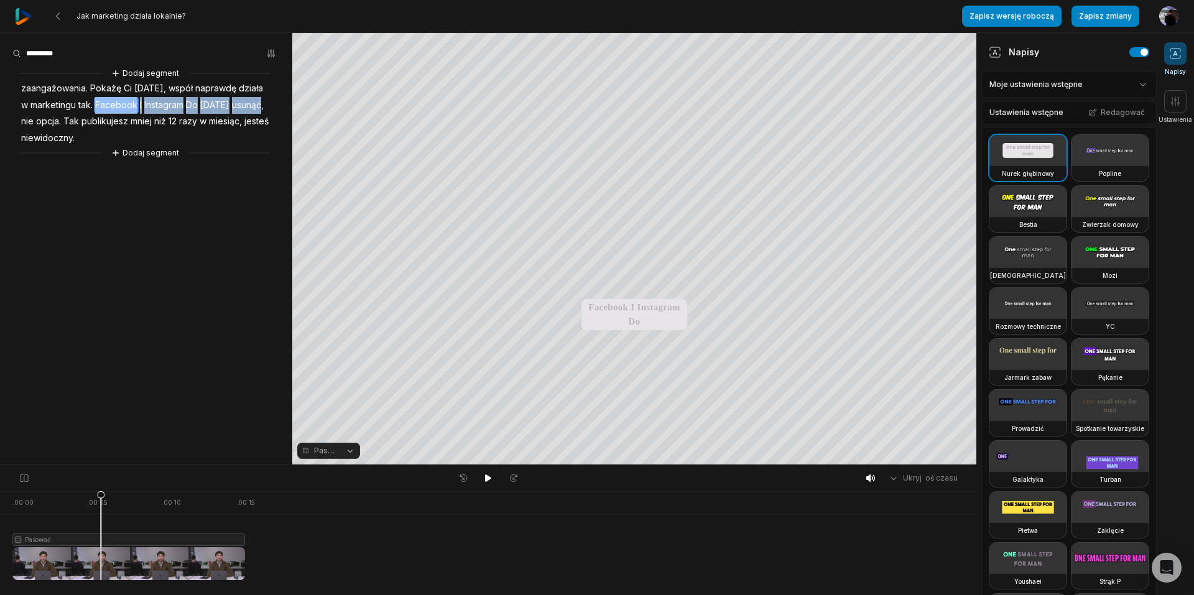
click at [101, 104] on font "Facebook" at bounding box center [116, 104] width 42 height 11
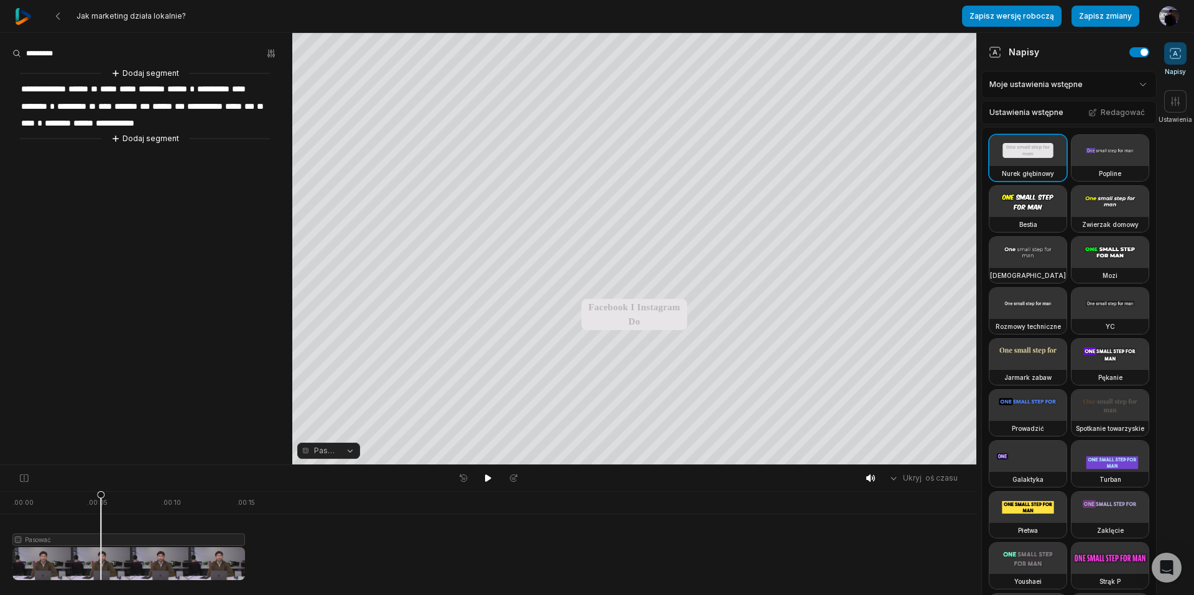
click at [47, 104] on font "********" at bounding box center [34, 106] width 26 height 9
click at [187, 111] on font "**********" at bounding box center [204, 106] width 35 height 9
drag, startPoint x: 65, startPoint y: 117, endPoint x: 115, endPoint y: 119, distance: 50.4
click at [115, 119] on div "**********" at bounding box center [146, 106] width 292 height 79
click at [225, 111] on font "*****" at bounding box center [233, 106] width 17 height 9
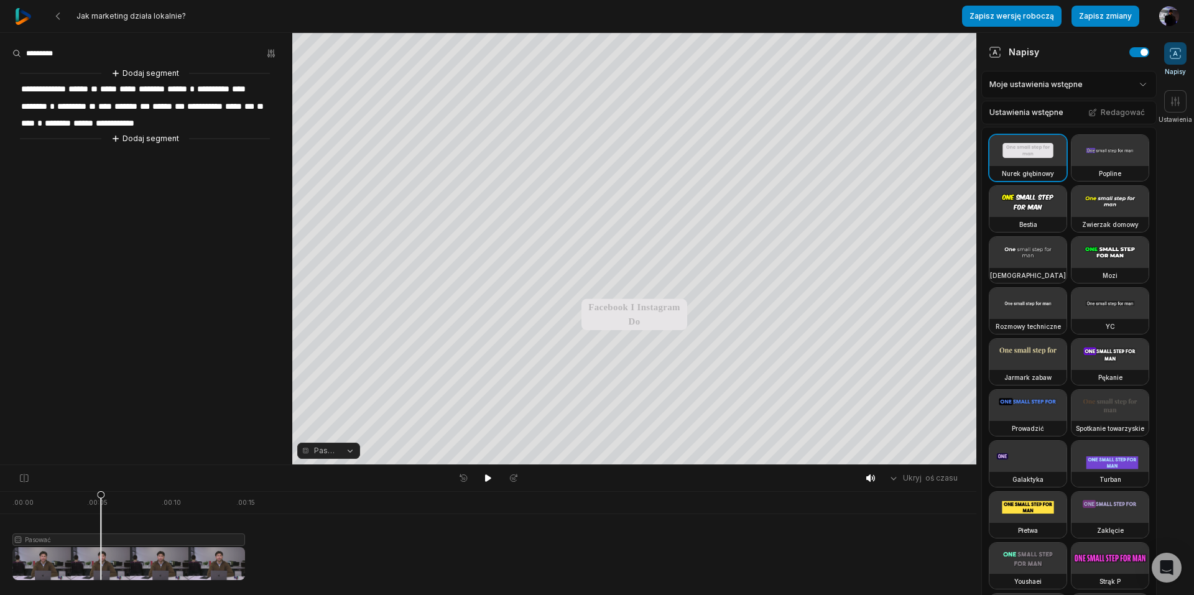
click at [225, 111] on font "*****" at bounding box center [233, 106] width 17 height 9
click at [147, 173] on aside "**********" at bounding box center [146, 249] width 292 height 432
click at [225, 111] on font "*****" at bounding box center [233, 106] width 17 height 9
click at [47, 108] on font "********" at bounding box center [34, 106] width 26 height 9
click at [175, 549] on div at bounding box center [128, 535] width 233 height 89
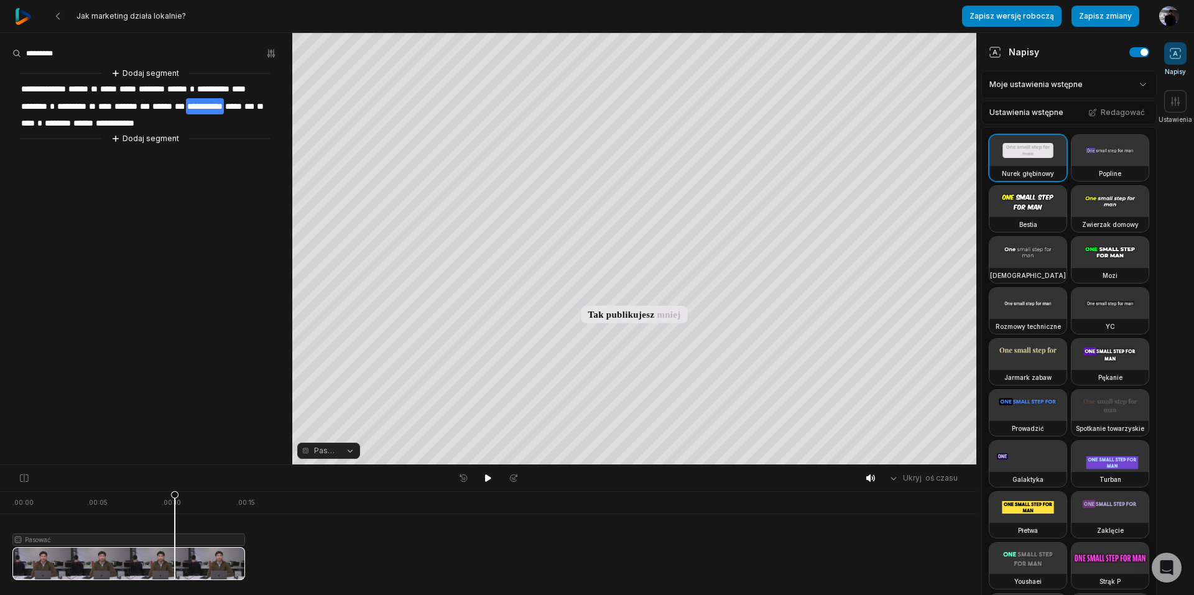
click at [244, 111] on font "***" at bounding box center [249, 106] width 10 height 9
drag, startPoint x: 182, startPoint y: 499, endPoint x: 238, endPoint y: 497, distance: 56.0
click at [238, 497] on icon at bounding box center [237, 538] width 7 height 95
click at [22, 479] on icon at bounding box center [24, 478] width 11 height 10
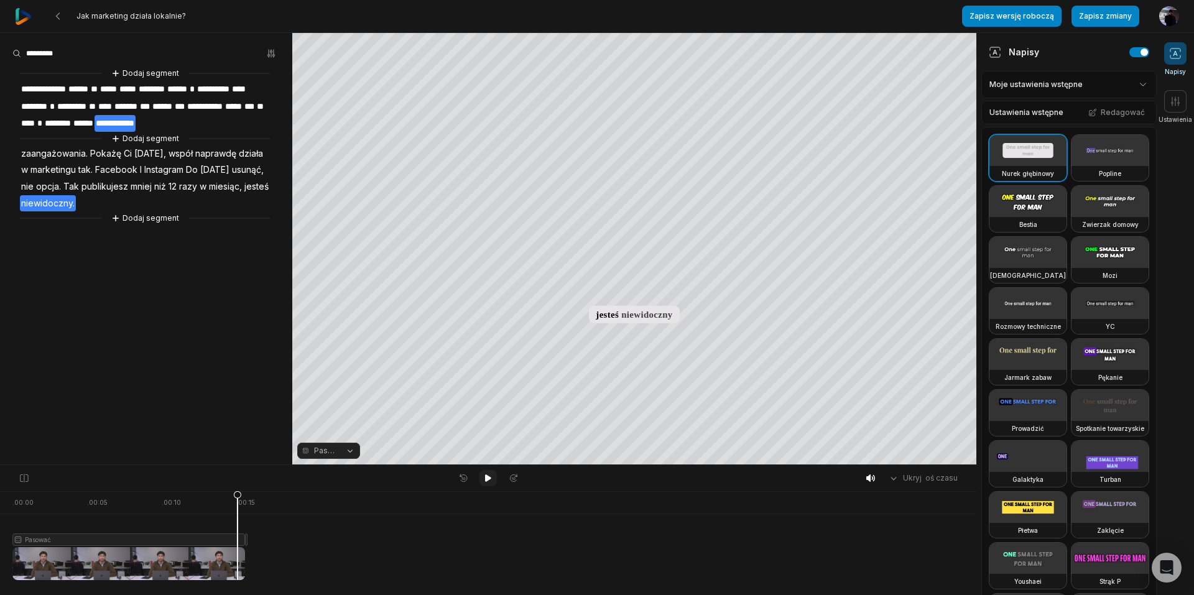
click at [489, 476] on icon at bounding box center [488, 478] width 10 height 10
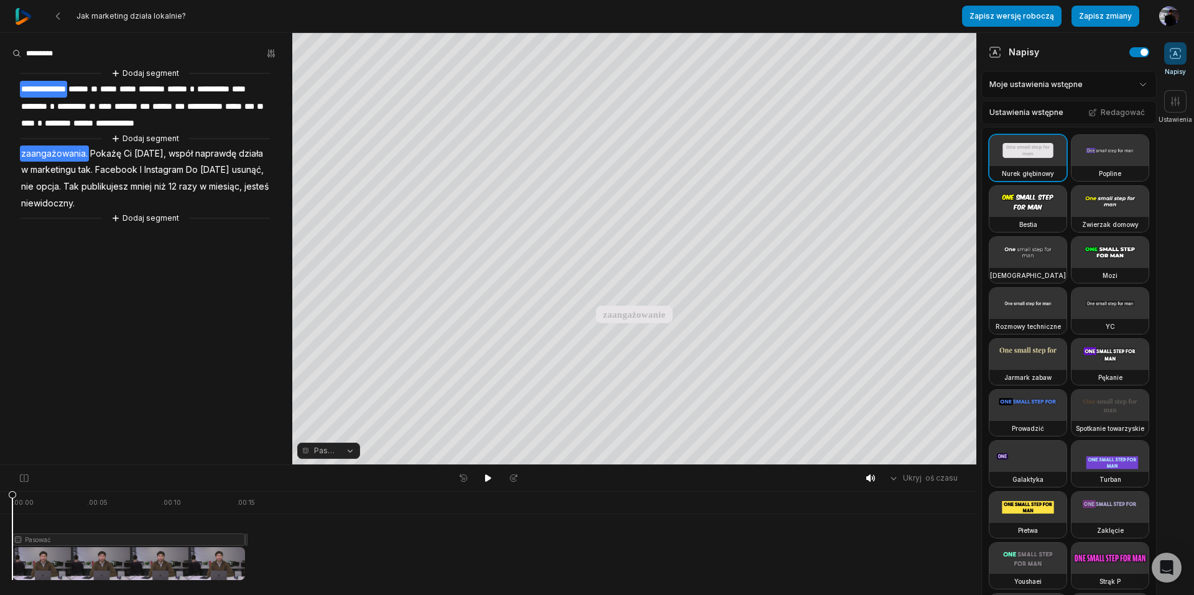
click at [215, 547] on div at bounding box center [128, 535] width 233 height 89
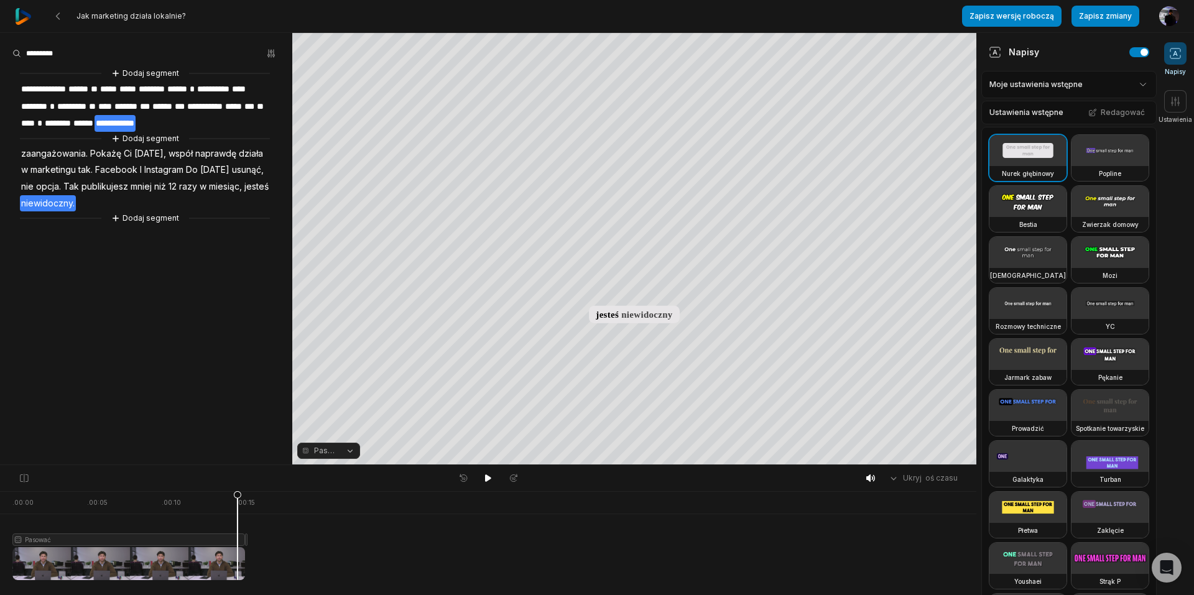
drag, startPoint x: 214, startPoint y: 497, endPoint x: 238, endPoint y: 493, distance: 24.0
click at [238, 493] on icon at bounding box center [237, 538] width 7 height 95
click at [196, 560] on div at bounding box center [128, 535] width 233 height 89
drag, startPoint x: 197, startPoint y: 496, endPoint x: 238, endPoint y: 488, distance: 41.7
click at [238, 488] on div "Ukryj oś czasu . 00:00 . 00:05 . 00:10 . 00:15 Pasować Pasować" at bounding box center [488, 530] width 976 height 131
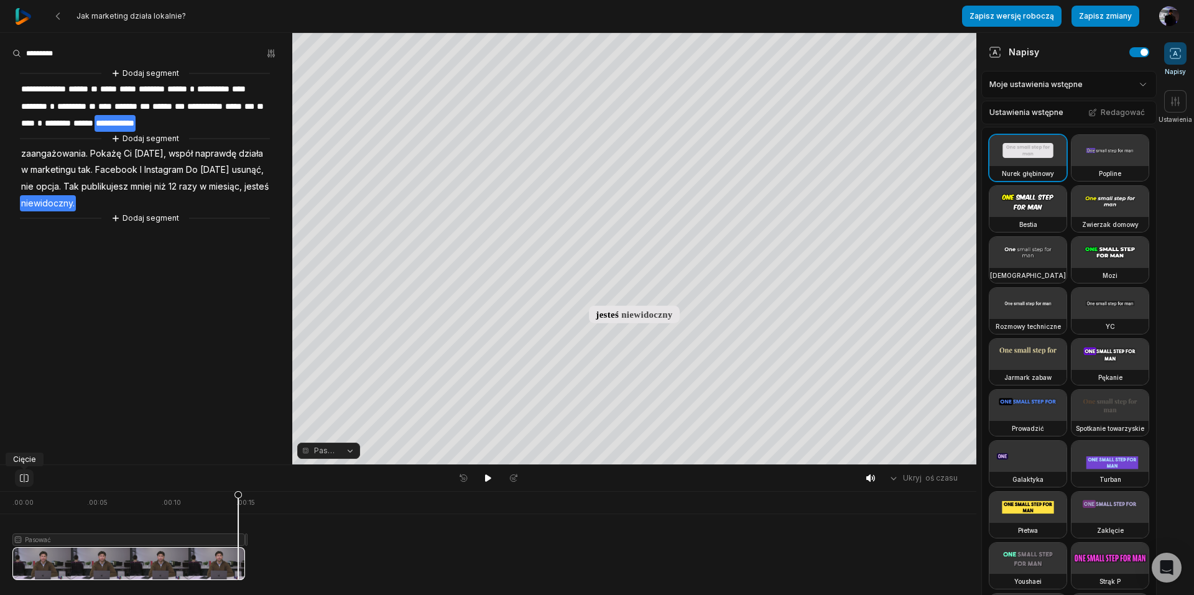
click at [25, 480] on icon at bounding box center [24, 478] width 11 height 10
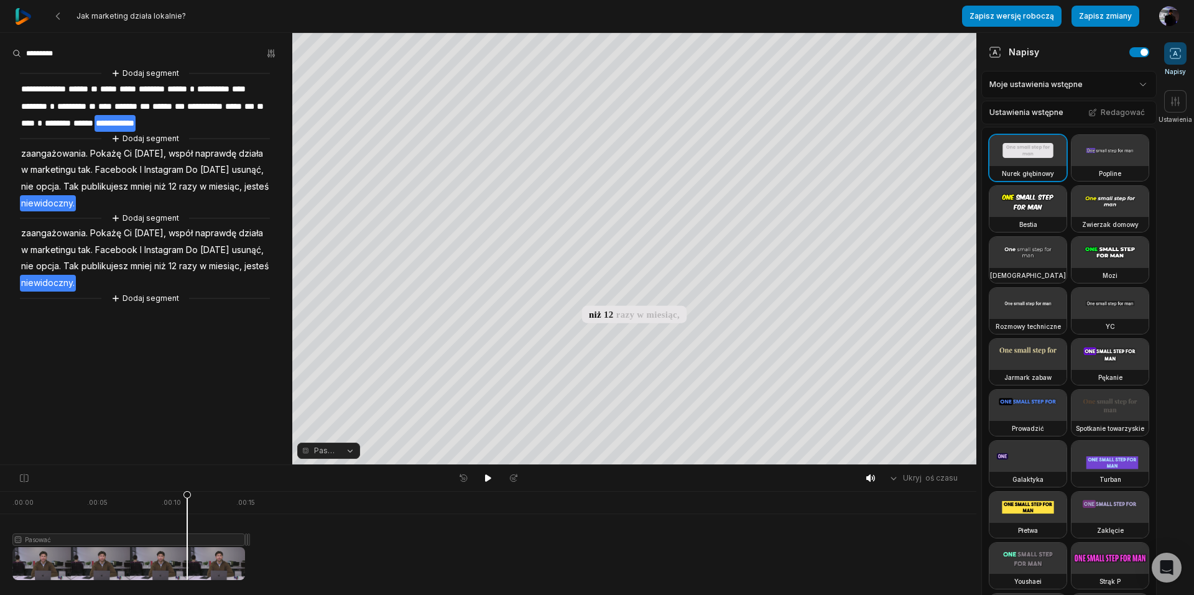
click at [187, 563] on div at bounding box center [128, 535] width 233 height 89
click at [147, 566] on div at bounding box center [128, 535] width 233 height 89
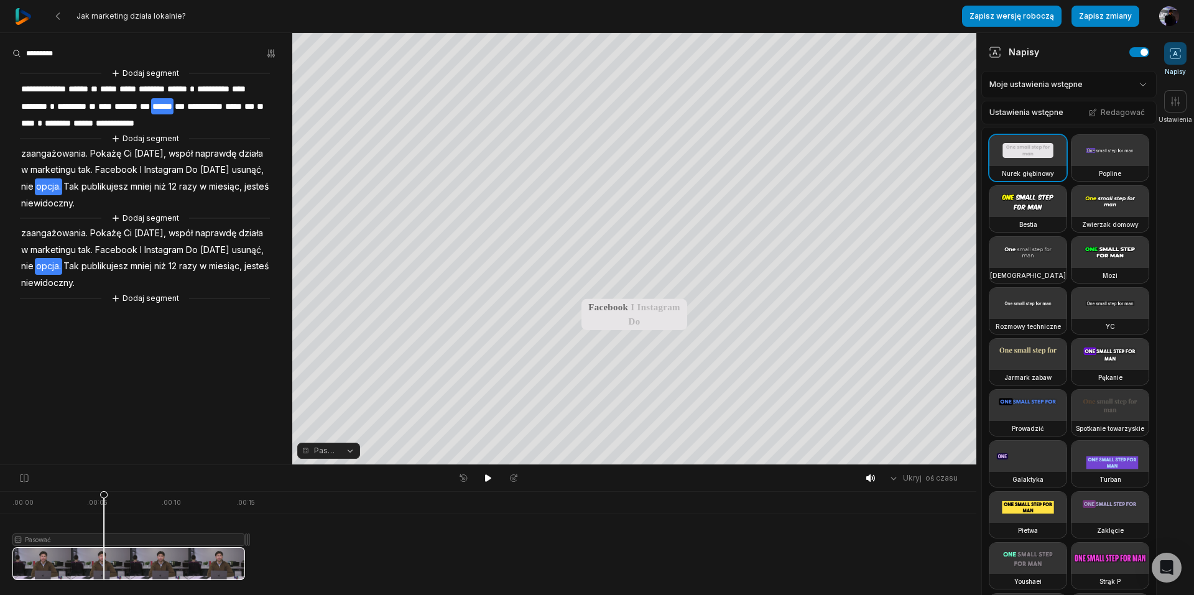
click at [104, 563] on div at bounding box center [128, 535] width 233 height 89
click at [24, 480] on icon at bounding box center [24, 478] width 8 height 9
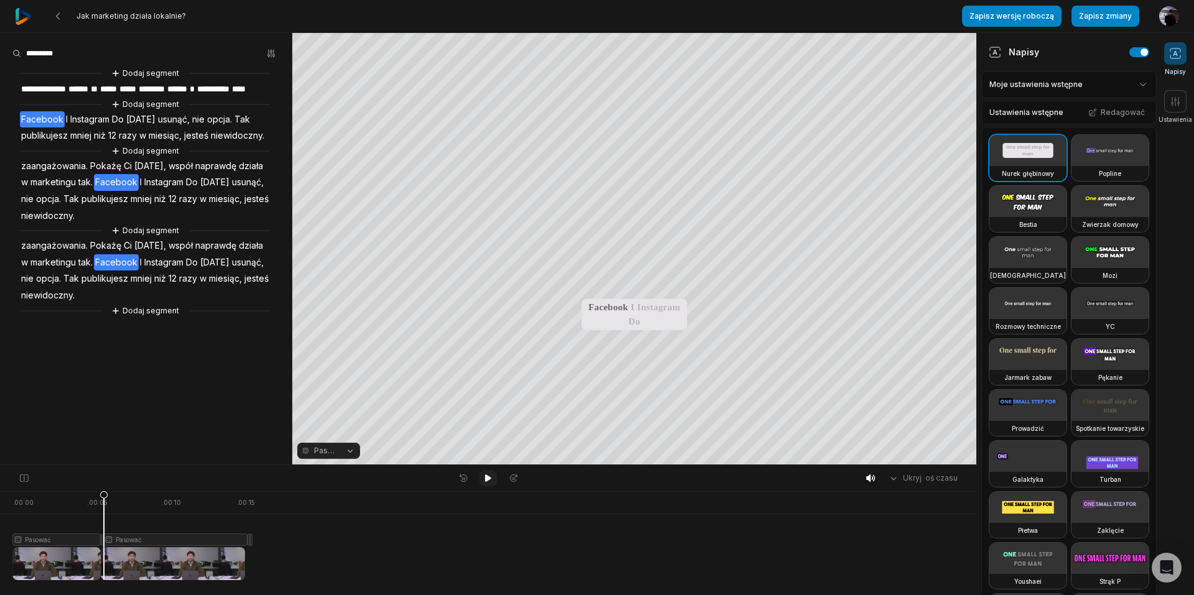
click at [488, 478] on icon at bounding box center [488, 477] width 6 height 7
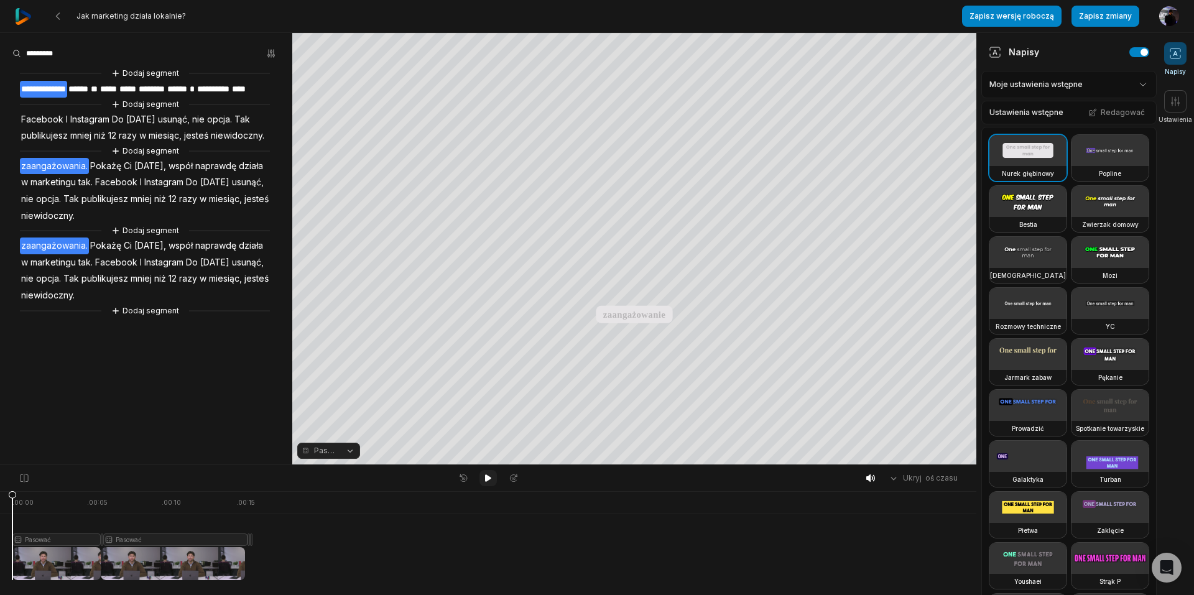
click at [488, 478] on icon at bounding box center [488, 477] width 6 height 7
click at [1033, 217] on video at bounding box center [1027, 201] width 77 height 31
click at [1071, 217] on video at bounding box center [1109, 201] width 77 height 31
click at [1025, 268] on video at bounding box center [1027, 252] width 77 height 31
click at [1071, 217] on video at bounding box center [1109, 201] width 77 height 31
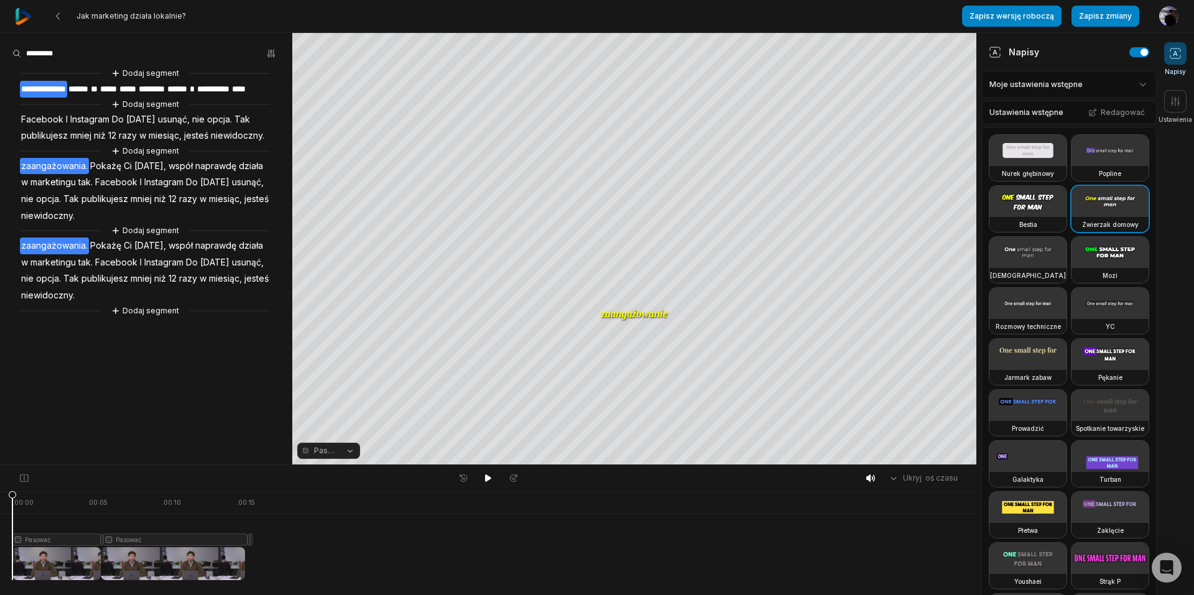
click at [1024, 217] on video at bounding box center [1027, 201] width 77 height 31
click at [1071, 166] on video at bounding box center [1109, 150] width 77 height 31
click at [1009, 158] on video at bounding box center [1027, 150] width 77 height 31
click at [1071, 268] on video at bounding box center [1109, 252] width 77 height 31
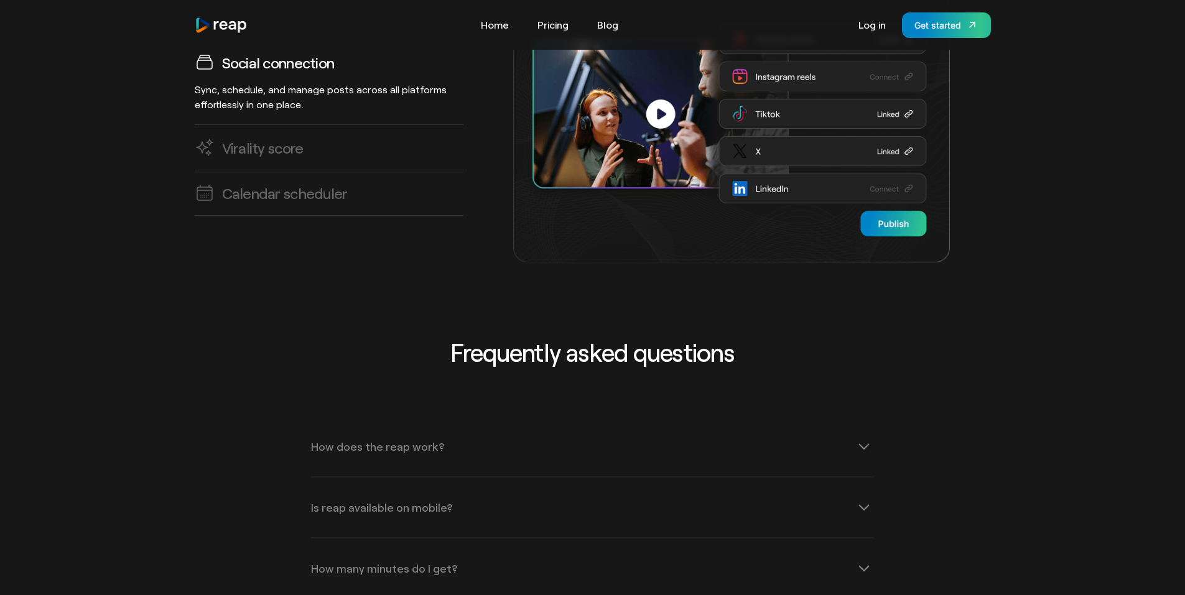
scroll to position [3687, 0]
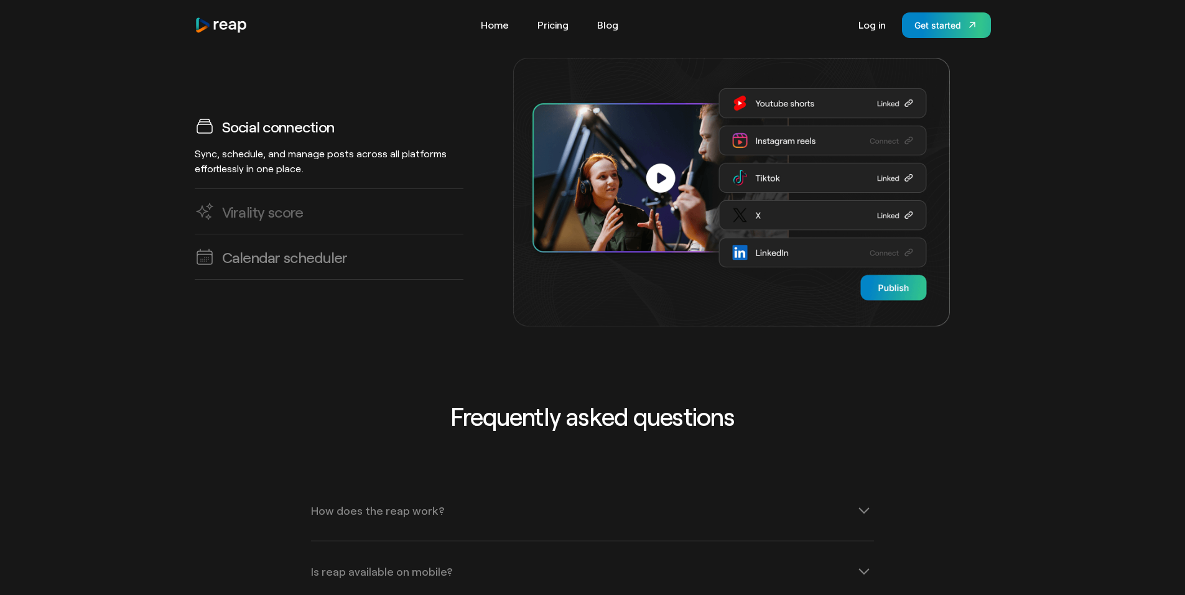
click at [280, 247] on h3 "Calendar scheduler" at bounding box center [285, 256] width 126 height 19
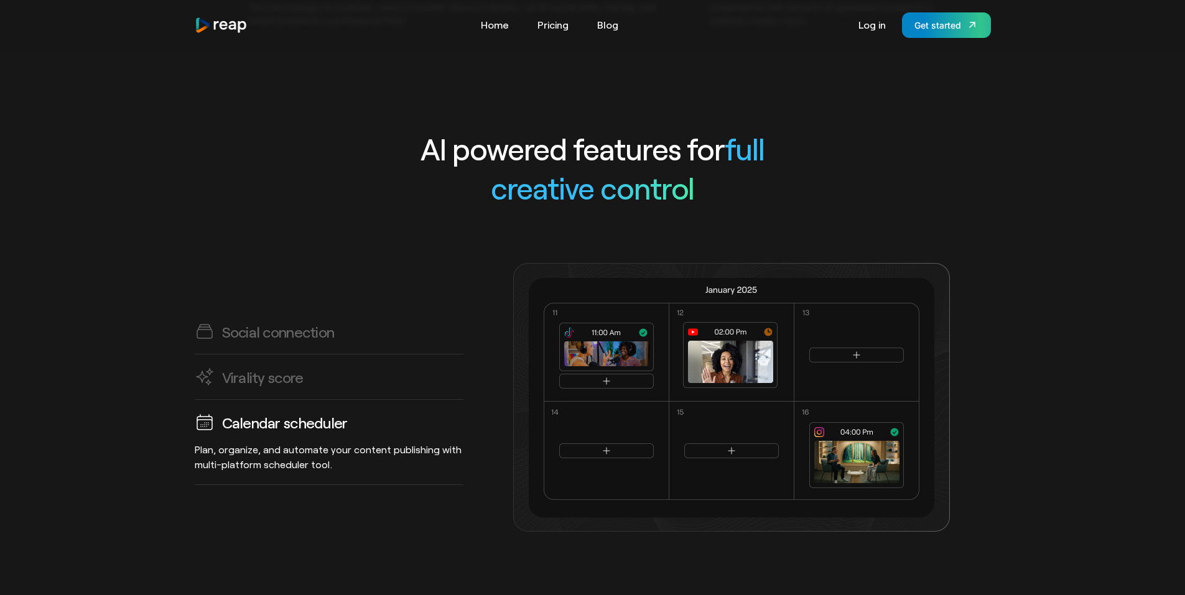
scroll to position [3480, 0]
click at [278, 369] on h3 "Virality score" at bounding box center [262, 378] width 81 height 19
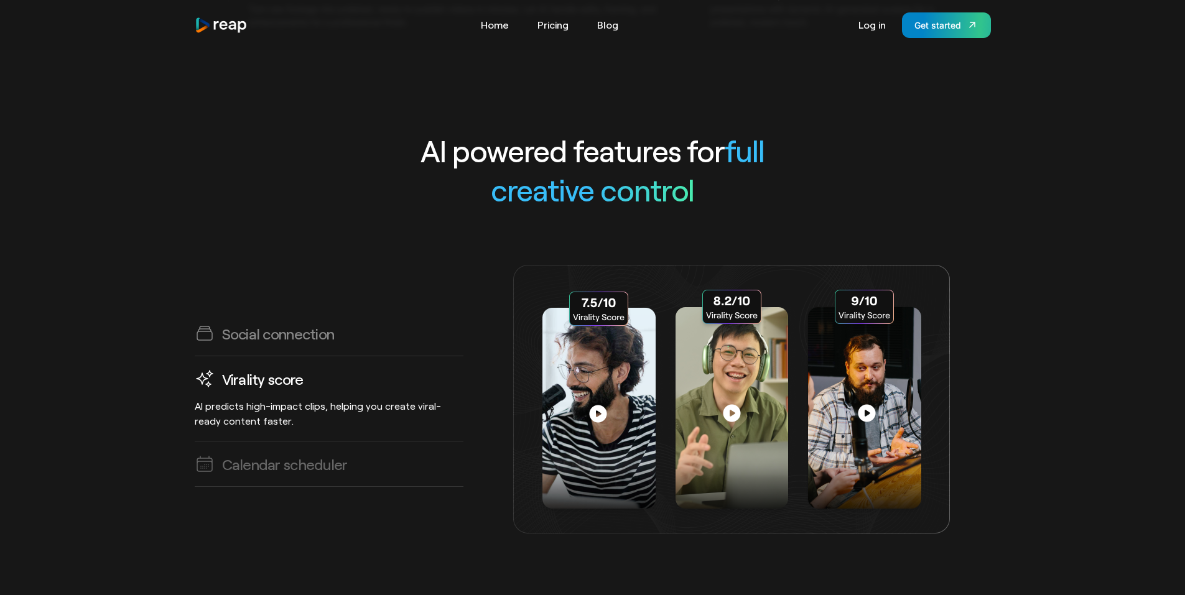
click at [294, 324] on h3 "Social connection" at bounding box center [278, 333] width 113 height 19
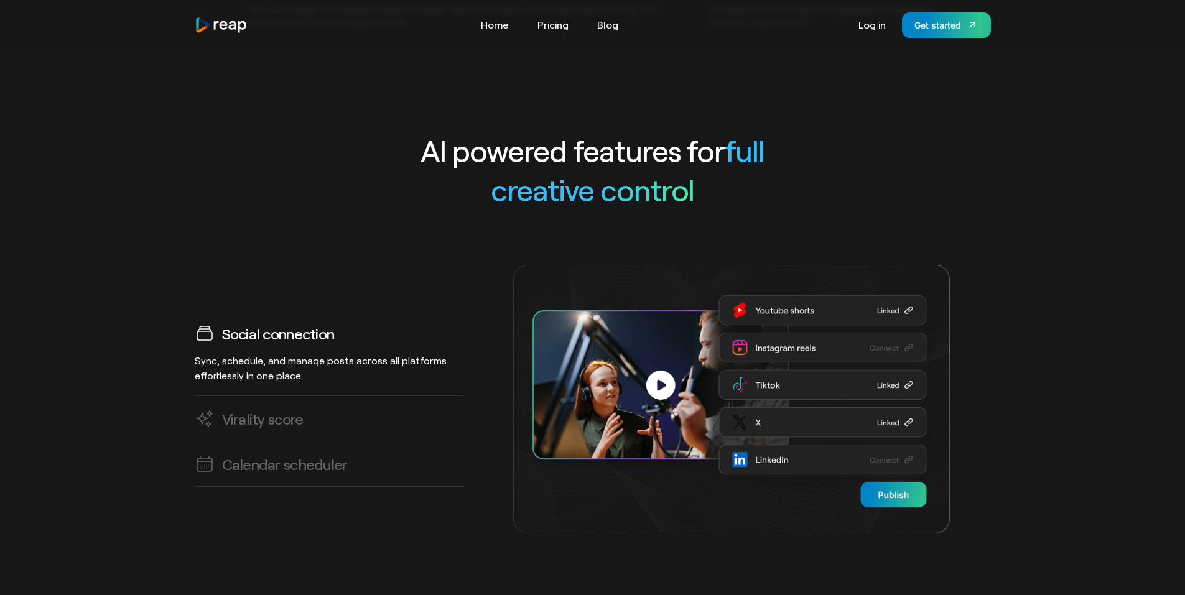
click at [888, 471] on img at bounding box center [731, 399] width 437 height 269
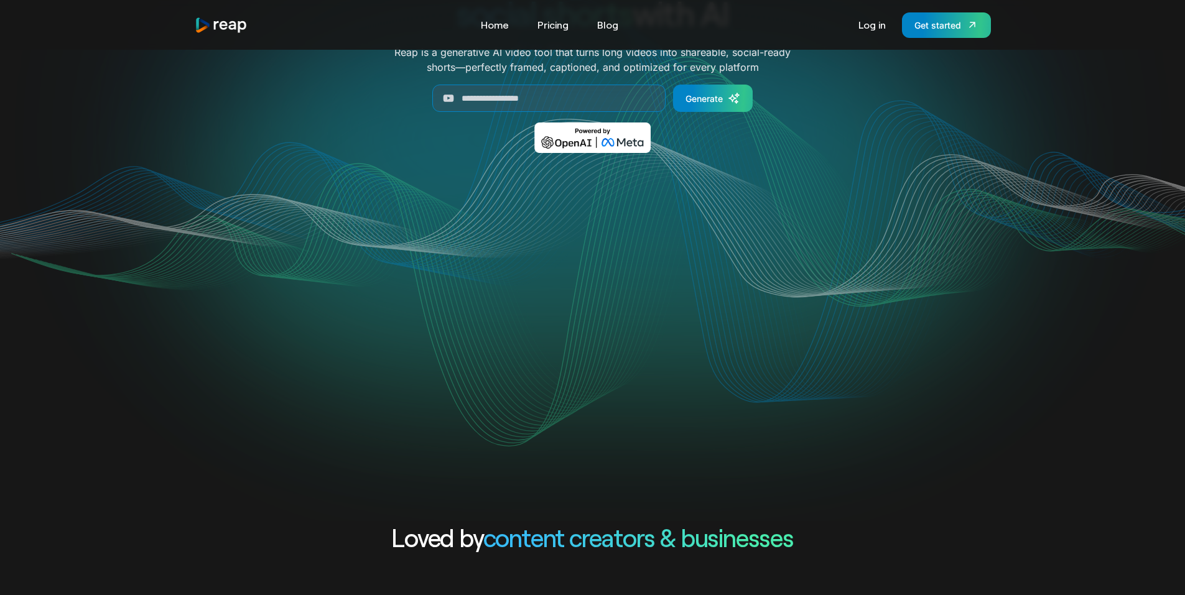
scroll to position [0, 0]
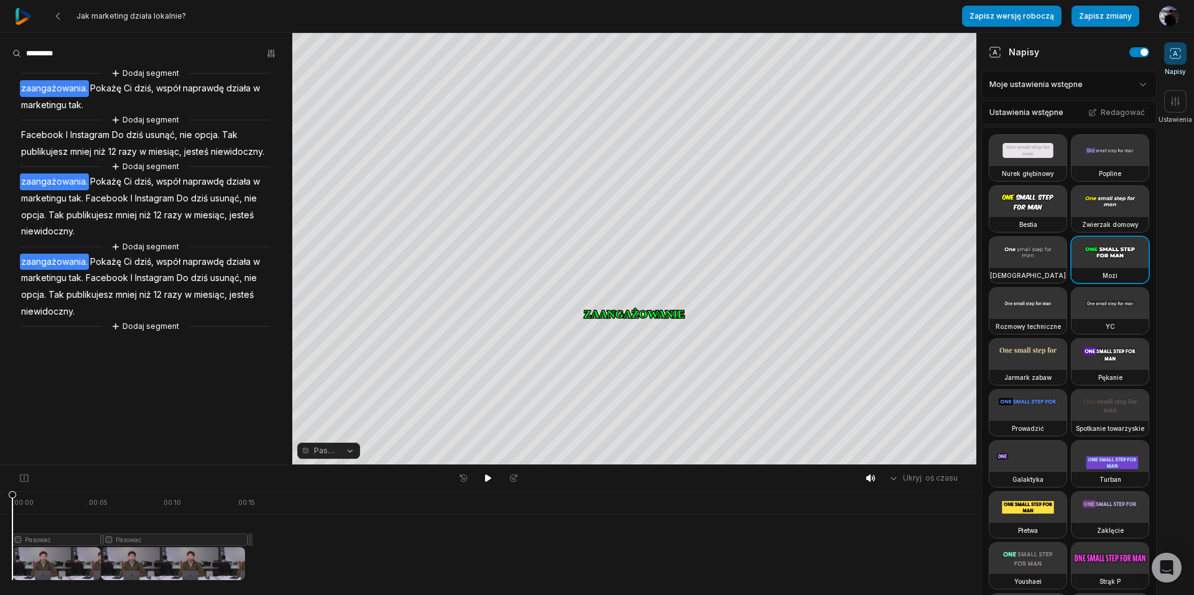
click at [1032, 268] on video at bounding box center [1027, 252] width 77 height 31
click at [1037, 370] on video at bounding box center [1027, 354] width 77 height 31
click at [1071, 319] on video at bounding box center [1109, 303] width 77 height 31
click at [1017, 319] on video at bounding box center [1027, 303] width 77 height 31
click at [1071, 268] on video at bounding box center [1109, 252] width 77 height 31
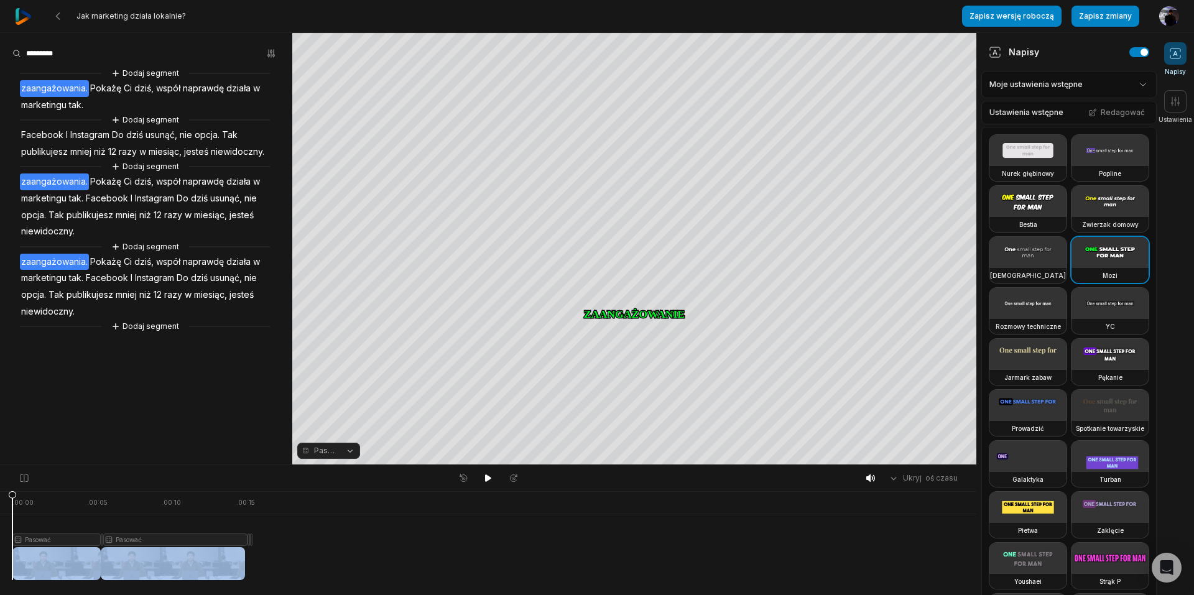
drag, startPoint x: 248, startPoint y: 542, endPoint x: 297, endPoint y: 547, distance: 48.7
click at [297, 547] on div ". 00:00 . 00:05 . 00:10 . 00:15 Pasować Pasować Pasować Pasować Pasować" at bounding box center [488, 543] width 976 height 104
click at [247, 542] on div "Pasować" at bounding box center [248, 540] width 2 height 12
click at [248, 538] on div "Pasować" at bounding box center [248, 540] width 2 height 12
click at [248, 534] on div "Pasować" at bounding box center [248, 540] width 2 height 12
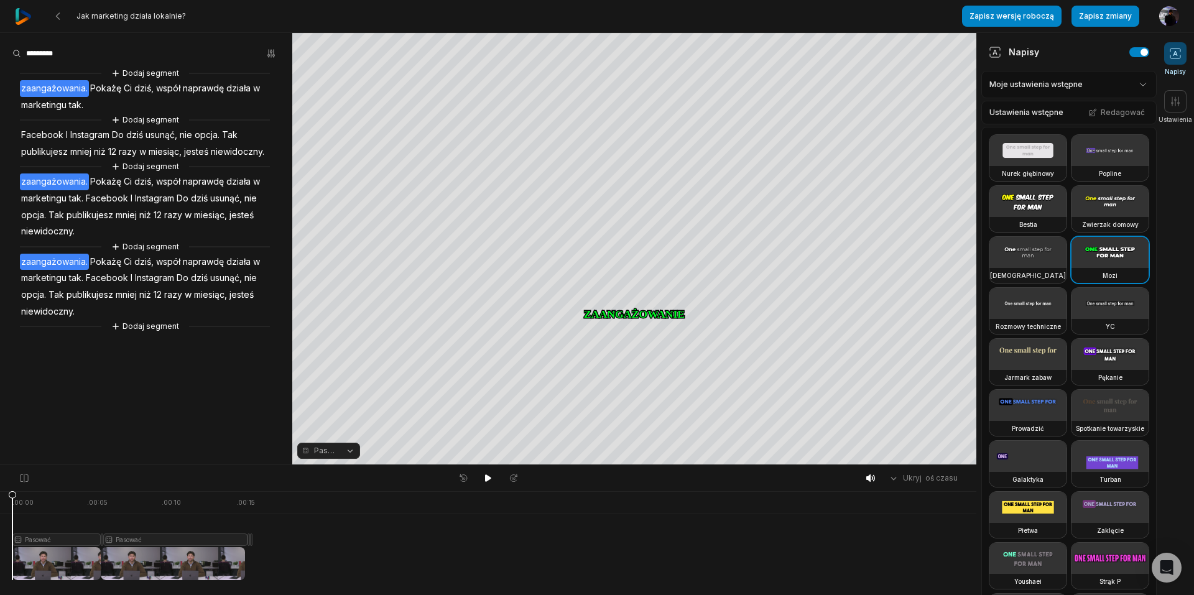
click at [226, 558] on div at bounding box center [128, 535] width 233 height 89
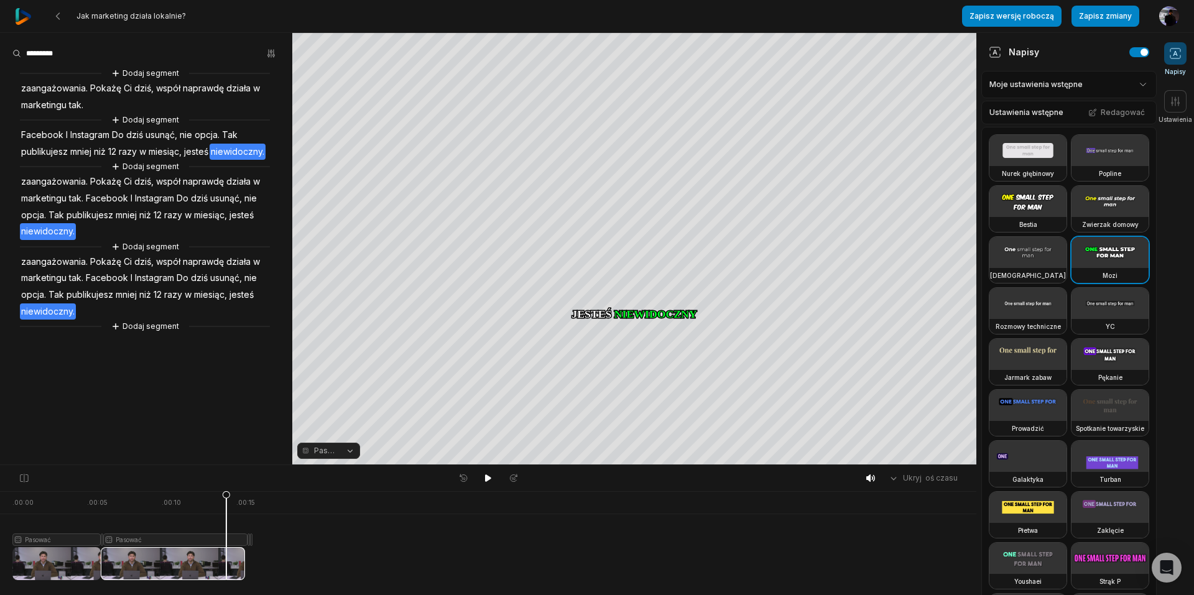
click at [246, 539] on div "Pasować" at bounding box center [175, 540] width 144 height 12
click at [65, 539] on div at bounding box center [128, 535] width 233 height 89
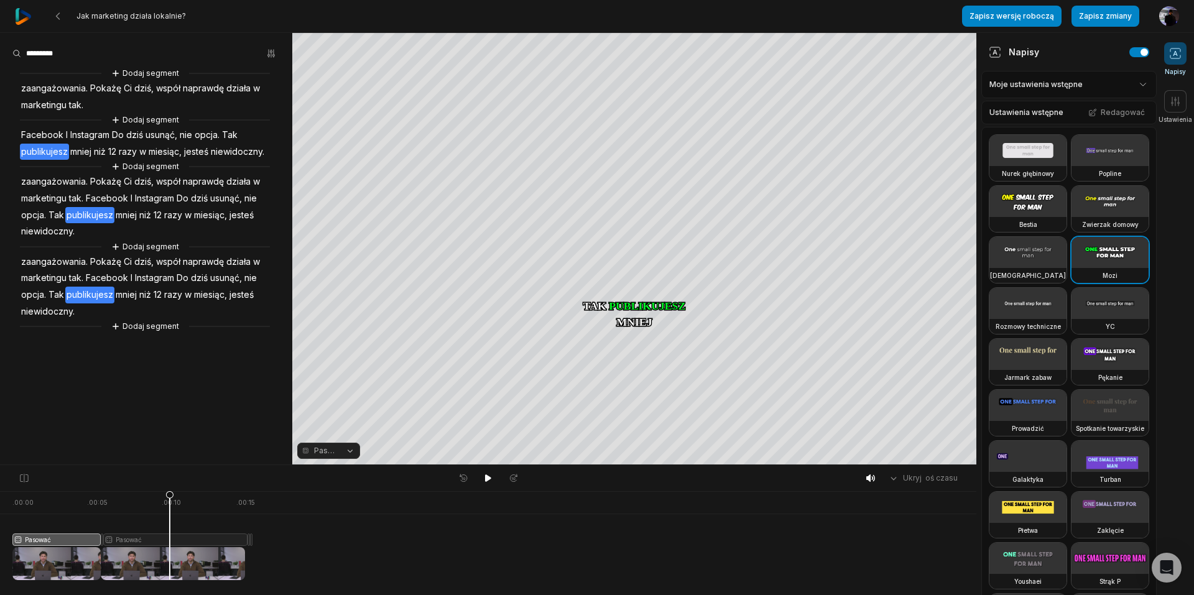
drag, startPoint x: 141, startPoint y: 540, endPoint x: 170, endPoint y: 539, distance: 28.7
click at [170, 539] on div at bounding box center [128, 535] width 233 height 89
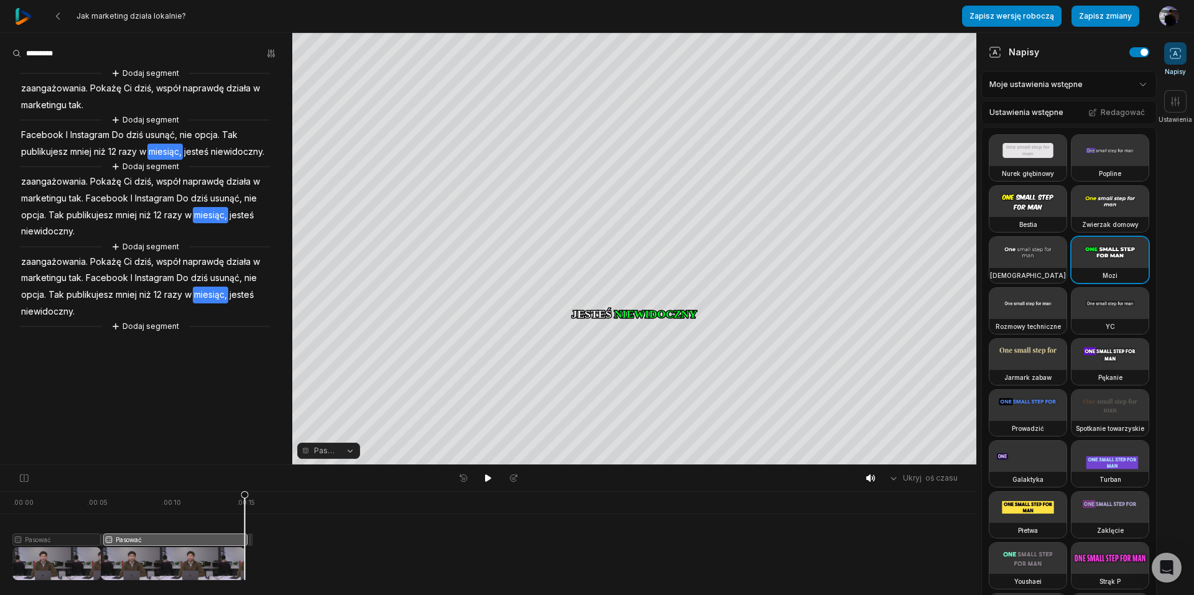
drag, startPoint x: 193, startPoint y: 538, endPoint x: 273, endPoint y: 532, distance: 79.8
click at [273, 532] on div ". 00:00 . 00:05 . 00:10 . 00:15 Pasować Pasować Pasować Pasować Pasować" at bounding box center [488, 543] width 976 height 104
click at [207, 540] on div at bounding box center [128, 535] width 233 height 89
click at [170, 539] on div at bounding box center [128, 535] width 233 height 89
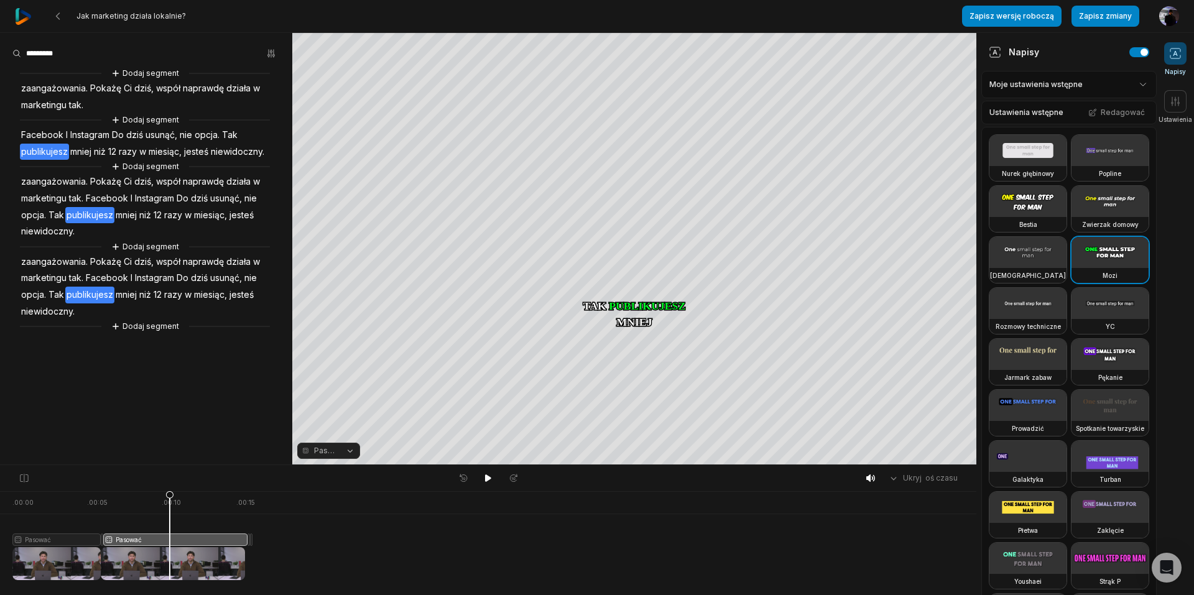
click at [144, 276] on font "Instagram" at bounding box center [154, 277] width 39 height 11
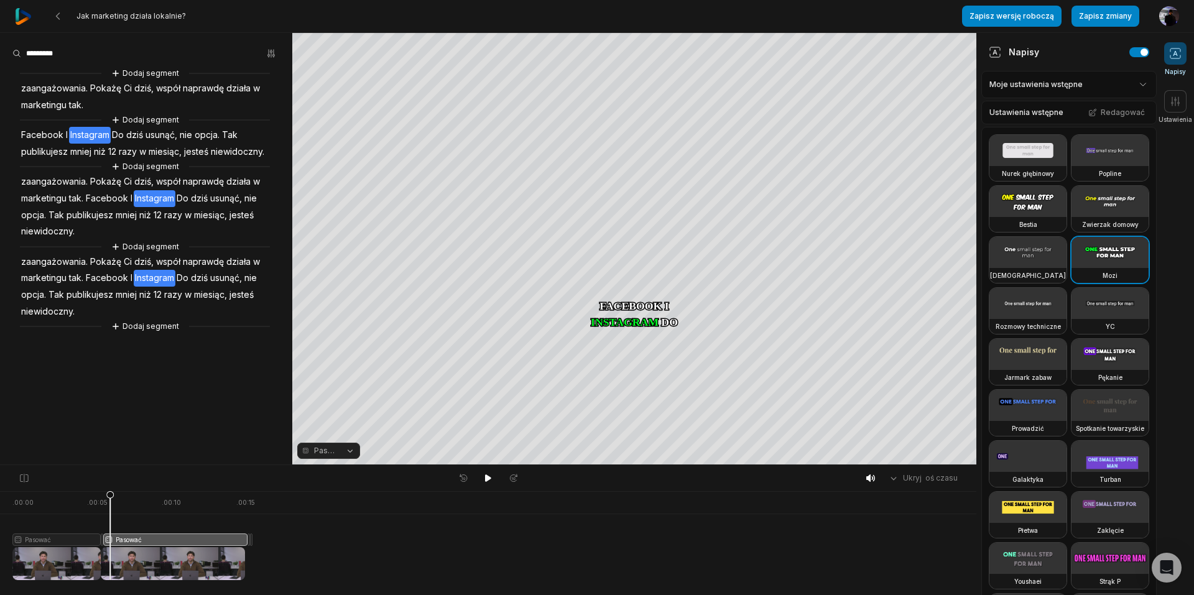
click at [144, 276] on font "Instagram" at bounding box center [154, 277] width 39 height 11
click at [159, 276] on font "Instagram" at bounding box center [154, 277] width 39 height 11
click at [155, 279] on font "Instagram" at bounding box center [154, 277] width 39 height 11
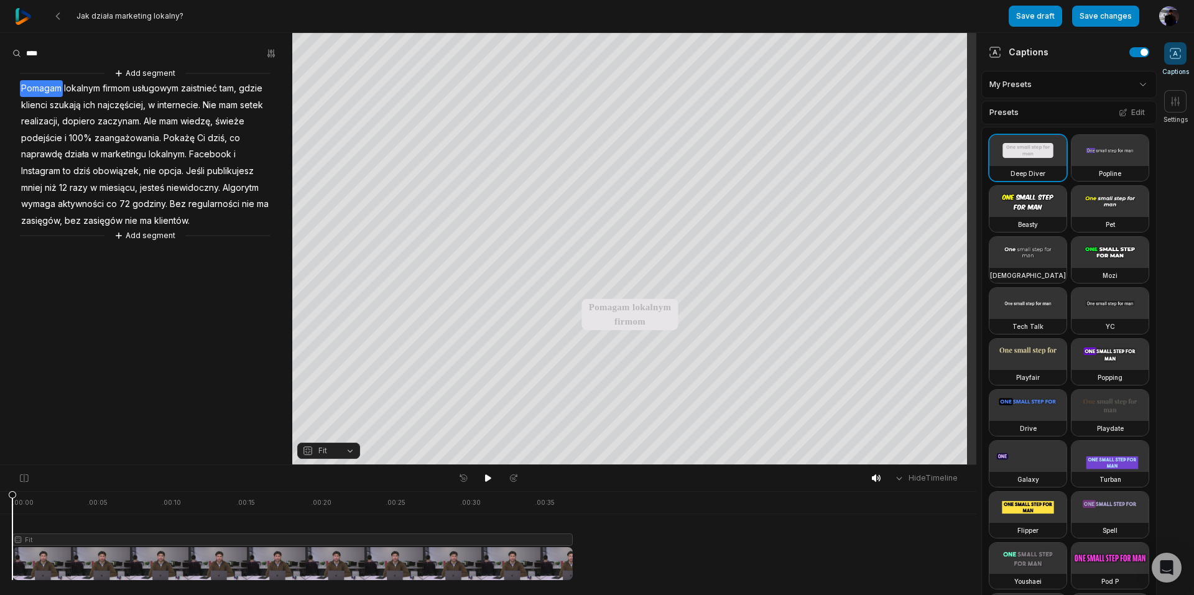
click at [200, 539] on div at bounding box center [292, 535] width 560 height 89
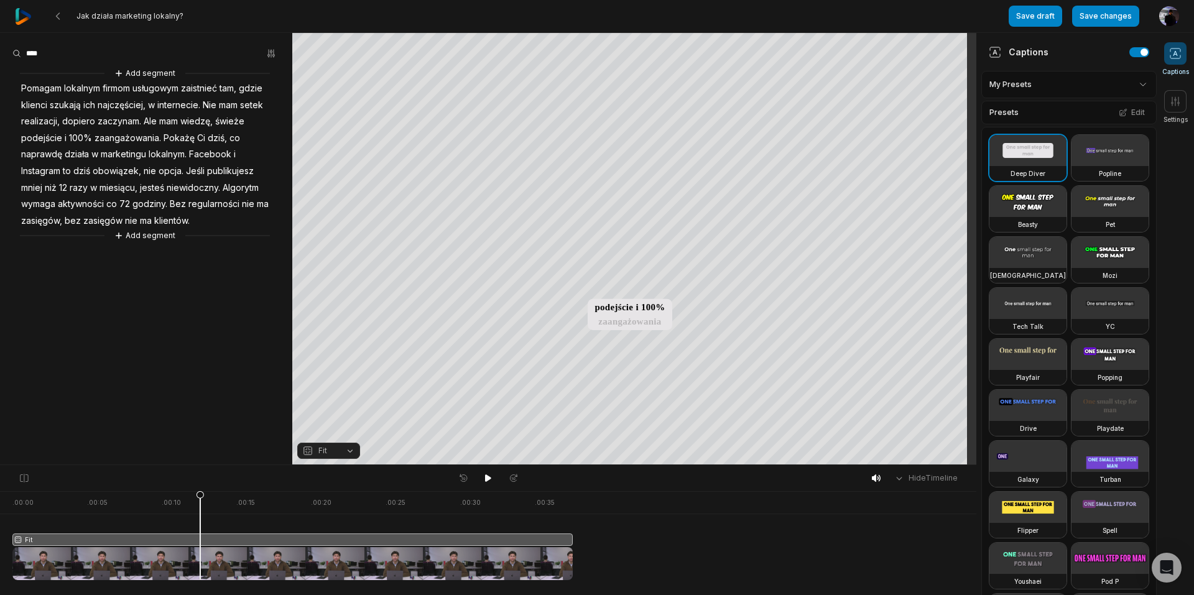
click at [210, 203] on span "regularności" at bounding box center [213, 204] width 53 height 17
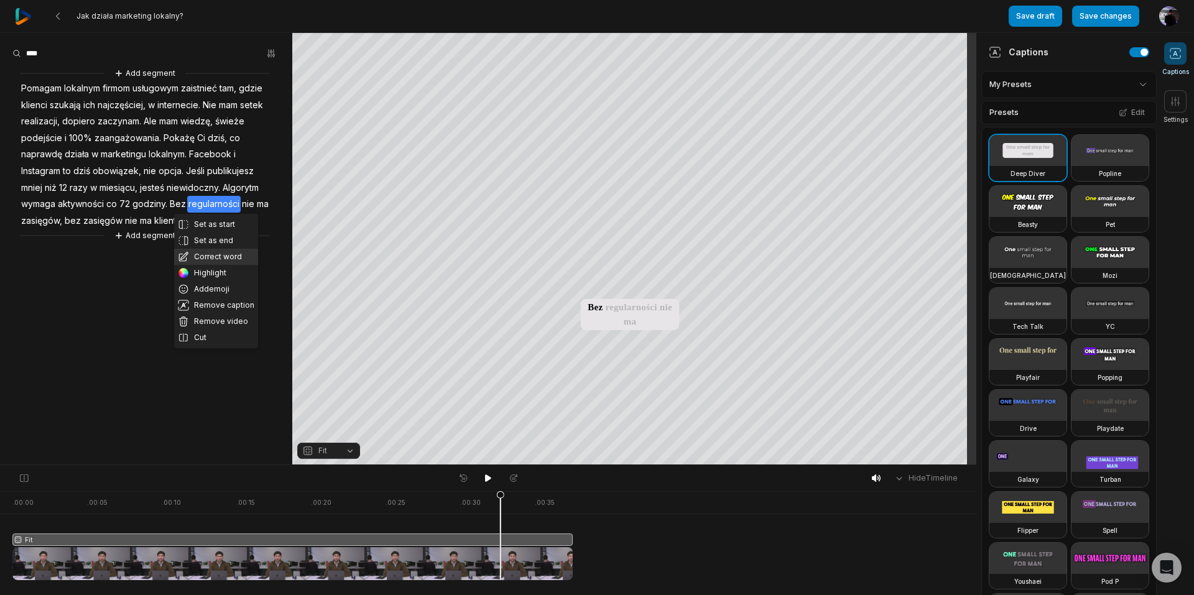
click at [210, 255] on button "Correct word" at bounding box center [216, 257] width 84 height 16
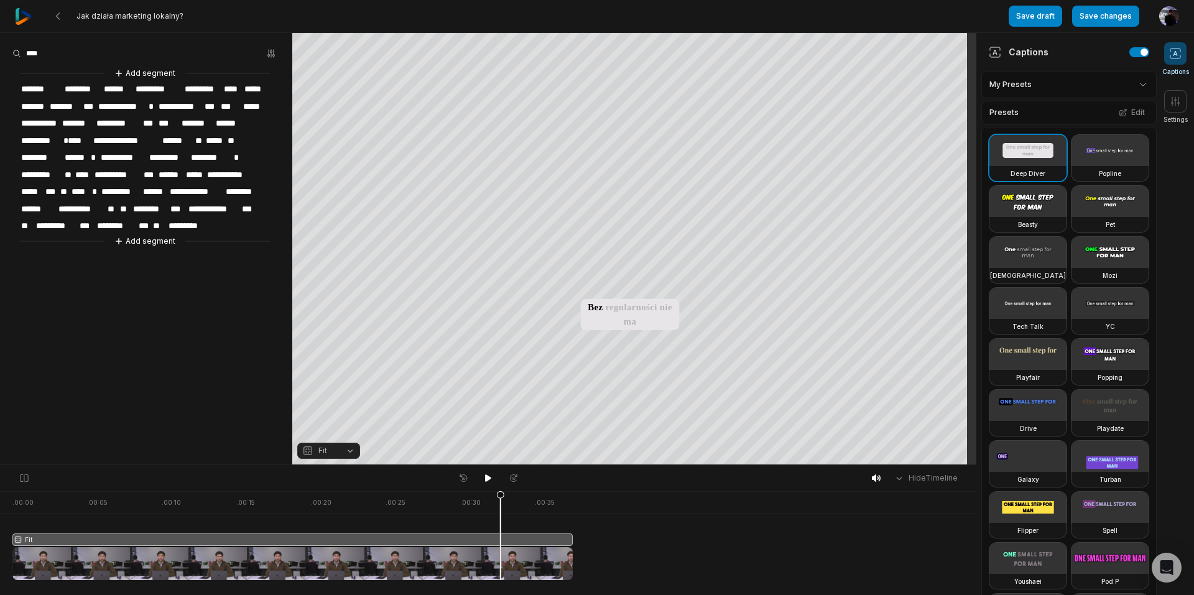
click at [226, 557] on div at bounding box center [292, 535] width 560 height 89
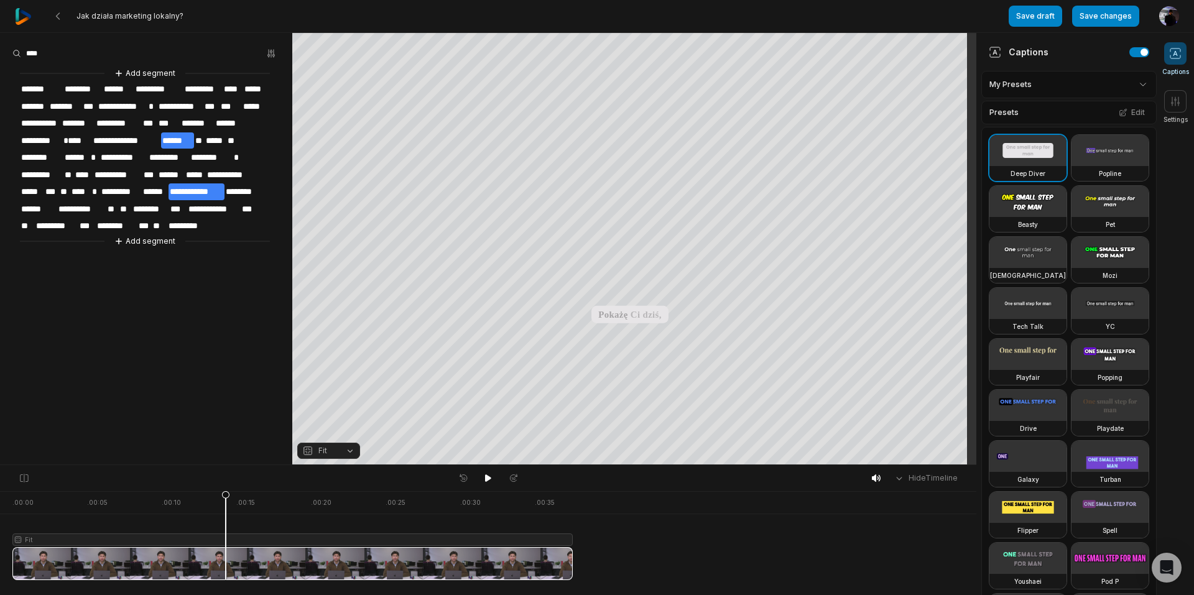
click at [190, 189] on span "**********" at bounding box center [197, 191] width 56 height 17
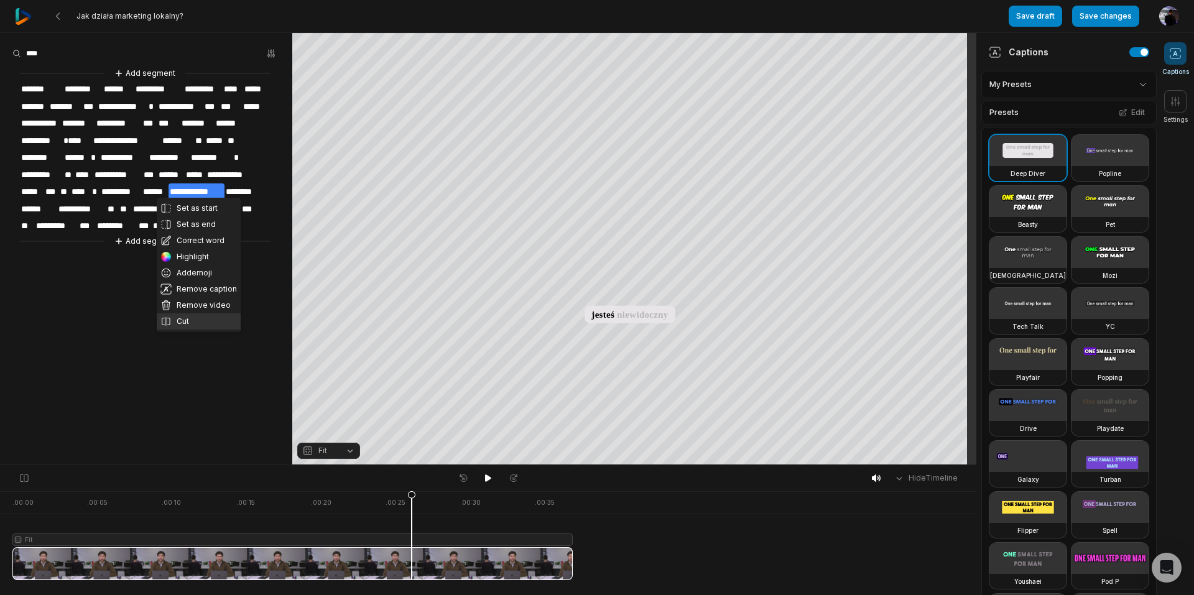
click at [182, 319] on button "Cut" at bounding box center [199, 321] width 84 height 16
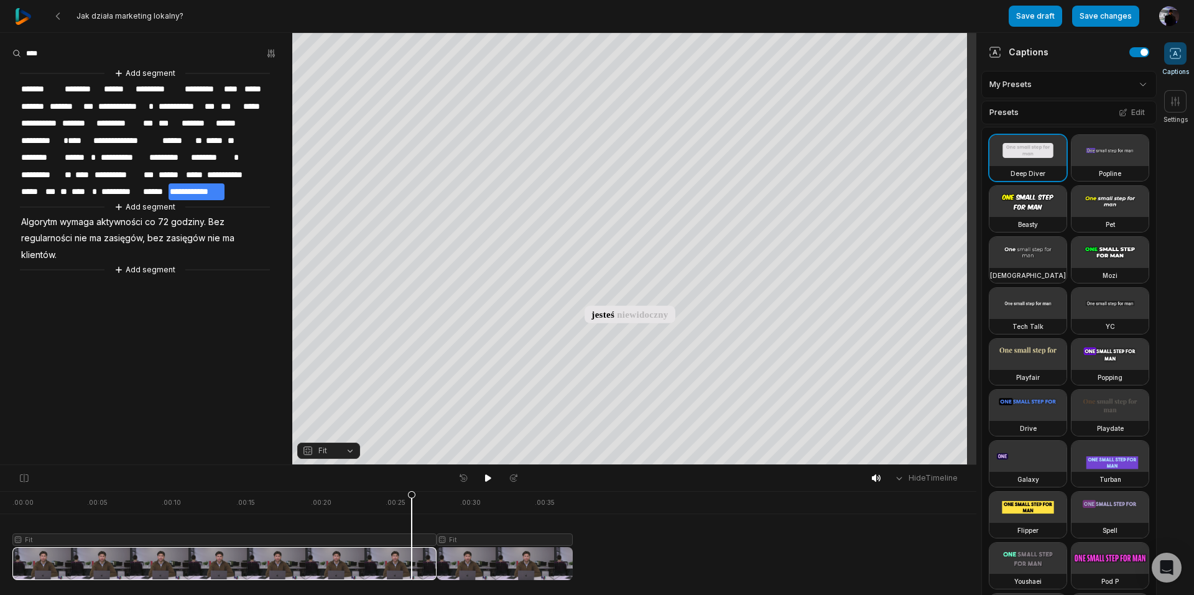
click at [182, 319] on aside "**********" at bounding box center [146, 249] width 292 height 432
click at [484, 476] on icon at bounding box center [488, 478] width 10 height 10
click at [427, 542] on div at bounding box center [292, 535] width 560 height 89
click at [431, 570] on div at bounding box center [292, 535] width 560 height 89
click at [429, 571] on icon at bounding box center [430, 538] width 7 height 95
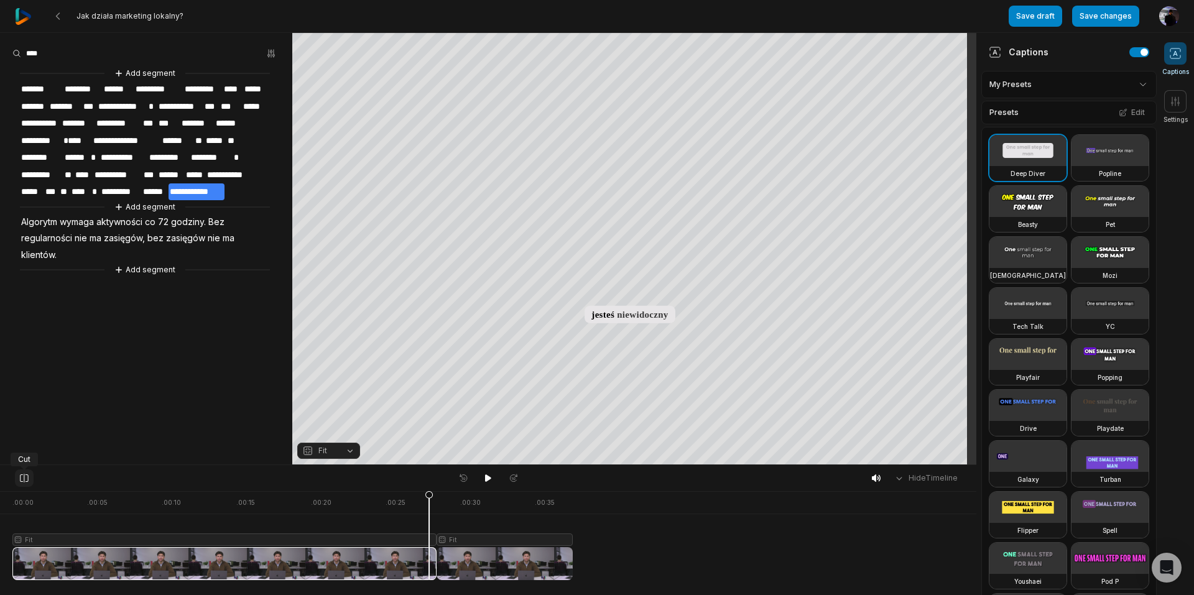
click at [26, 478] on icon at bounding box center [24, 478] width 11 height 10
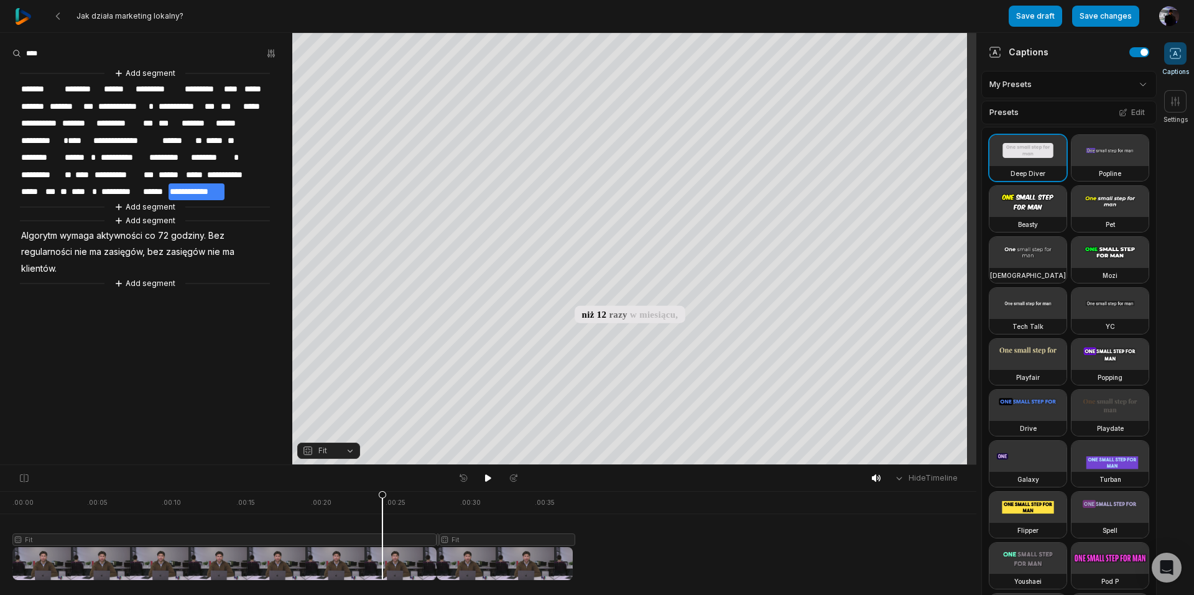
drag, startPoint x: 432, startPoint y: 522, endPoint x: 382, endPoint y: 524, distance: 49.2
click at [382, 524] on icon at bounding box center [382, 538] width 7 height 95
drag, startPoint x: 485, startPoint y: 537, endPoint x: 555, endPoint y: 540, distance: 70.3
click at [555, 540] on div at bounding box center [292, 535] width 560 height 89
click at [501, 540] on div at bounding box center [292, 535] width 560 height 89
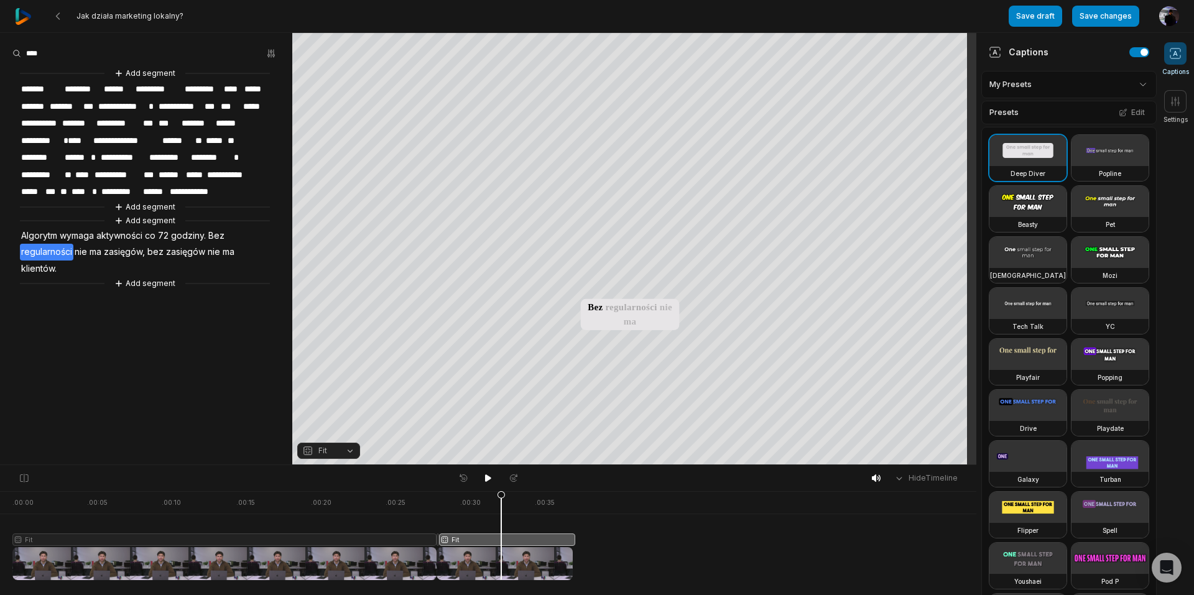
drag, startPoint x: 501, startPoint y: 540, endPoint x: 489, endPoint y: 540, distance: 12.4
click at [489, 539] on div at bounding box center [292, 535] width 560 height 89
click at [478, 543] on div at bounding box center [292, 535] width 560 height 89
click at [478, 542] on icon at bounding box center [478, 536] width 9 height 90
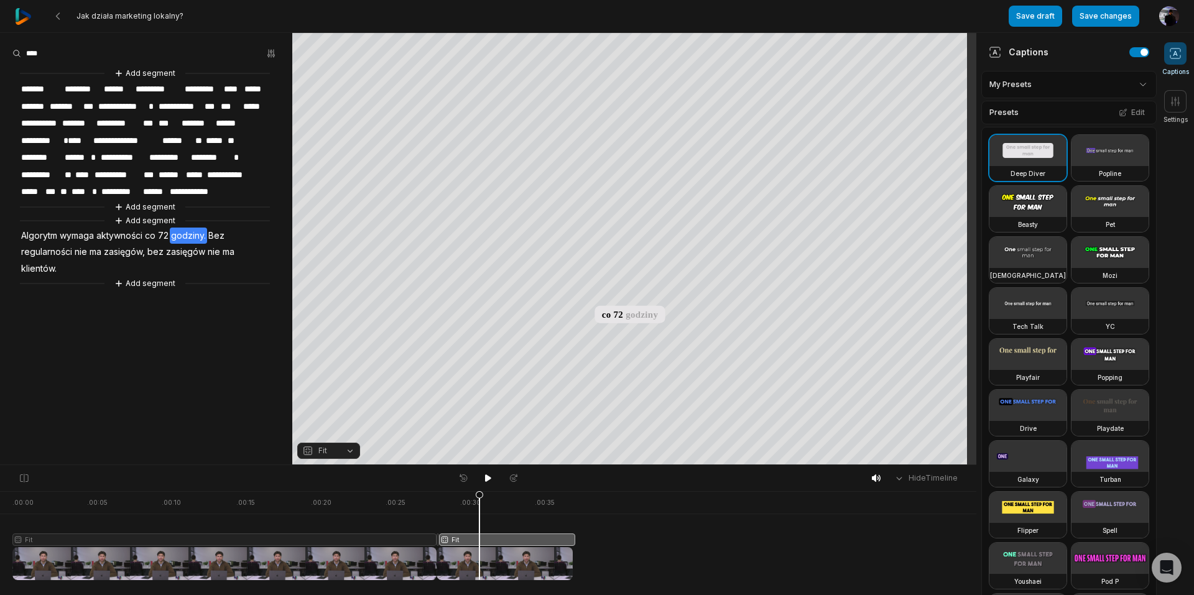
click at [503, 541] on div at bounding box center [292, 535] width 560 height 89
click at [503, 541] on icon at bounding box center [503, 536] width 9 height 90
click at [180, 246] on span "zasięgów" at bounding box center [186, 252] width 42 height 17
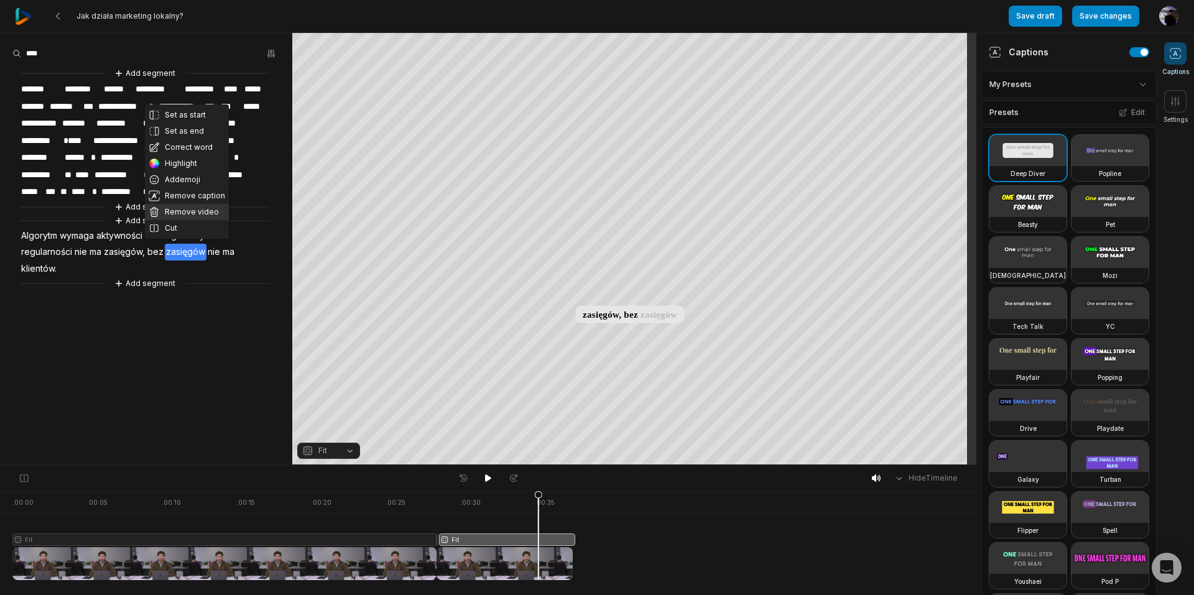
click at [173, 211] on button "Remove video" at bounding box center [187, 212] width 84 height 16
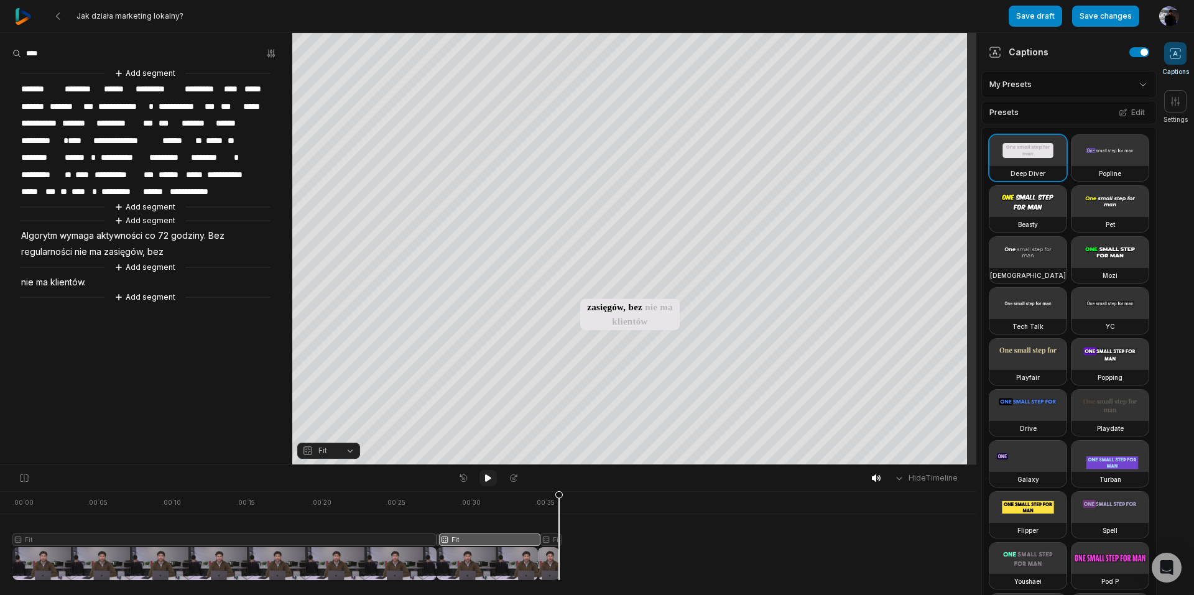
click at [486, 477] on icon at bounding box center [488, 477] width 6 height 7
click at [489, 478] on icon at bounding box center [488, 478] width 10 height 10
click at [473, 557] on div at bounding box center [285, 535] width 547 height 89
drag, startPoint x: 498, startPoint y: 564, endPoint x: 460, endPoint y: 565, distance: 38.6
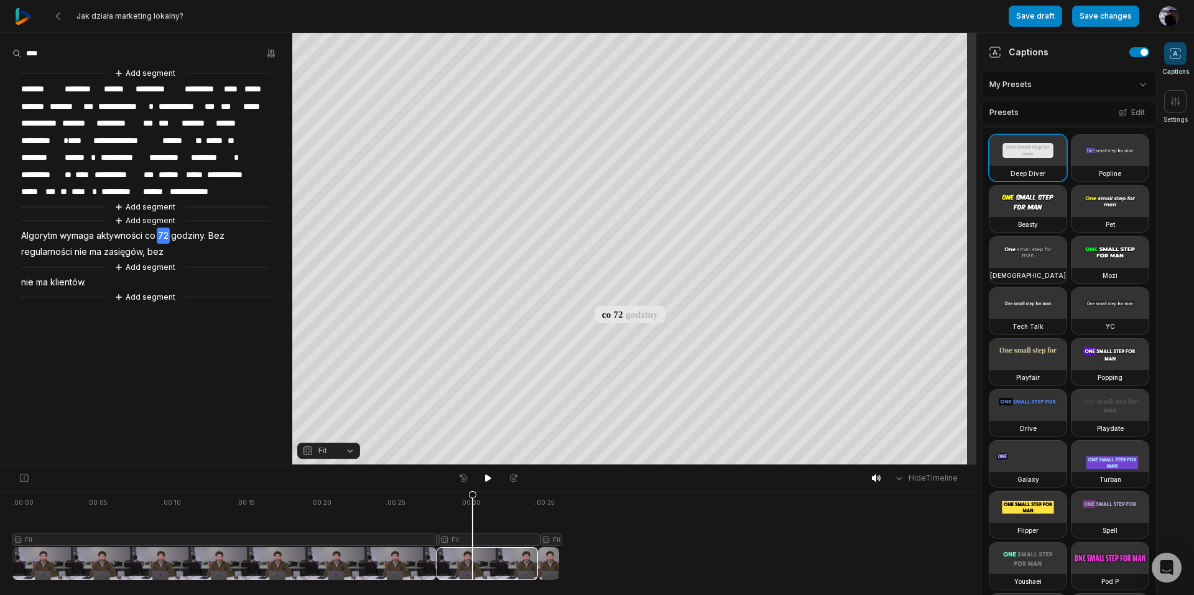
click at [460, 565] on div at bounding box center [285, 535] width 547 height 89
click at [154, 292] on button "Add segment" at bounding box center [145, 297] width 66 height 14
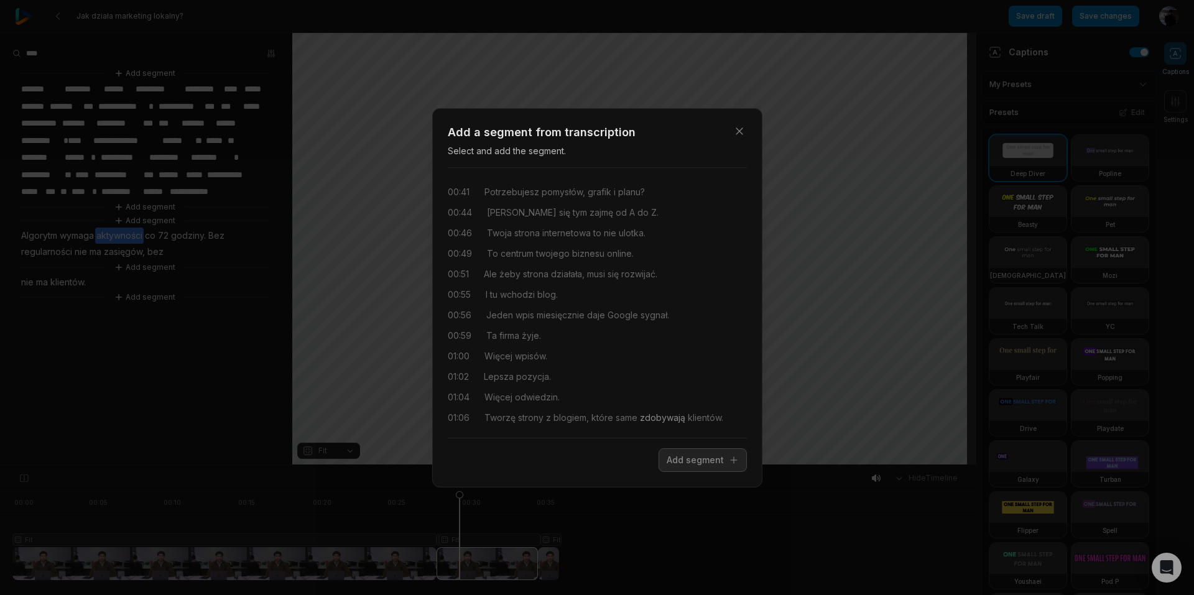
click at [652, 422] on span "zdobywają" at bounding box center [661, 417] width 48 height 13
click at [690, 462] on button "Add segment" at bounding box center [703, 460] width 88 height 24
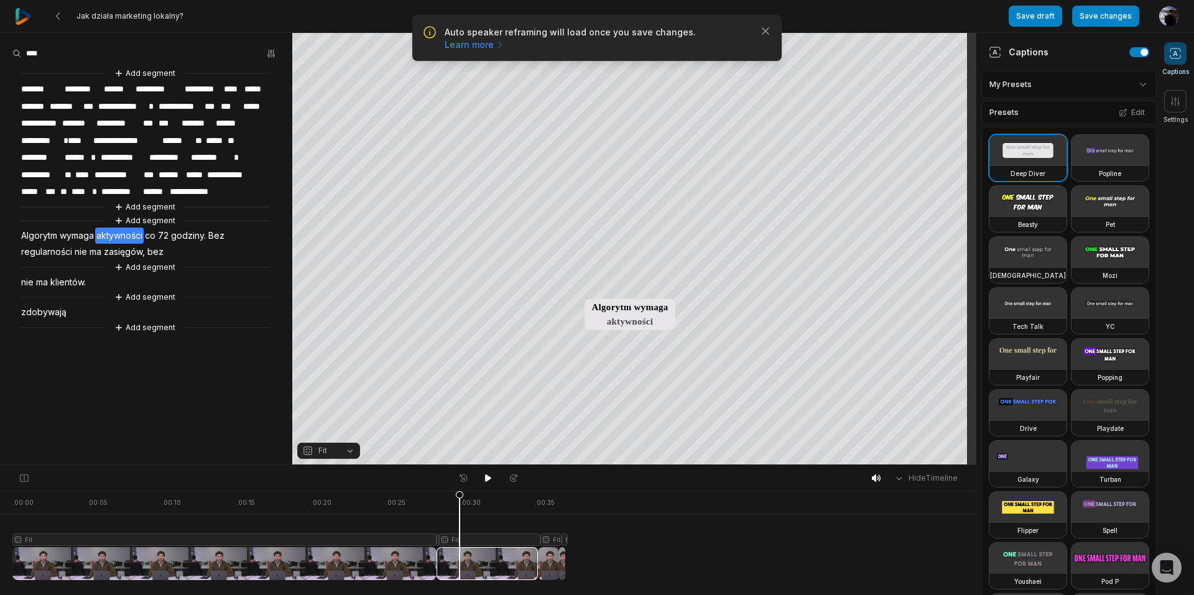
click at [505, 39] on link "Learn more" at bounding box center [475, 45] width 60 height 12
drag, startPoint x: 538, startPoint y: 559, endPoint x: 529, endPoint y: 561, distance: 9.5
click at [529, 561] on div at bounding box center [288, 535] width 553 height 89
drag, startPoint x: 538, startPoint y: 563, endPoint x: 510, endPoint y: 563, distance: 28.0
click at [505, 561] on div at bounding box center [288, 535] width 553 height 89
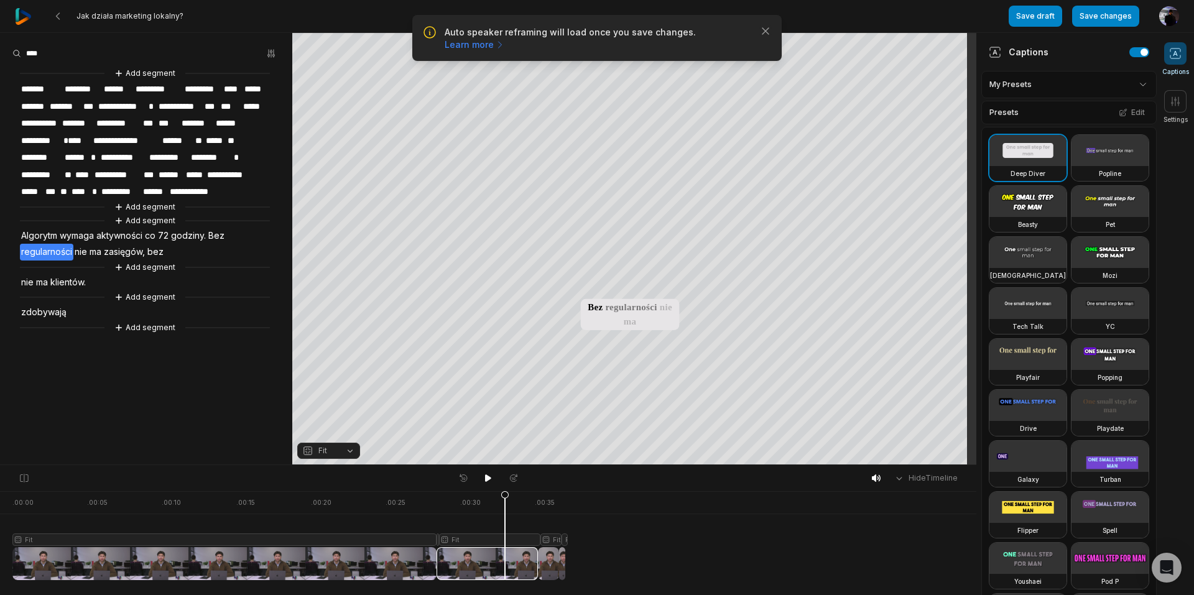
click at [525, 566] on div at bounding box center [288, 535] width 553 height 89
drag, startPoint x: 537, startPoint y: 558, endPoint x: 507, endPoint y: 553, distance: 30.4
click at [507, 553] on div at bounding box center [288, 535] width 553 height 89
click at [551, 536] on div at bounding box center [288, 535] width 553 height 89
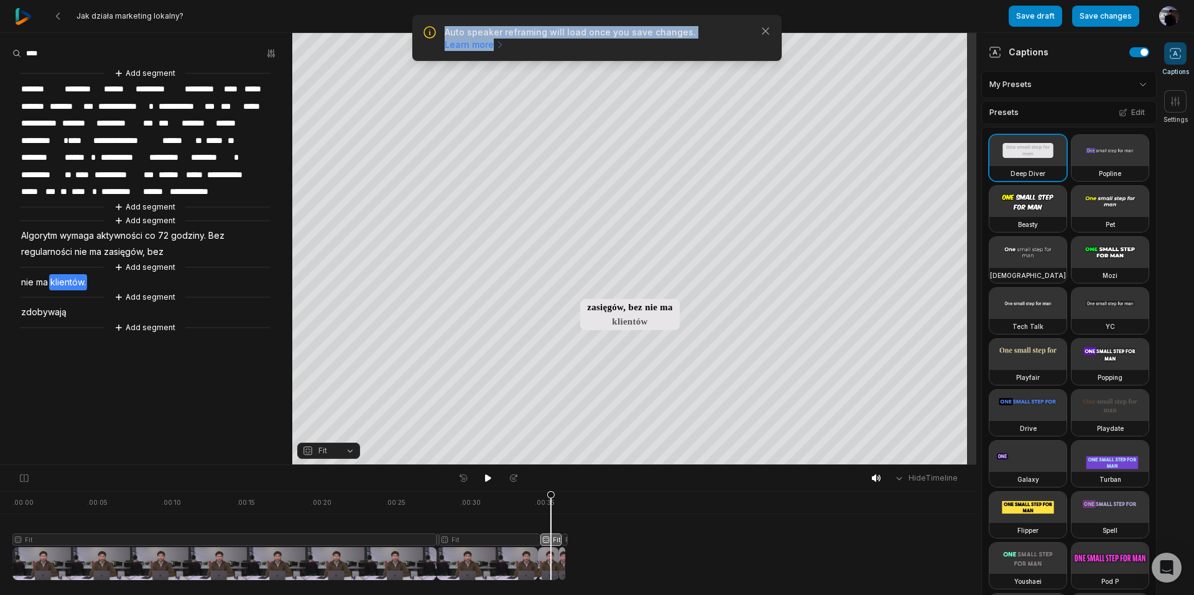
drag, startPoint x: 442, startPoint y: 31, endPoint x: 748, endPoint y: 25, distance: 306.0
click at [748, 25] on div "Auto speaker reframing will load once you save changes. Learn more Close" at bounding box center [596, 38] width 349 height 26
drag, startPoint x: 748, startPoint y: 30, endPoint x: 430, endPoint y: 34, distance: 317.8
click at [430, 34] on div "Auto speaker reframing will load once you save changes. Learn more Close" at bounding box center [596, 38] width 349 height 26
click at [1132, 86] on html "Auto speaker reframing will load once you save changes. Learn more Close Jak dz…" at bounding box center [597, 297] width 1194 height 595
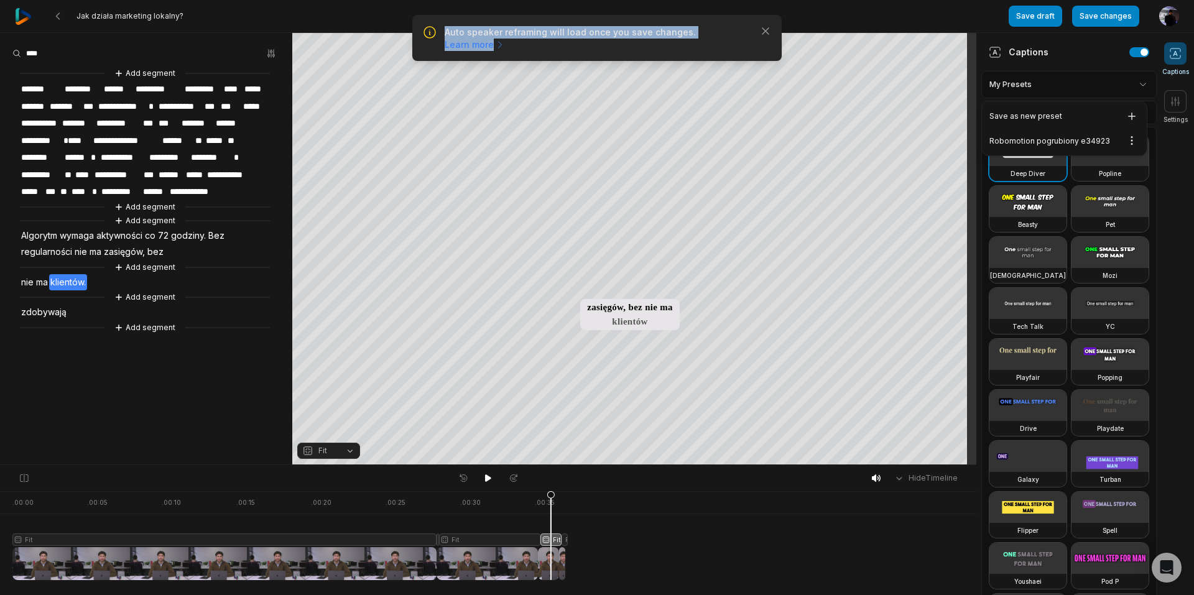
click at [1091, 80] on html "Auto speaker reframing will load once you save changes. Learn more Close Jak dz…" at bounding box center [597, 297] width 1194 height 595
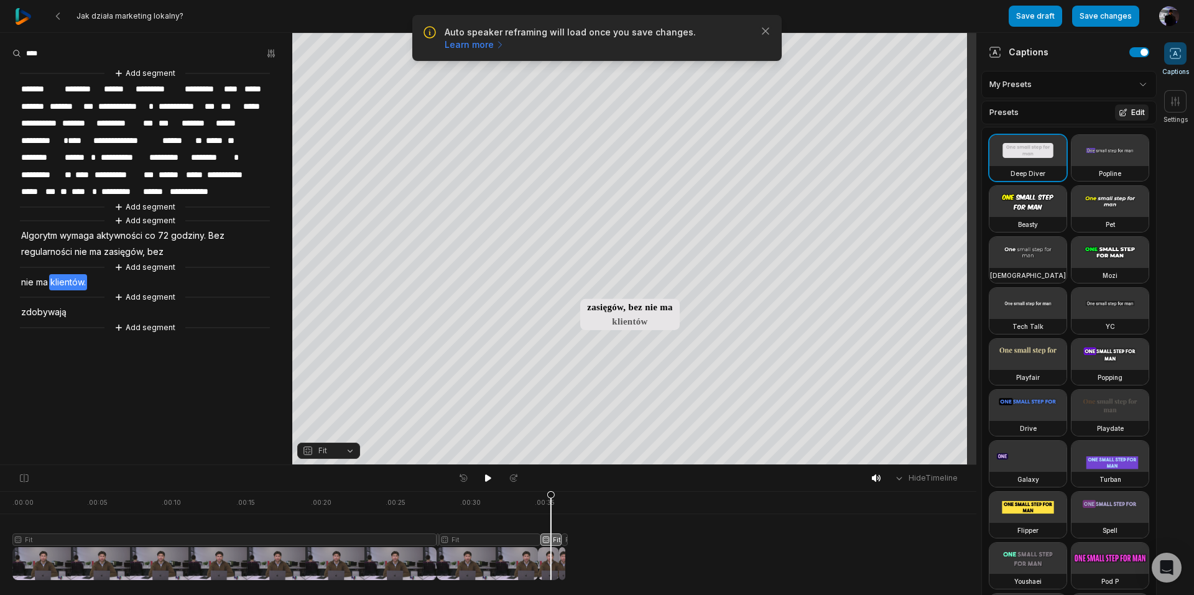
click at [1127, 109] on button "Edit" at bounding box center [1132, 112] width 34 height 16
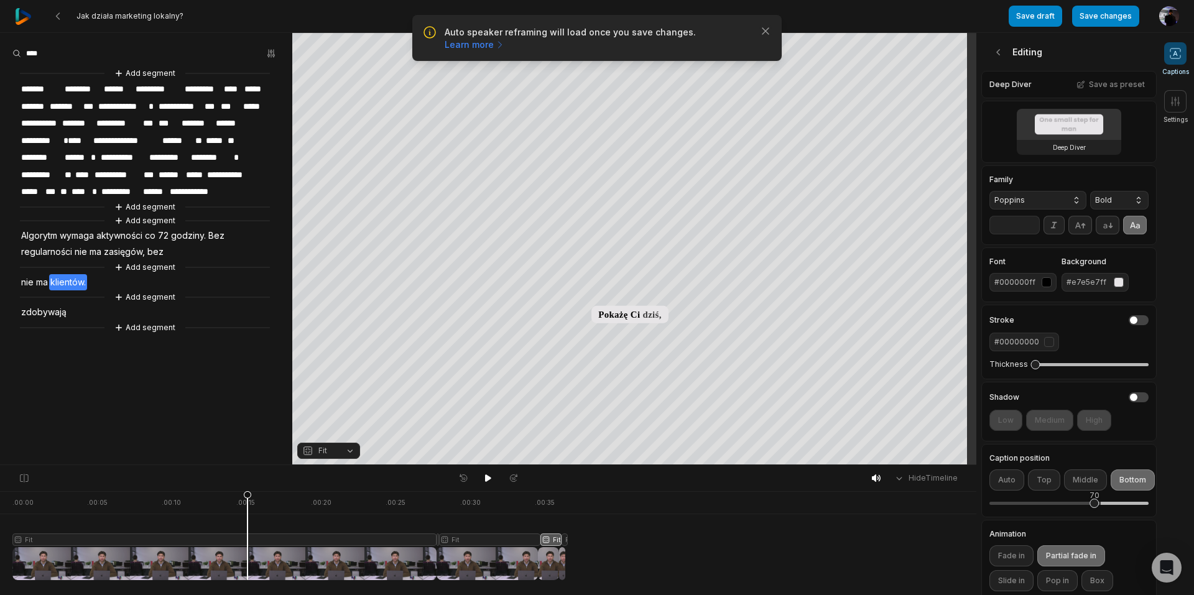
click at [247, 504] on div at bounding box center [288, 535] width 553 height 89
click at [410, 560] on div at bounding box center [288, 535] width 553 height 89
click at [394, 538] on div at bounding box center [288, 535] width 553 height 89
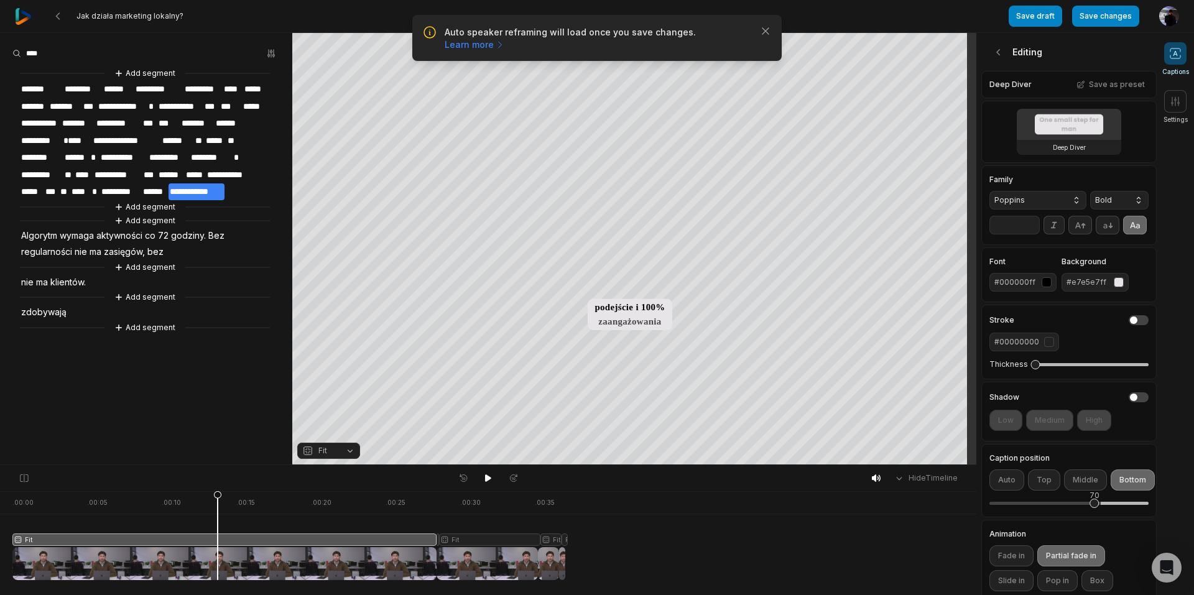
drag, startPoint x: 437, startPoint y: 538, endPoint x: 216, endPoint y: 531, distance: 220.9
click at [216, 531] on div at bounding box center [288, 535] width 553 height 89
click at [22, 478] on icon at bounding box center [24, 478] width 11 height 10
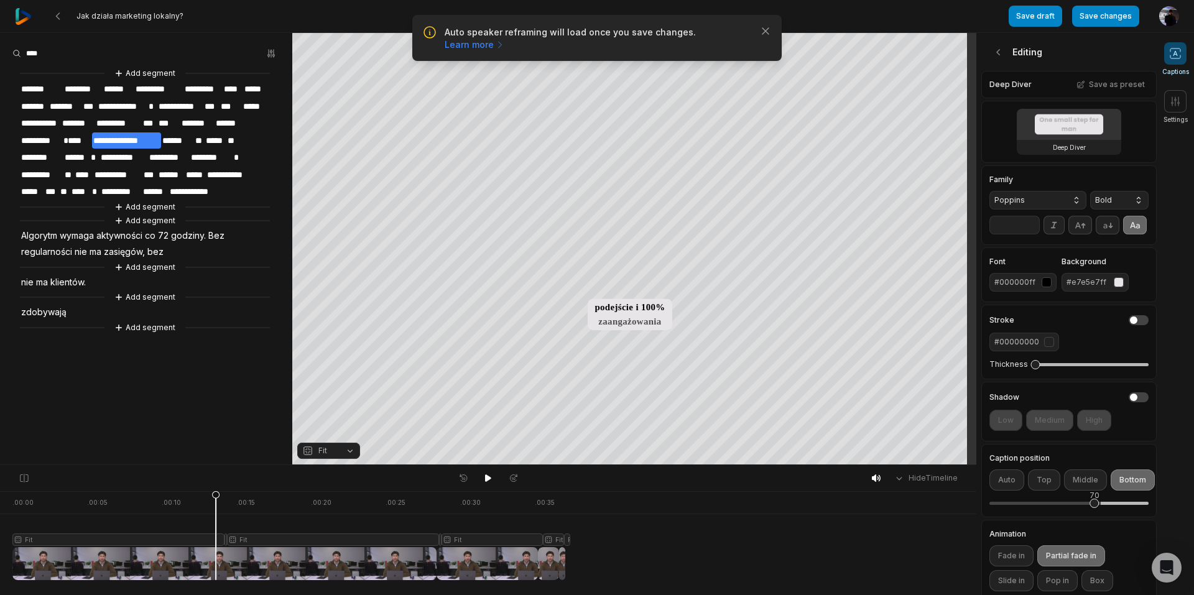
click at [301, 536] on div at bounding box center [288, 535] width 553 height 89
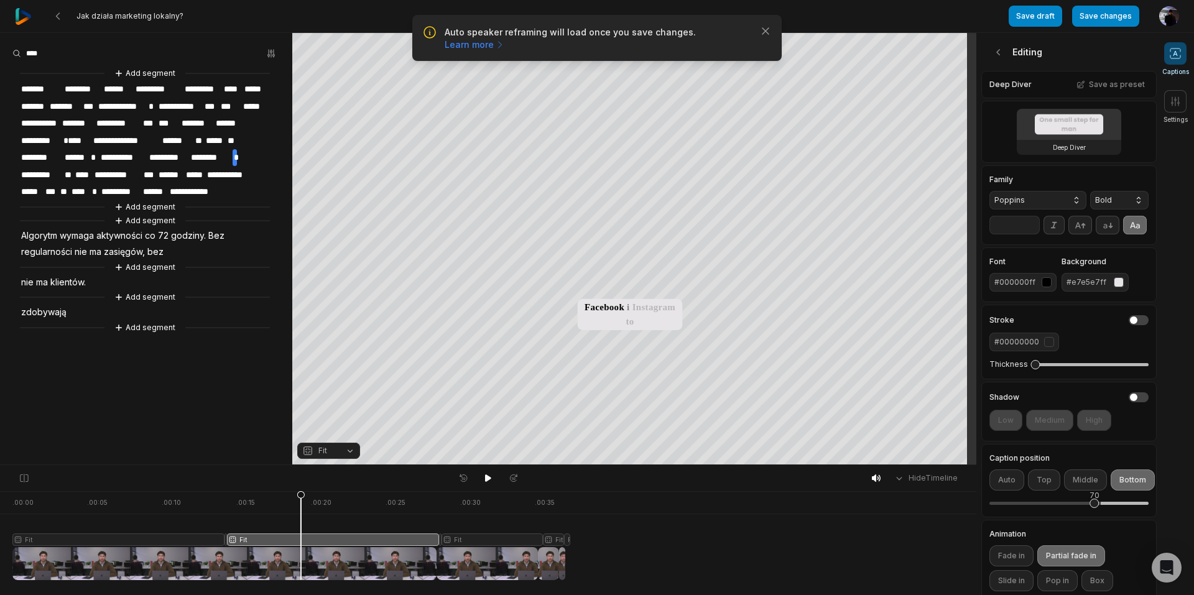
click at [233, 537] on div at bounding box center [288, 535] width 553 height 89
click at [315, 539] on div at bounding box center [288, 535] width 553 height 89
click at [397, 537] on div at bounding box center [288, 535] width 553 height 89
click at [466, 479] on icon at bounding box center [463, 478] width 11 height 10
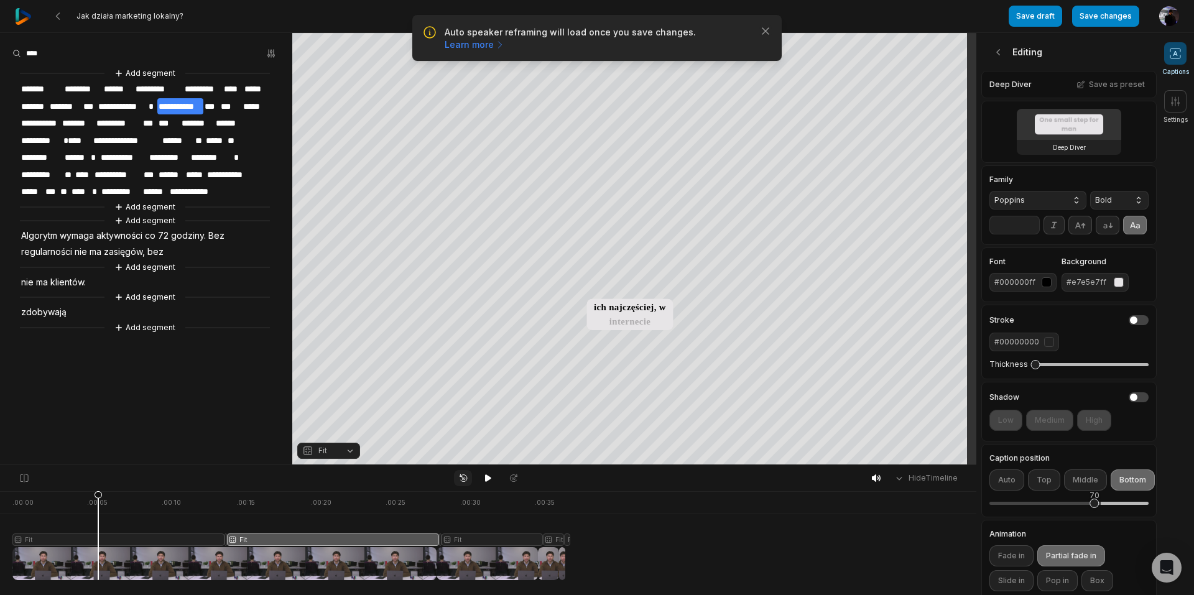
click at [466, 479] on icon at bounding box center [463, 478] width 11 height 10
click at [1063, 127] on video at bounding box center [1069, 124] width 104 height 31
click at [1063, 149] on h3 "Deep Diver" at bounding box center [1069, 147] width 33 height 10
click at [1004, 80] on div "Deep Diver Save as preset" at bounding box center [1068, 84] width 175 height 27
click at [1066, 143] on h3 "Deep Diver" at bounding box center [1069, 147] width 33 height 10
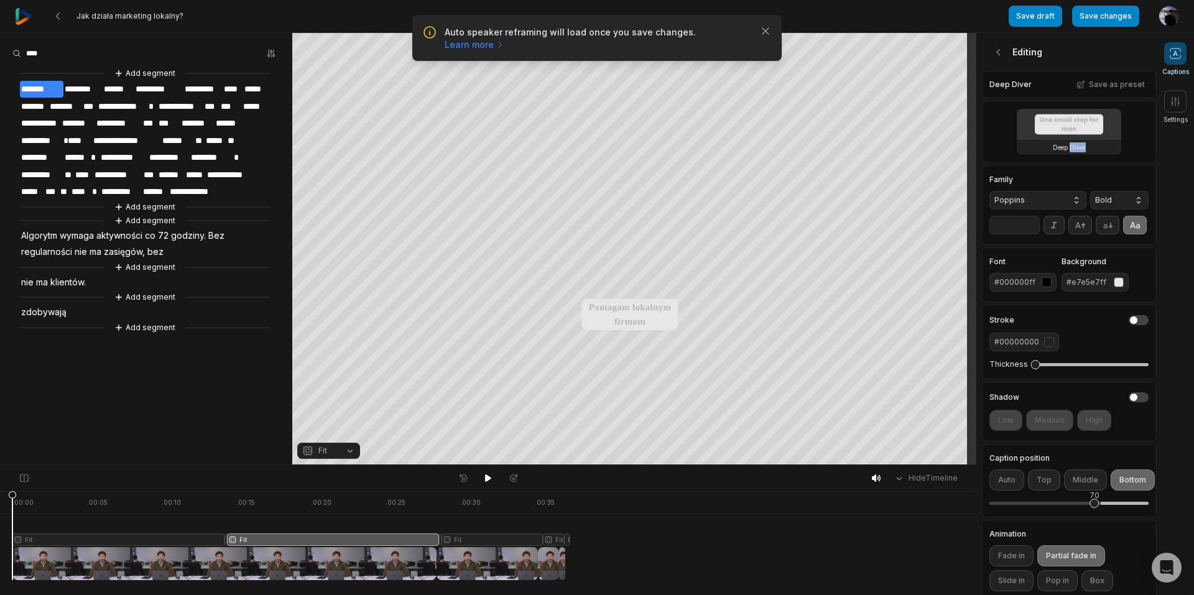
click at [1066, 143] on h3 "Deep Diver" at bounding box center [1069, 147] width 33 height 10
click at [1071, 123] on video at bounding box center [1069, 124] width 104 height 31
click at [1018, 84] on div "Deep Diver Save as preset" at bounding box center [1068, 84] width 175 height 27
click at [1019, 52] on div "Editing" at bounding box center [1068, 52] width 175 height 38
click at [997, 55] on icon at bounding box center [998, 52] width 12 height 12
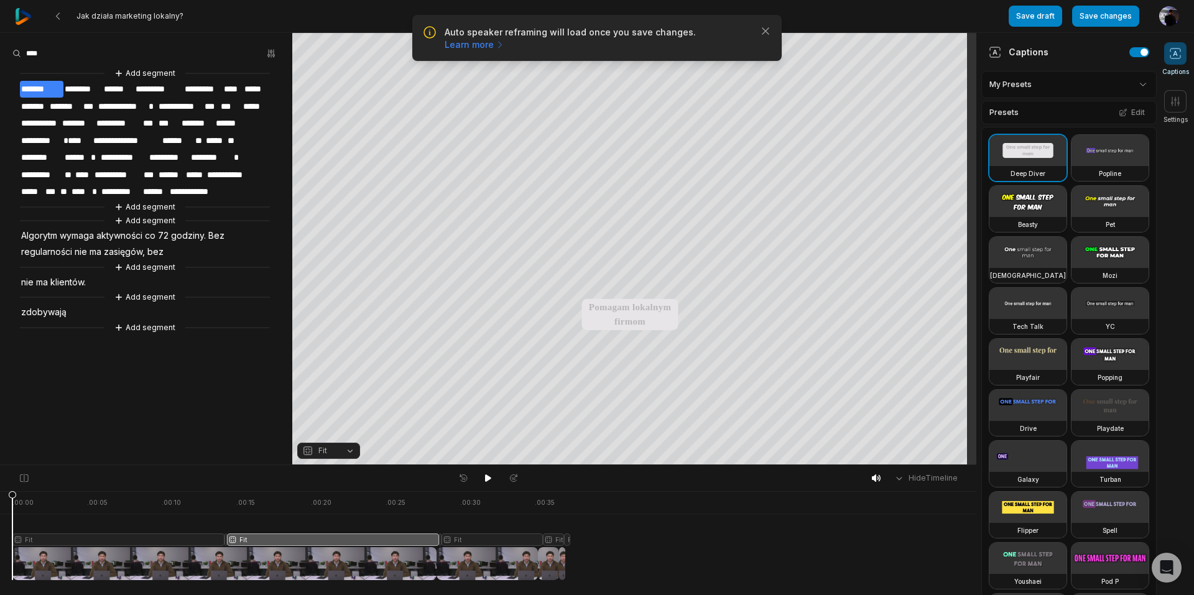
click at [1035, 217] on video at bounding box center [1027, 201] width 77 height 31
click at [1092, 13] on button "Save changes" at bounding box center [1105, 16] width 67 height 21
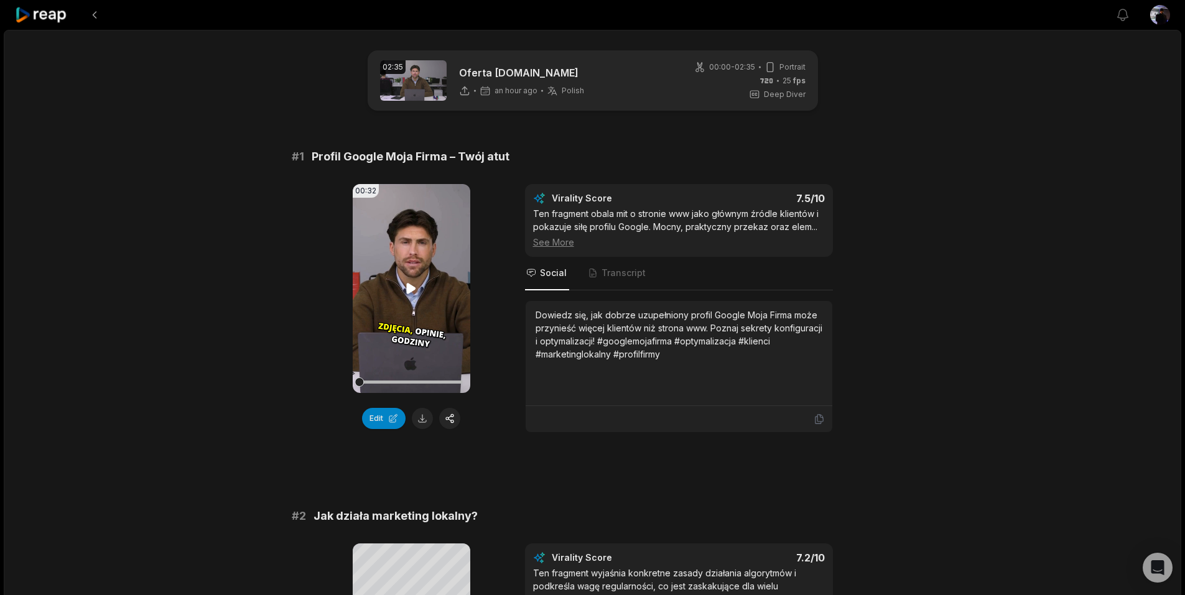
click at [407, 287] on icon at bounding box center [411, 288] width 9 height 11
click at [382, 413] on button "Edit" at bounding box center [384, 418] width 44 height 21
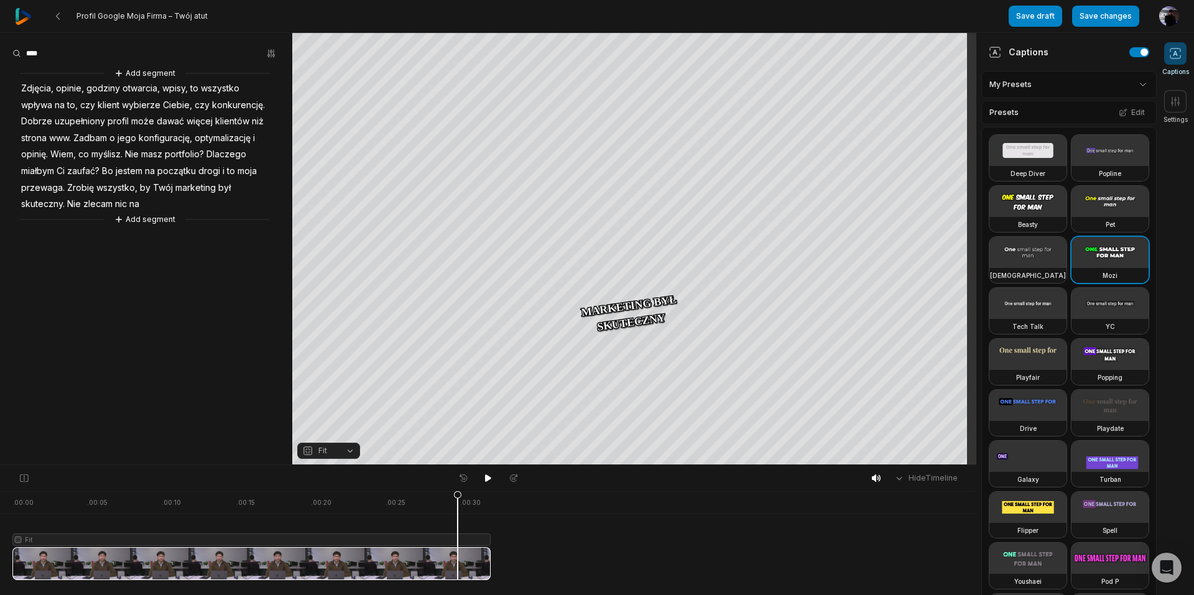
drag, startPoint x: 0, startPoint y: 0, endPoint x: 458, endPoint y: 569, distance: 730.2
click at [458, 569] on icon at bounding box center [457, 536] width 9 height 90
click at [22, 476] on icon at bounding box center [24, 478] width 11 height 10
drag, startPoint x: 474, startPoint y: 560, endPoint x: 536, endPoint y: 568, distance: 62.8
click at [536, 568] on div at bounding box center [487, 563] width 951 height 33
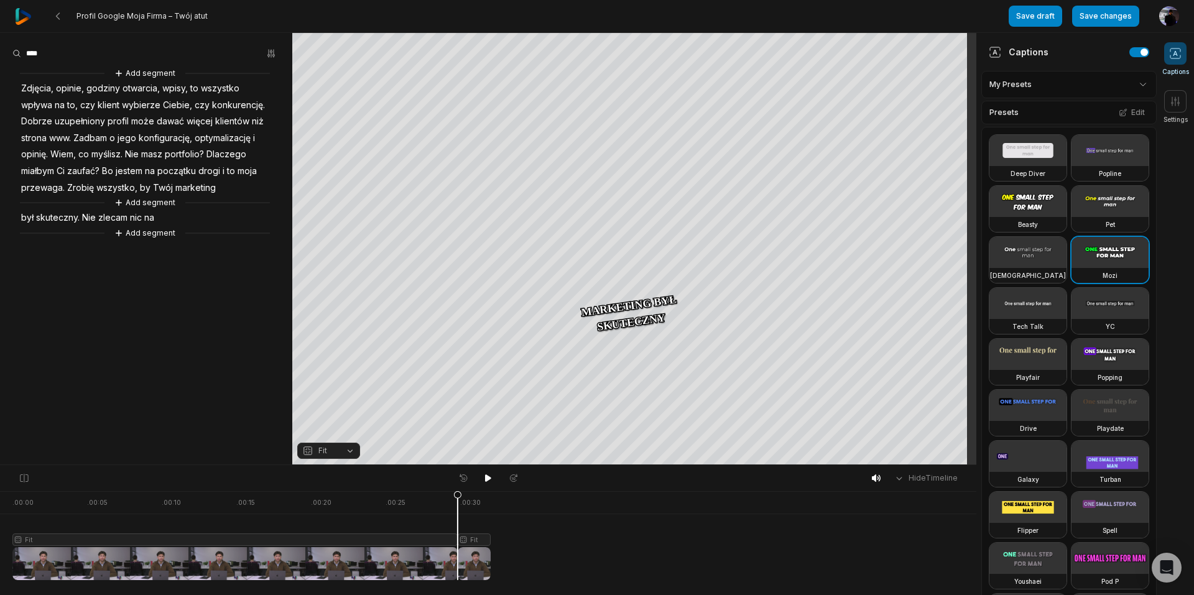
click at [537, 549] on div at bounding box center [487, 563] width 951 height 33
click at [488, 473] on icon at bounding box center [488, 478] width 10 height 10
click at [479, 541] on div at bounding box center [251, 535] width 478 height 89
drag, startPoint x: 479, startPoint y: 541, endPoint x: 461, endPoint y: 540, distance: 18.1
click at [461, 540] on div at bounding box center [251, 535] width 478 height 89
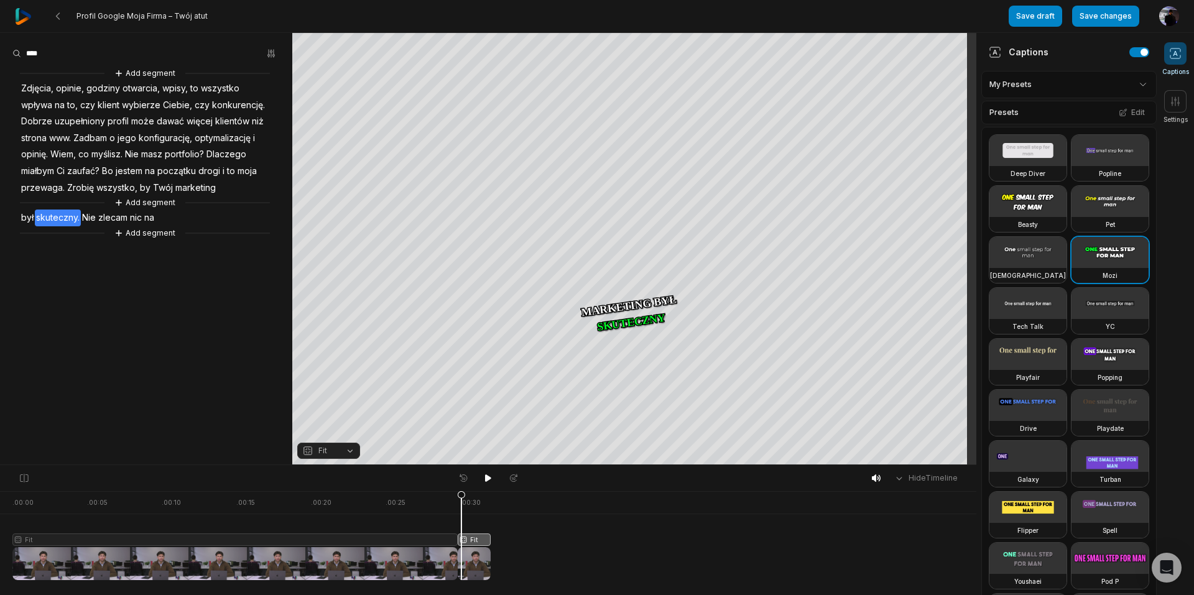
click at [461, 540] on icon at bounding box center [461, 536] width 9 height 90
click at [474, 543] on div at bounding box center [251, 535] width 478 height 89
click at [474, 543] on icon at bounding box center [474, 536] width 9 height 90
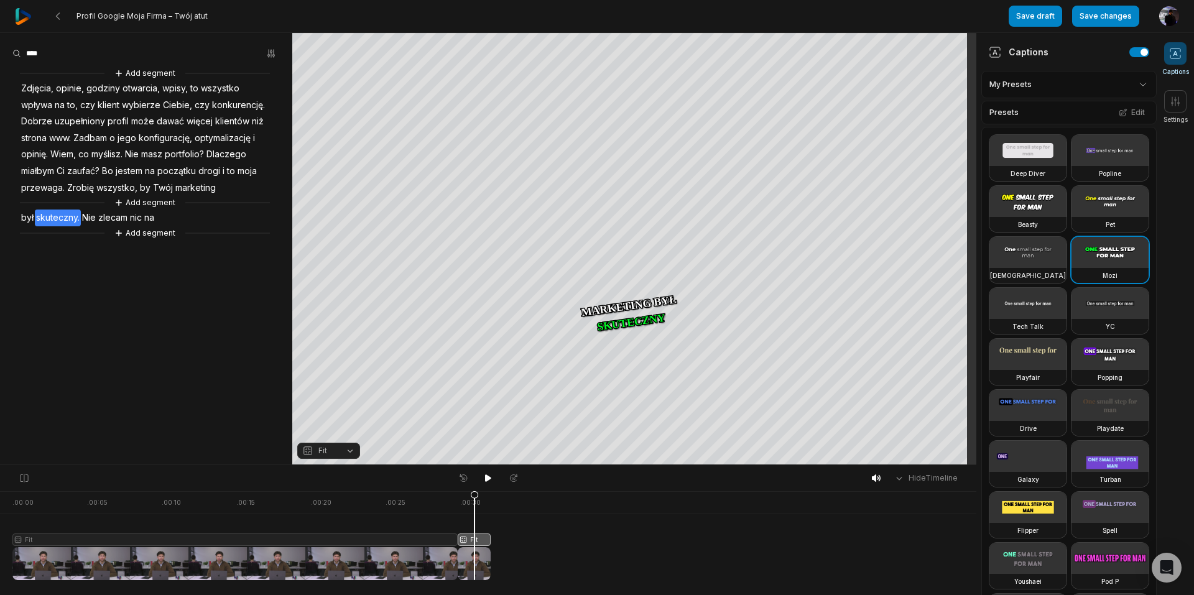
click at [474, 543] on icon at bounding box center [474, 536] width 9 height 90
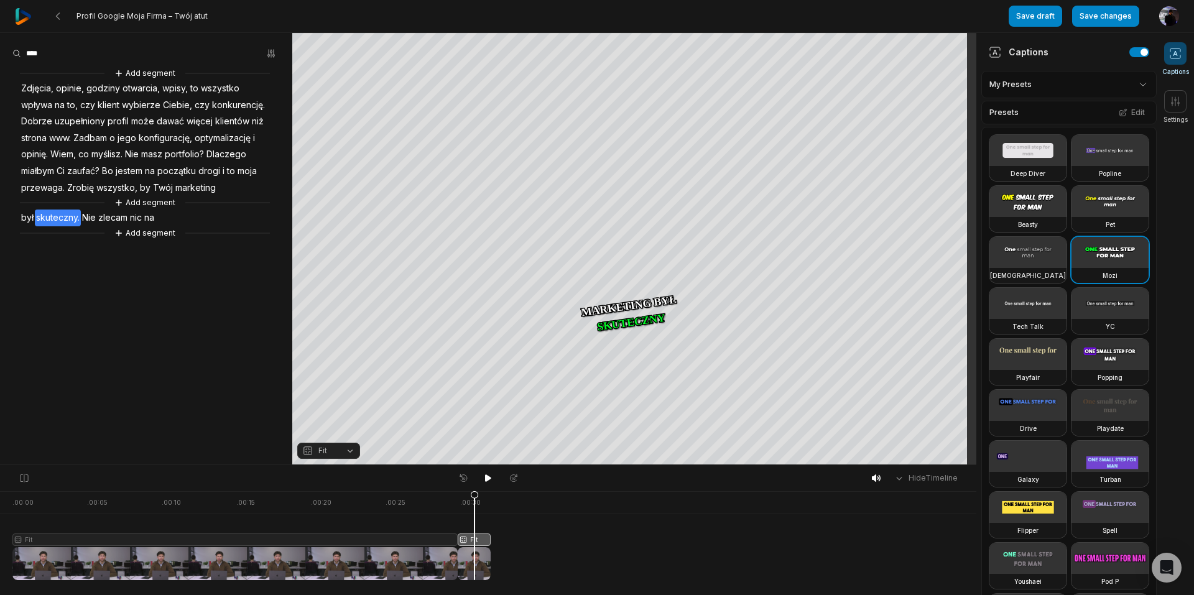
click at [474, 543] on icon at bounding box center [474, 536] width 9 height 90
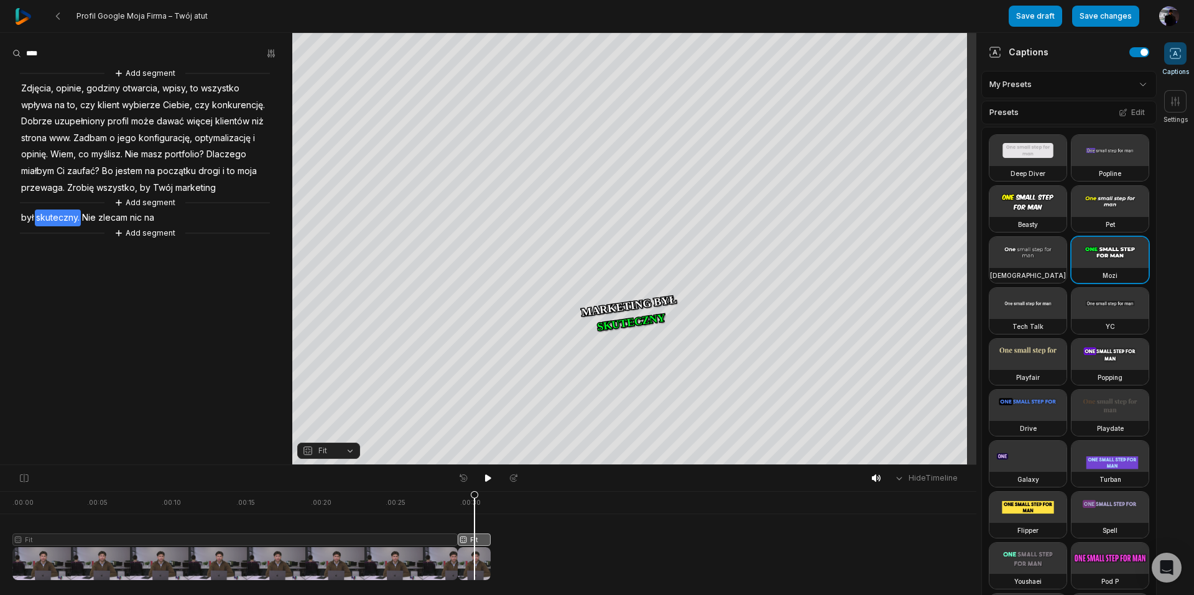
click at [474, 543] on icon at bounding box center [474, 536] width 9 height 90
drag, startPoint x: 474, startPoint y: 543, endPoint x: 577, endPoint y: 560, distance: 104.0
click at [577, 560] on div ". 00:00 . 00:05 . 00:10 . 00:15 . 00:20 . 00:25 . 00:30 Fit Fit" at bounding box center [488, 543] width 976 height 104
